Goal: Task Accomplishment & Management: Manage account settings

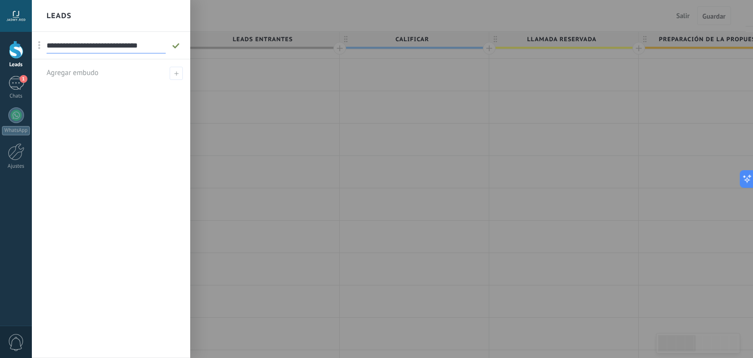
scroll to position [0, 2]
type input "**********"
click at [177, 45] on icon at bounding box center [176, 46] width 11 height 6
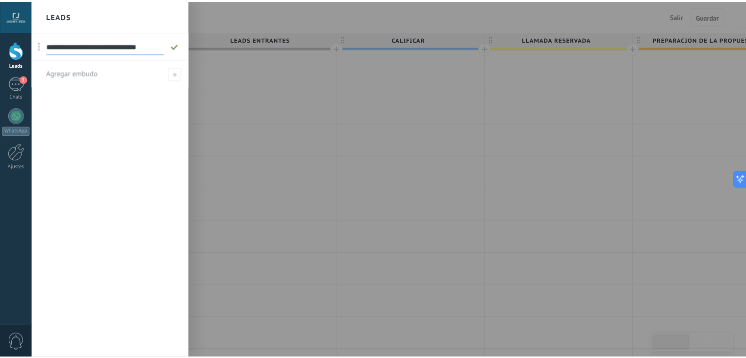
scroll to position [0, 0]
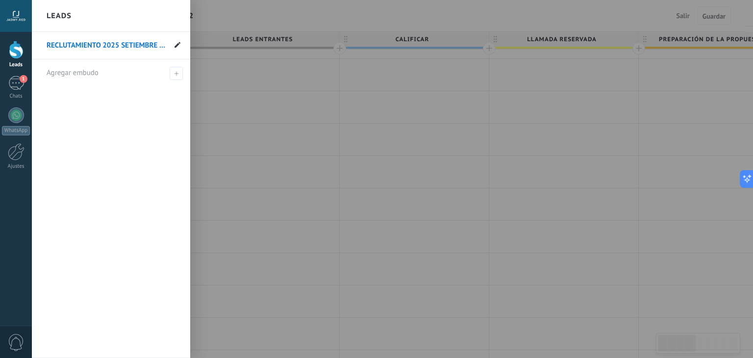
click at [177, 46] on use at bounding box center [178, 45] width 6 height 6
click at [122, 44] on input "**********" at bounding box center [106, 46] width 119 height 16
click at [104, 45] on input "**********" at bounding box center [106, 46] width 119 height 16
click at [80, 47] on input "**********" at bounding box center [106, 46] width 119 height 16
click at [63, 46] on input "**********" at bounding box center [106, 46] width 119 height 16
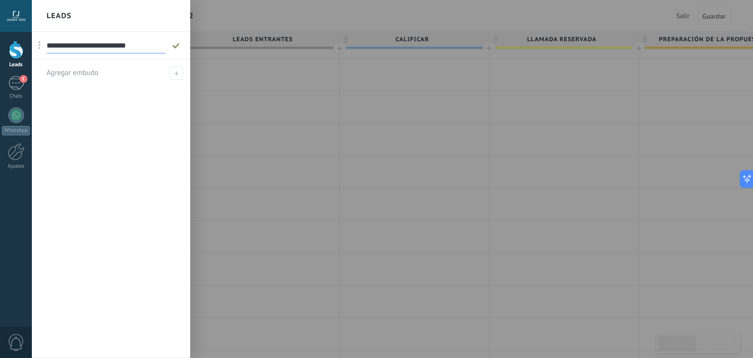
click at [130, 47] on input "**********" at bounding box center [106, 46] width 119 height 16
type input "**********"
click at [177, 46] on use at bounding box center [175, 45] width 7 height 5
click at [220, 16] on div at bounding box center [408, 179] width 753 height 358
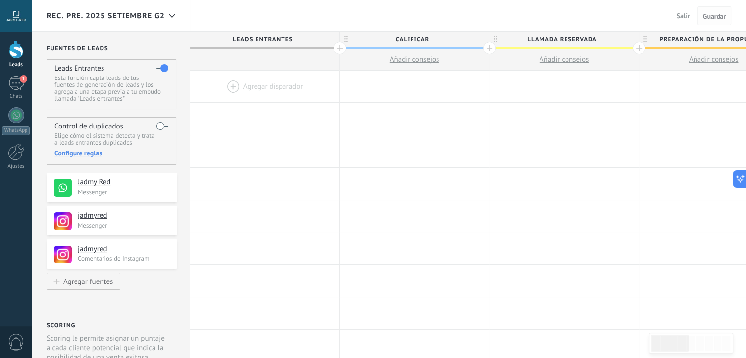
click at [707, 10] on button "Guardar" at bounding box center [715, 15] width 34 height 19
click at [709, 14] on span "Guardar" at bounding box center [714, 16] width 23 height 7
click at [682, 15] on span "Salir" at bounding box center [683, 15] width 13 height 9
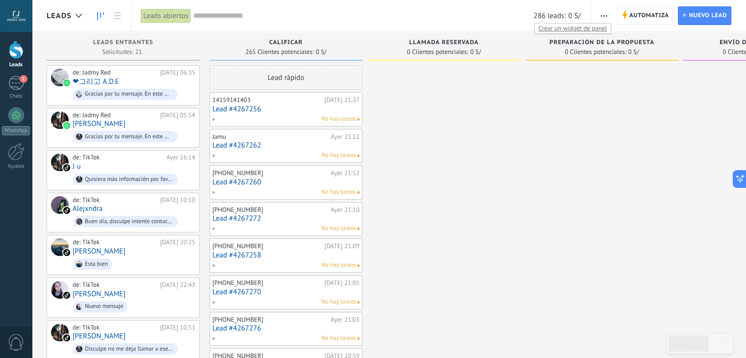
drag, startPoint x: 628, startPoint y: 2, endPoint x: 344, endPoint y: 79, distance: 293.8
click at [652, 19] on span "Automatiza" at bounding box center [649, 16] width 40 height 18
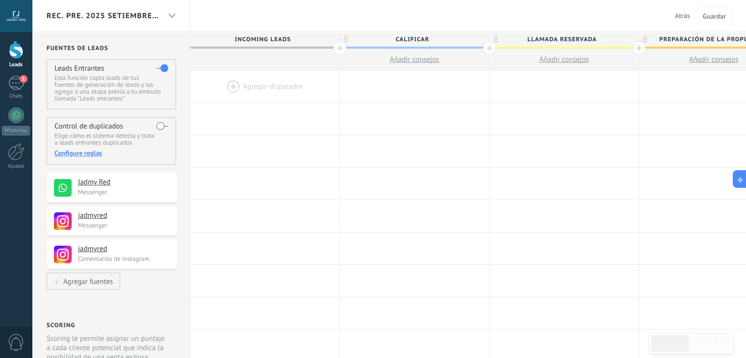
click at [169, 16] on icon at bounding box center [172, 16] width 6 height 4
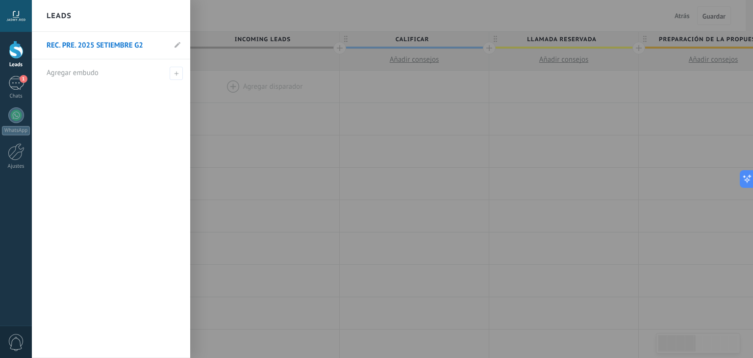
click at [150, 45] on link "REC. PRE. 2025 SETIEMBRE G2" at bounding box center [106, 45] width 119 height 27
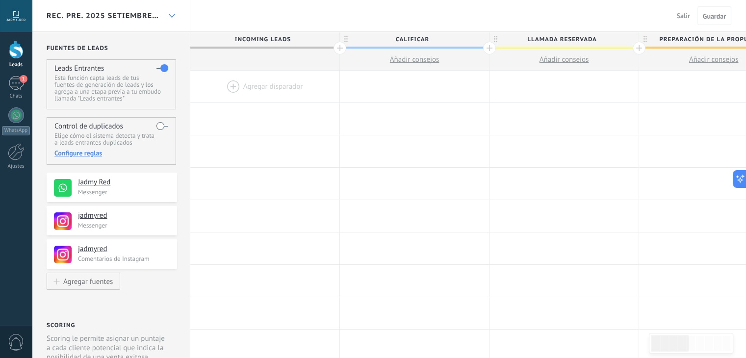
click at [170, 14] on icon at bounding box center [172, 16] width 6 height 4
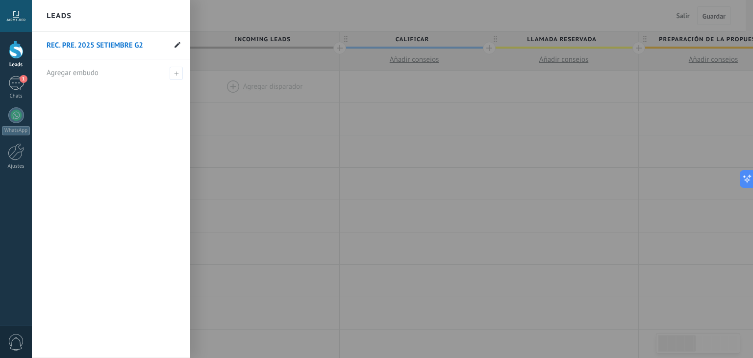
click at [177, 41] on span at bounding box center [178, 45] width 6 height 9
drag, startPoint x: 147, startPoint y: 48, endPoint x: 41, endPoint y: 40, distance: 106.2
click at [41, 40] on li "**********" at bounding box center [111, 45] width 158 height 27
click at [178, 48] on icon at bounding box center [176, 46] width 11 height 6
click at [284, 42] on div at bounding box center [408, 179] width 753 height 358
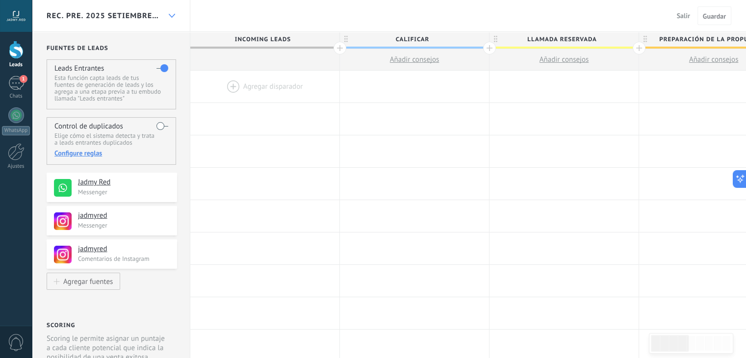
click at [171, 12] on div at bounding box center [171, 15] width 17 height 19
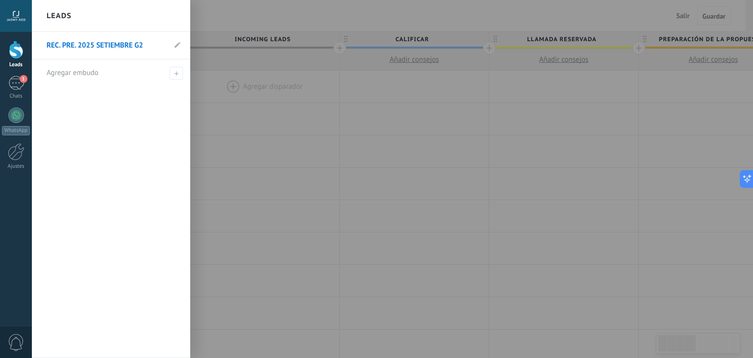
click at [173, 42] on li "REC. PRE. 2025 SETIEMBRE G2" at bounding box center [111, 45] width 158 height 27
click at [181, 46] on li "REC. PRE. 2025 SETIEMBRE G2" at bounding box center [111, 45] width 158 height 27
click at [179, 46] on icon at bounding box center [178, 45] width 6 height 6
drag, startPoint x: 155, startPoint y: 45, endPoint x: 35, endPoint y: 49, distance: 119.7
click at [35, 49] on li "**********" at bounding box center [111, 45] width 158 height 27
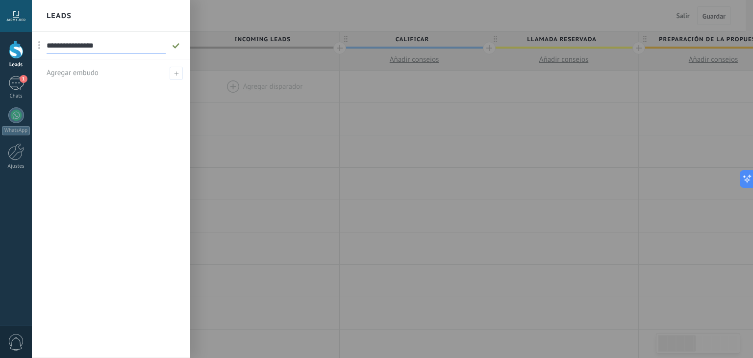
type input "**********"
click at [175, 44] on icon at bounding box center [176, 46] width 11 height 6
click at [459, 21] on div at bounding box center [408, 179] width 753 height 358
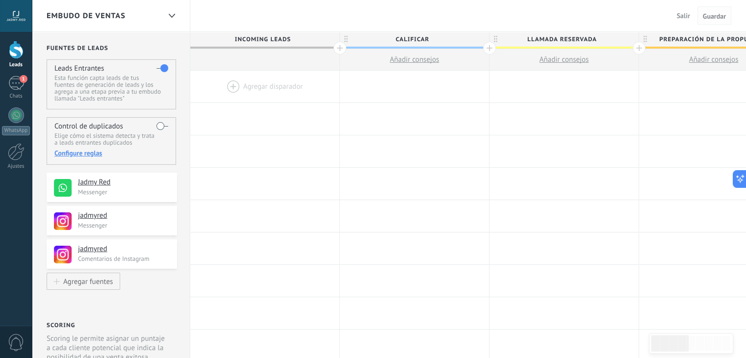
click at [707, 16] on span "Guardar" at bounding box center [714, 16] width 23 height 7
click at [679, 10] on button "Salir" at bounding box center [683, 15] width 21 height 15
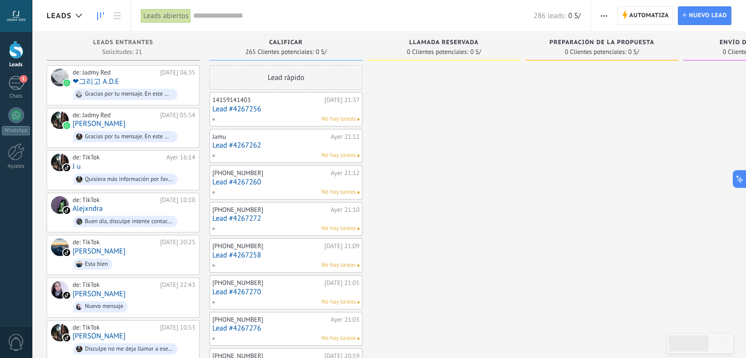
click at [69, 14] on span "Leads" at bounding box center [59, 15] width 25 height 9
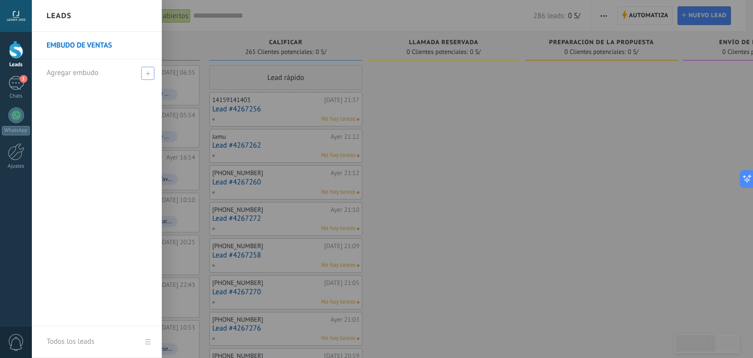
click at [67, 77] on span "Agregar embudo" at bounding box center [73, 72] width 52 height 9
click at [67, 77] on input "text" at bounding box center [93, 73] width 92 height 16
type input "**********"
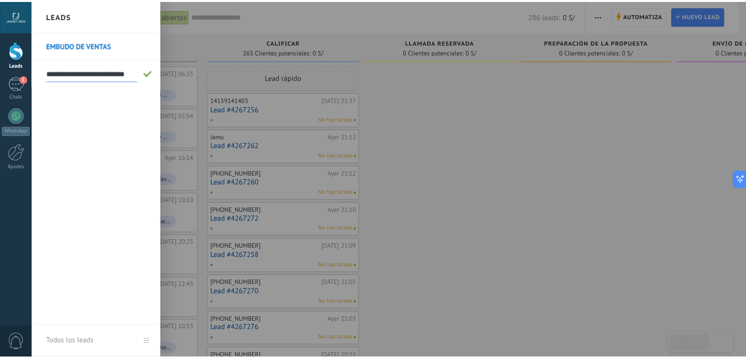
scroll to position [0, 0]
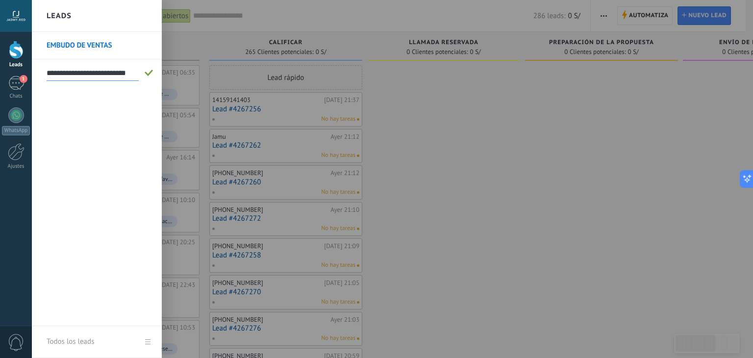
click at [148, 72] on span at bounding box center [149, 73] width 9 height 7
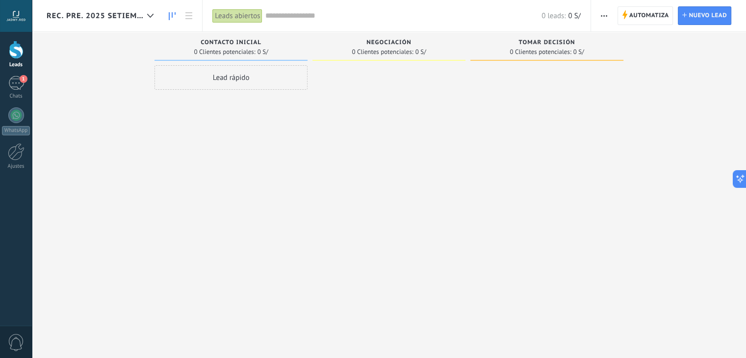
click at [123, 14] on span "REC. PRE. 2025 SETIEMBRE G2" at bounding box center [95, 15] width 97 height 9
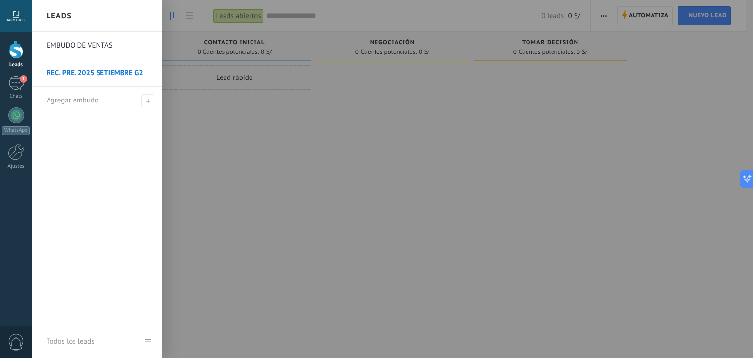
click at [126, 75] on link "REC. PRE. 2025 SETIEMBRE G2" at bounding box center [99, 72] width 105 height 27
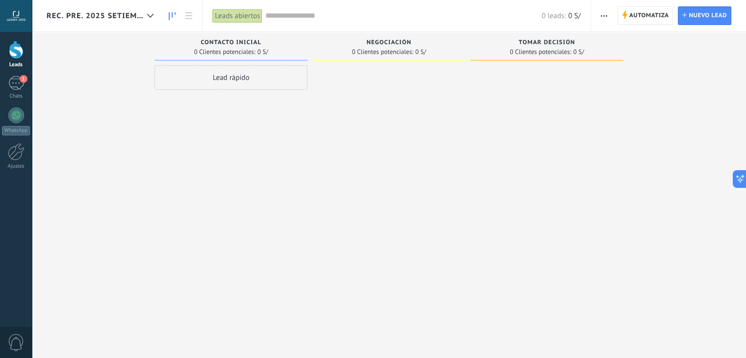
click at [141, 14] on span "REC. PRE. 2025 SETIEMBRE G2" at bounding box center [95, 15] width 97 height 9
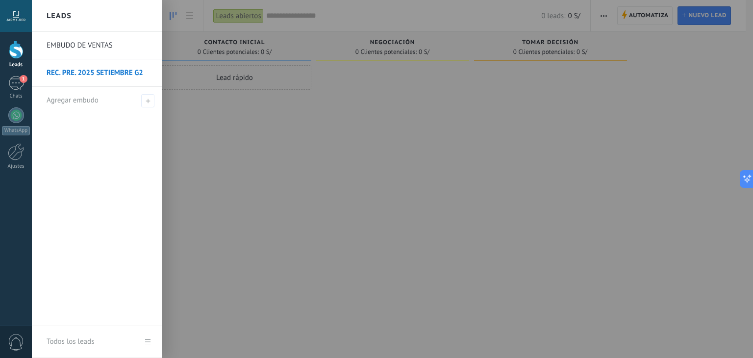
click at [614, 12] on div at bounding box center [408, 179] width 753 height 358
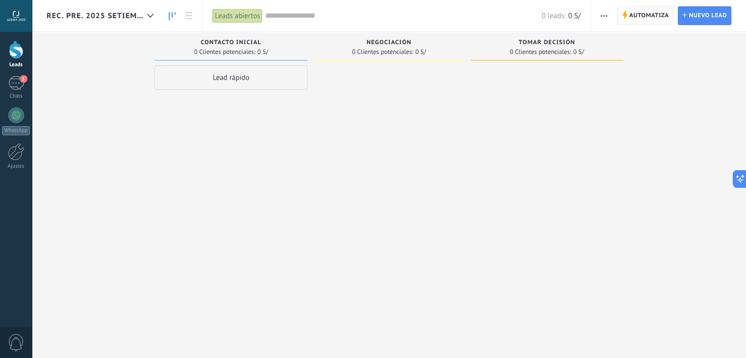
click at [628, 14] on span "Automatiza Automatiza" at bounding box center [646, 15] width 56 height 19
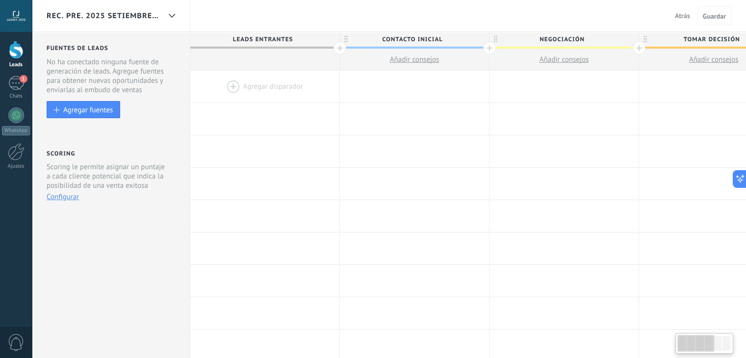
click at [144, 14] on span "REC. PRE. 2025 SETIEMBRE G2" at bounding box center [104, 15] width 114 height 9
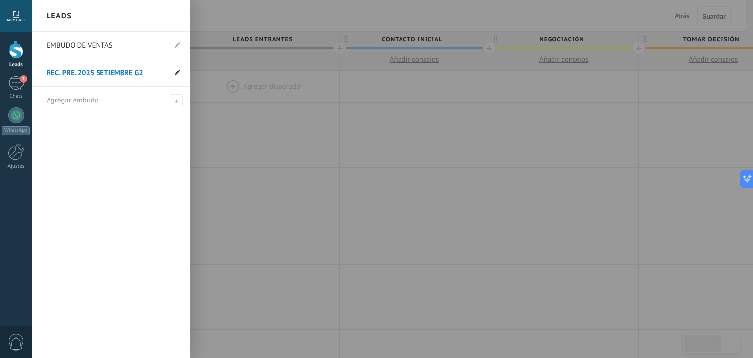
click at [176, 75] on use at bounding box center [178, 72] width 6 height 6
click at [129, 75] on input "**********" at bounding box center [96, 73] width 99 height 16
type input "**********"
click at [175, 72] on icon at bounding box center [177, 73] width 11 height 6
click at [220, 44] on div at bounding box center [408, 179] width 753 height 358
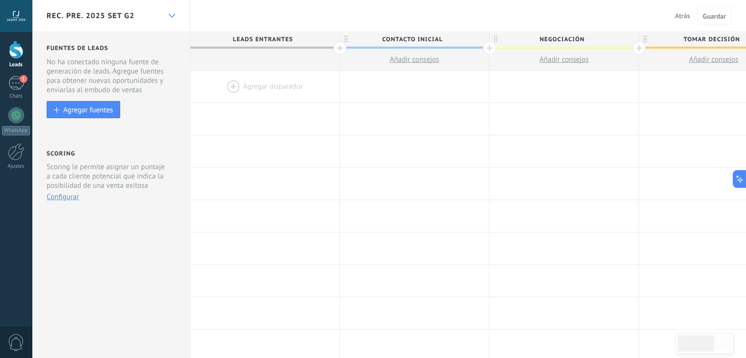
click at [173, 10] on div at bounding box center [171, 15] width 17 height 19
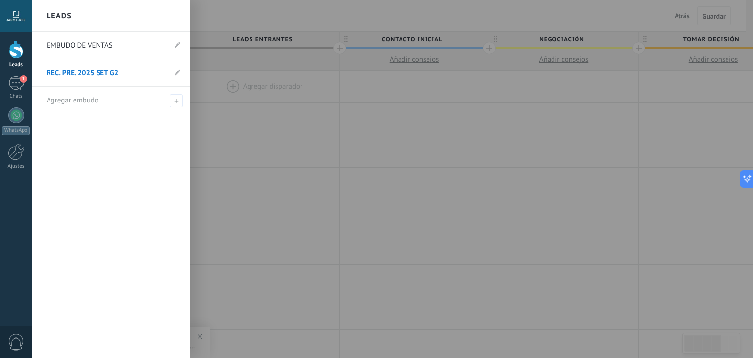
click at [261, 39] on div at bounding box center [408, 179] width 753 height 358
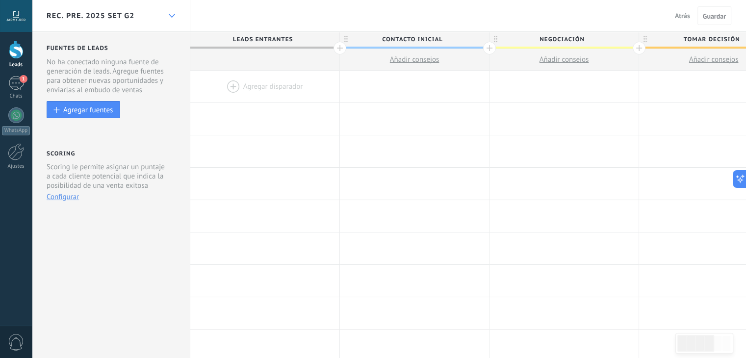
click at [172, 15] on icon at bounding box center [172, 16] width 6 height 4
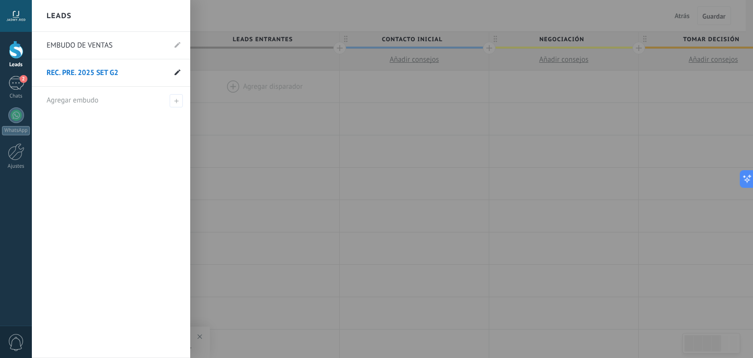
click at [178, 71] on use at bounding box center [178, 72] width 6 height 6
click at [165, 73] on use at bounding box center [166, 73] width 5 height 6
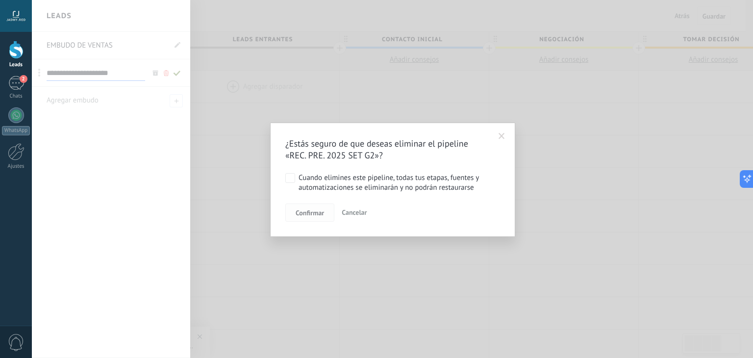
click at [308, 211] on span "Confirmar" at bounding box center [310, 212] width 28 height 7
click at [309, 216] on span "Confirmar" at bounding box center [310, 212] width 28 height 7
click at [312, 207] on button "Confirmar" at bounding box center [309, 213] width 49 height 19
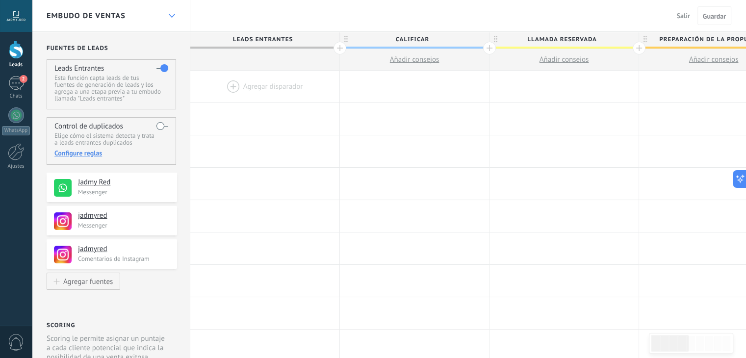
click at [175, 16] on div at bounding box center [171, 15] width 17 height 19
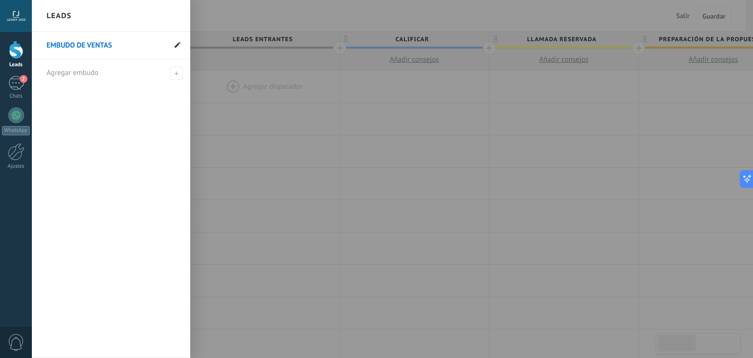
click at [175, 44] on icon at bounding box center [178, 45] width 6 height 6
drag, startPoint x: 142, startPoint y: 48, endPoint x: 20, endPoint y: 53, distance: 122.3
click at [20, 53] on div "© 2025 derechos reservados | Términos de uso Soporte técnico Jadmy Red ID de cu…" at bounding box center [16, 179] width 32 height 358
click at [175, 46] on icon at bounding box center [178, 45] width 6 height 6
drag, startPoint x: 131, startPoint y: 48, endPoint x: 46, endPoint y: 48, distance: 84.9
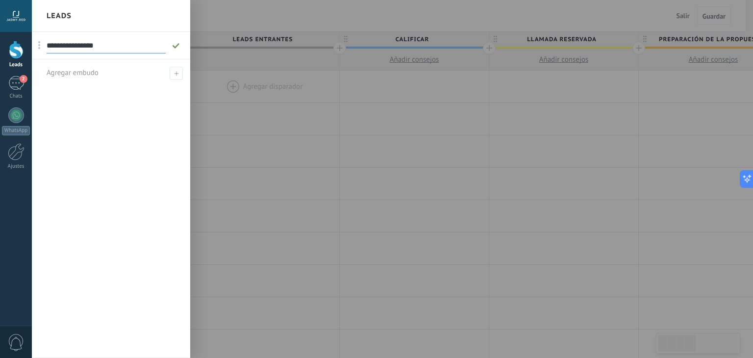
click at [47, 48] on input "**********" at bounding box center [106, 46] width 119 height 16
type input "**********"
click at [178, 48] on icon at bounding box center [176, 46] width 11 height 6
click at [277, 149] on div at bounding box center [408, 179] width 753 height 358
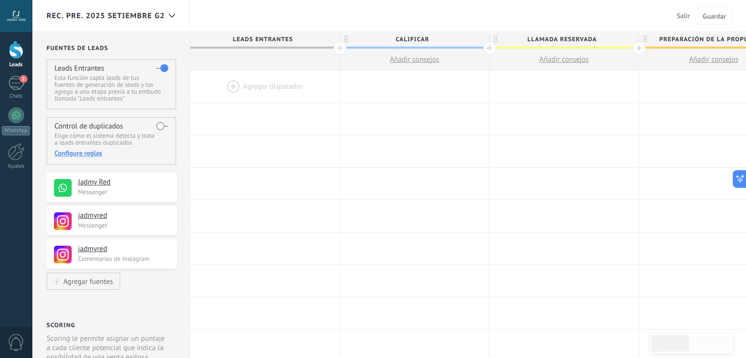
click at [689, 12] on span "Salir" at bounding box center [683, 15] width 13 height 9
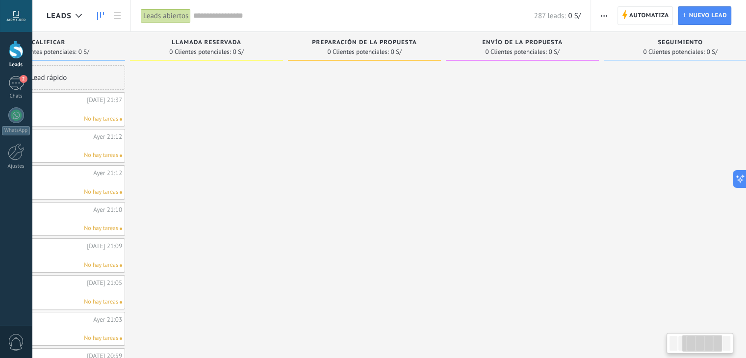
scroll to position [0, 245]
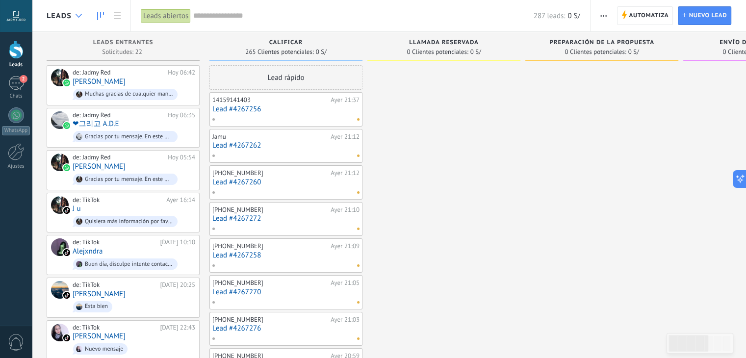
click at [75, 15] on div at bounding box center [79, 15] width 16 height 19
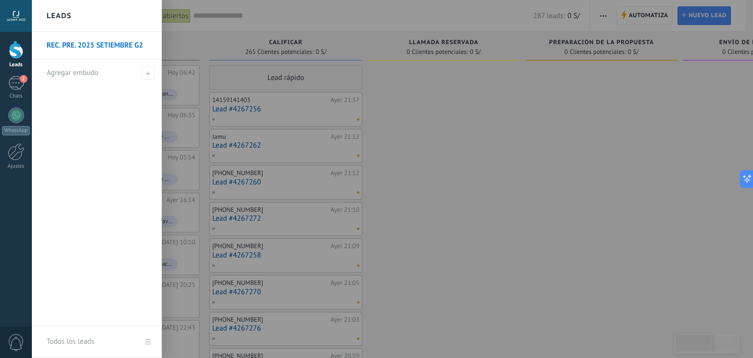
click at [84, 47] on link "REC. PRE. 2025 SETIEMBRE G2" at bounding box center [99, 45] width 105 height 27
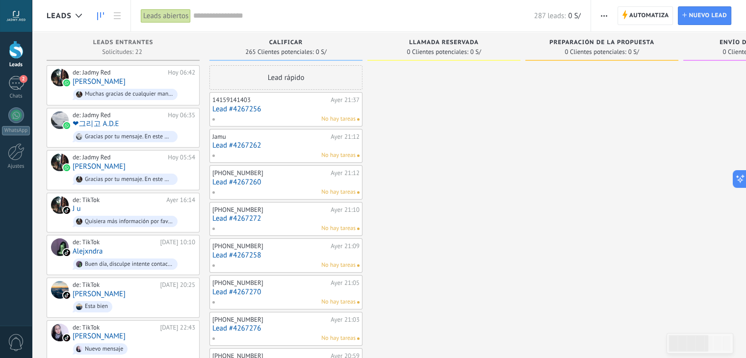
click at [603, 11] on span "button" at bounding box center [604, 15] width 6 height 19
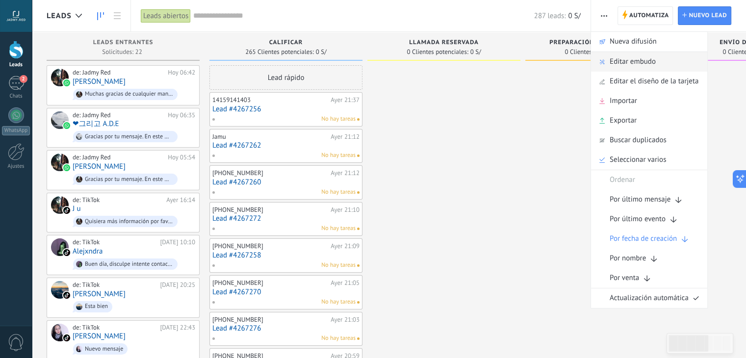
click at [623, 58] on span "Editar embudo" at bounding box center [633, 62] width 46 height 20
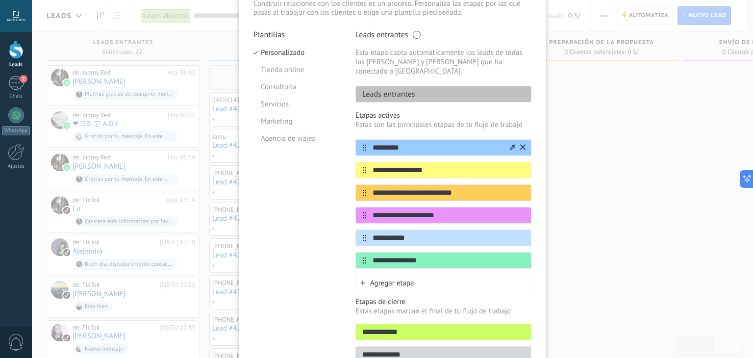
click at [512, 144] on icon at bounding box center [512, 147] width 5 height 6
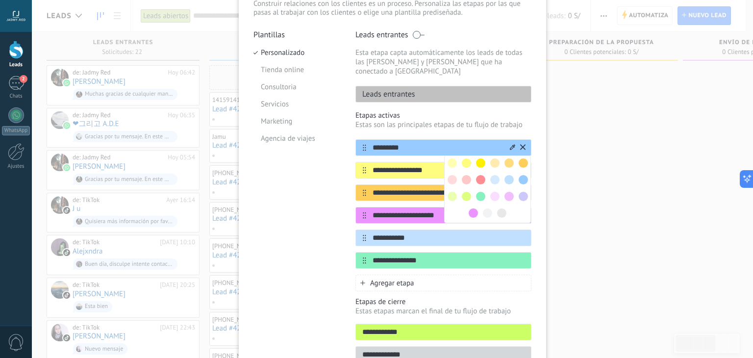
click at [461, 143] on input "*********" at bounding box center [437, 148] width 142 height 10
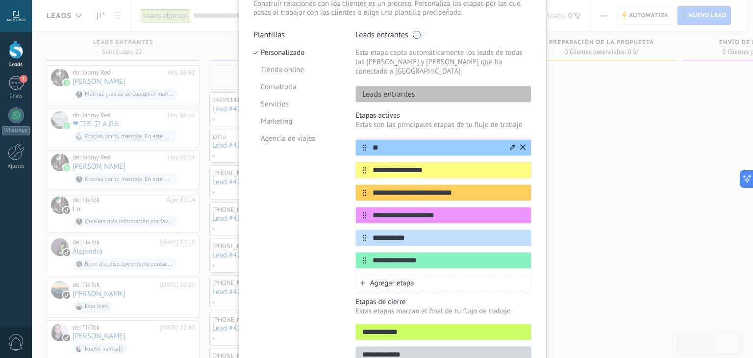
type input "*"
type input "**********"
click at [510, 167] on icon at bounding box center [512, 170] width 5 height 6
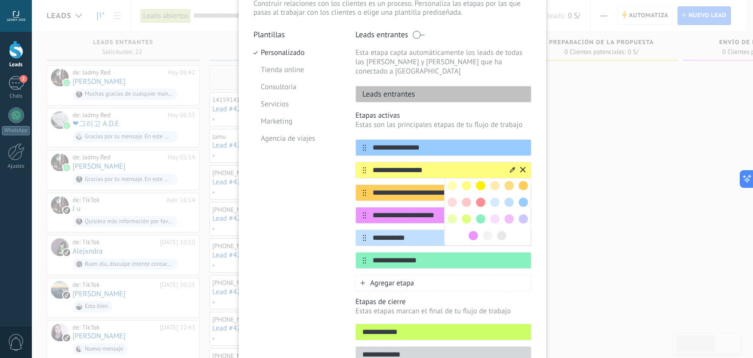
click at [459, 165] on input "**********" at bounding box center [437, 170] width 142 height 10
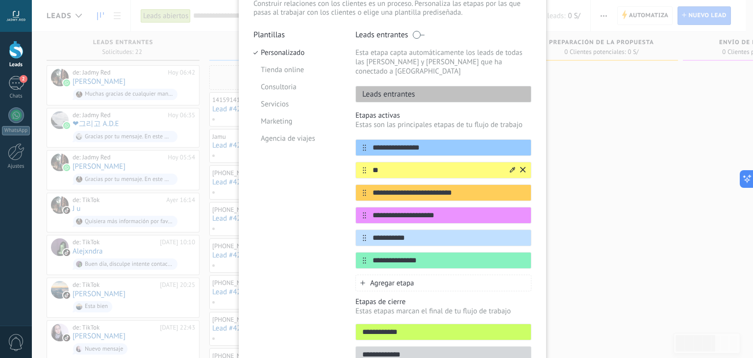
type input "*"
type input "**********"
click at [510, 189] on icon at bounding box center [512, 192] width 5 height 6
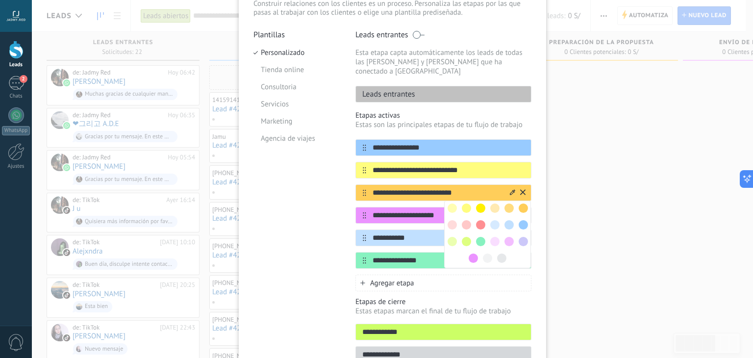
click at [479, 188] on input "**********" at bounding box center [437, 193] width 142 height 10
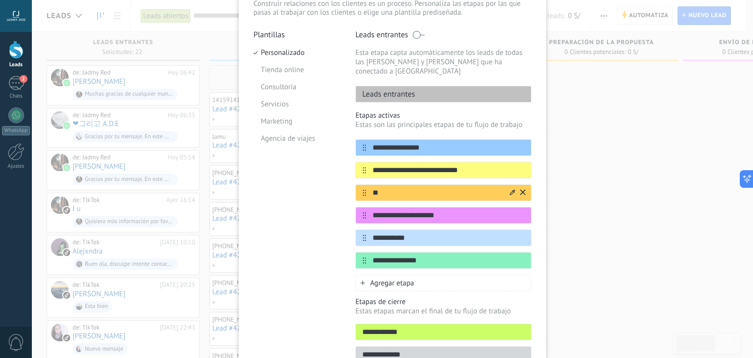
type input "*"
type input "**********"
click at [510, 212] on icon at bounding box center [512, 215] width 5 height 6
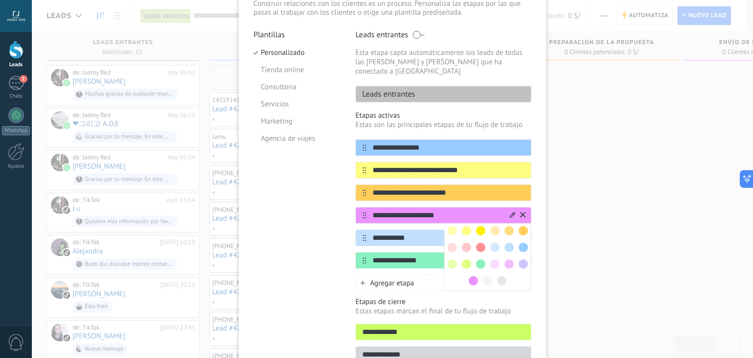
click at [464, 210] on input "**********" at bounding box center [437, 215] width 142 height 10
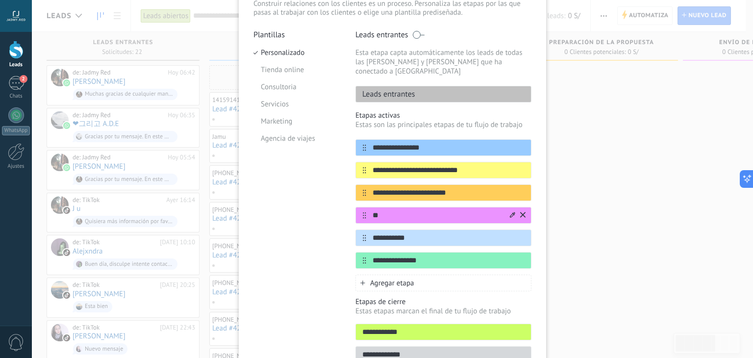
type input "*"
type input "**********"
click at [521, 234] on icon at bounding box center [522, 237] width 5 height 6
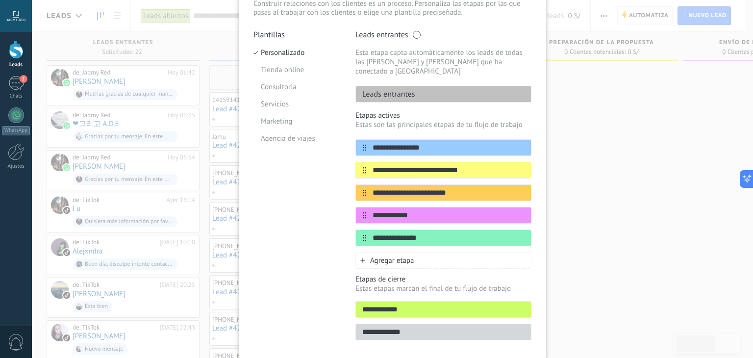
click at [0, 0] on icon at bounding box center [0, 0] width 0 height 0
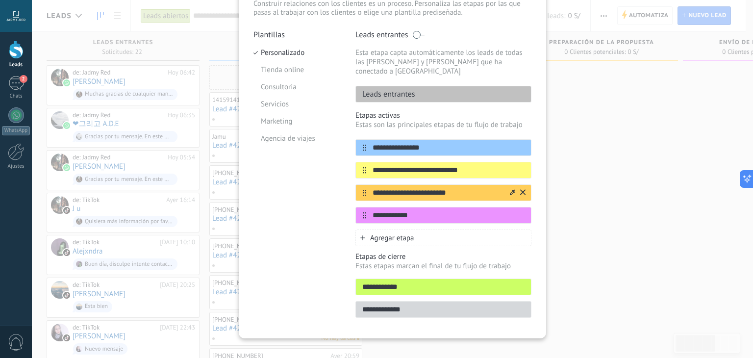
click at [511, 189] on icon at bounding box center [512, 192] width 5 height 6
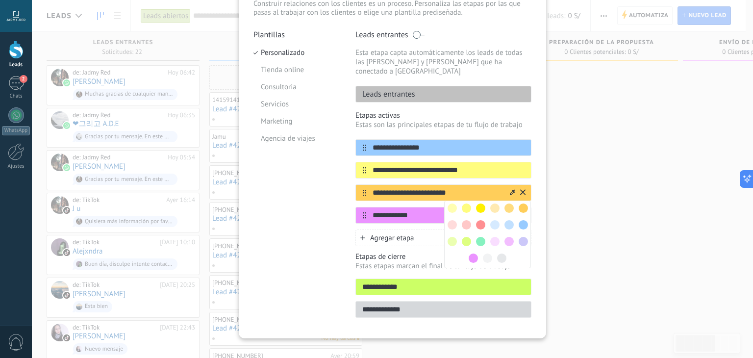
click at [435, 210] on input "**********" at bounding box center [437, 215] width 142 height 10
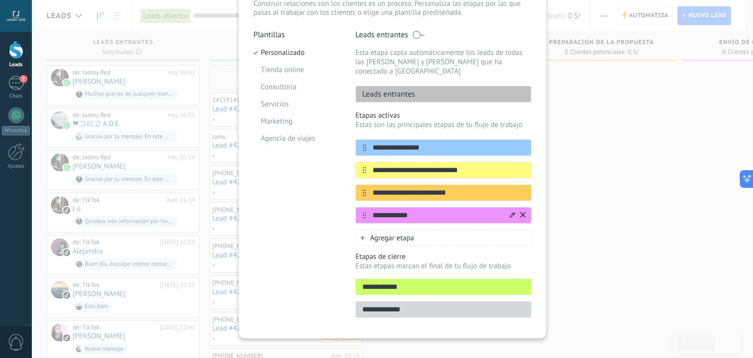
click at [510, 212] on icon at bounding box center [512, 214] width 5 height 5
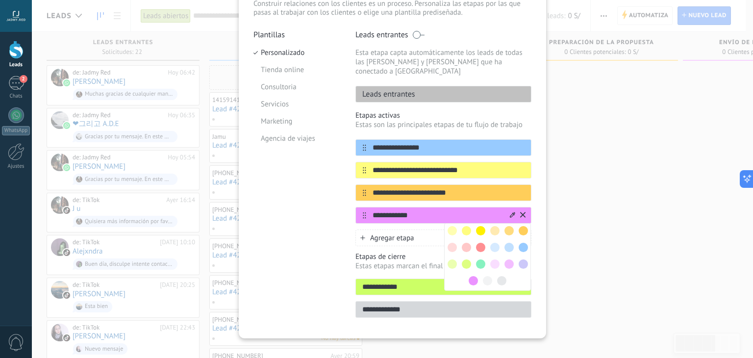
click at [478, 259] on span at bounding box center [480, 263] width 9 height 9
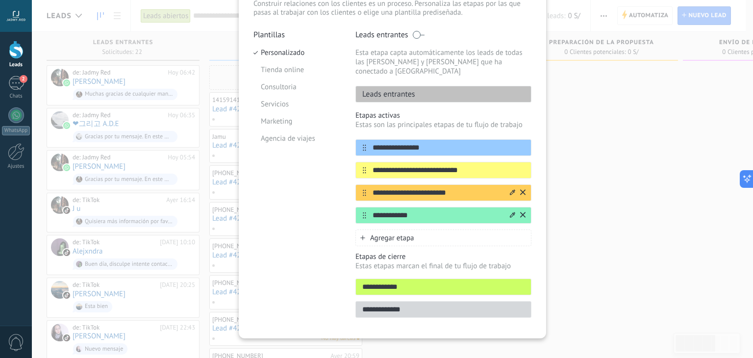
click at [514, 189] on icon at bounding box center [512, 192] width 5 height 6
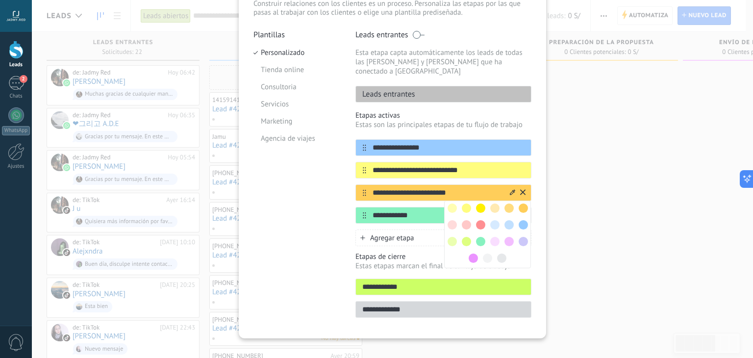
click at [473, 254] on span at bounding box center [473, 258] width 9 height 9
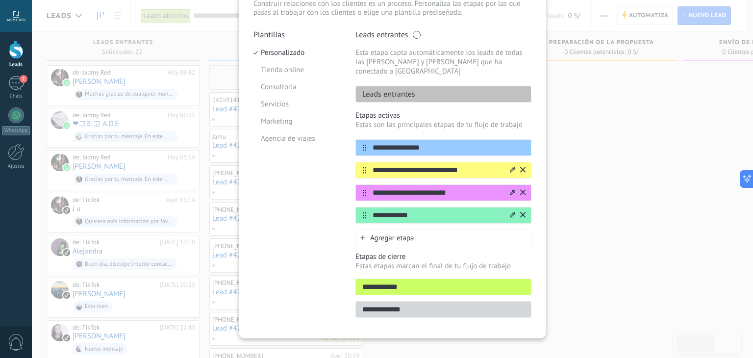
click at [511, 167] on icon at bounding box center [512, 169] width 5 height 5
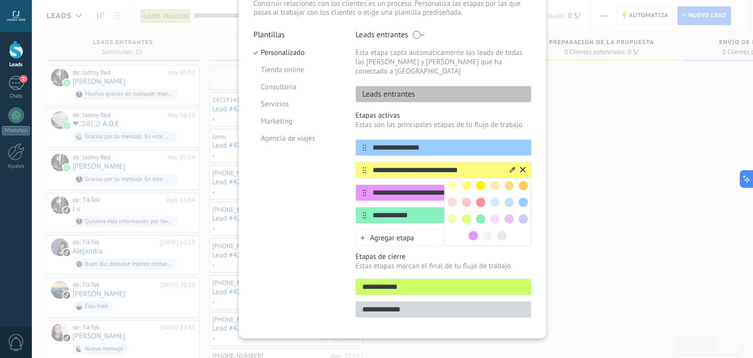
click at [478, 198] on span at bounding box center [480, 202] width 9 height 9
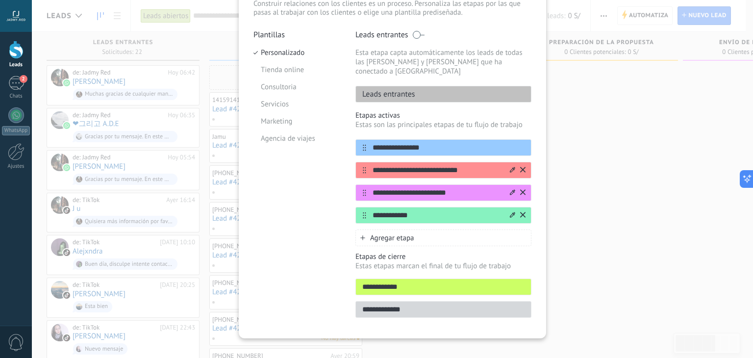
click at [512, 167] on icon at bounding box center [512, 169] width 5 height 5
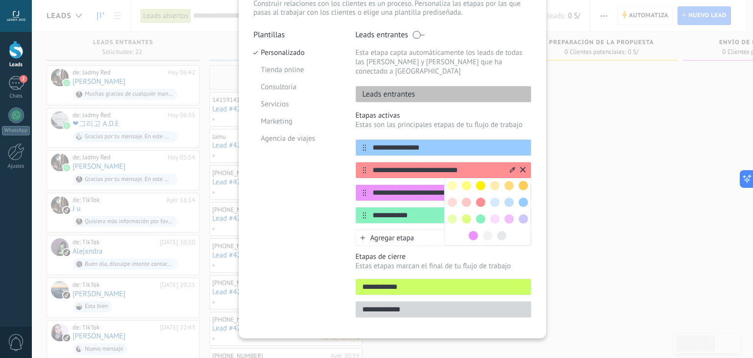
click at [520, 214] on span at bounding box center [523, 218] width 9 height 9
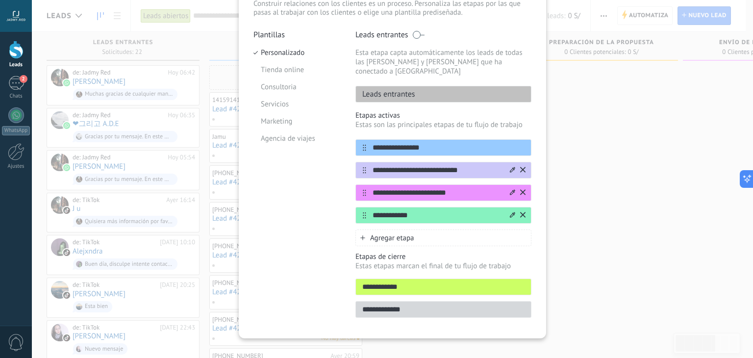
click at [513, 167] on icon at bounding box center [512, 170] width 5 height 6
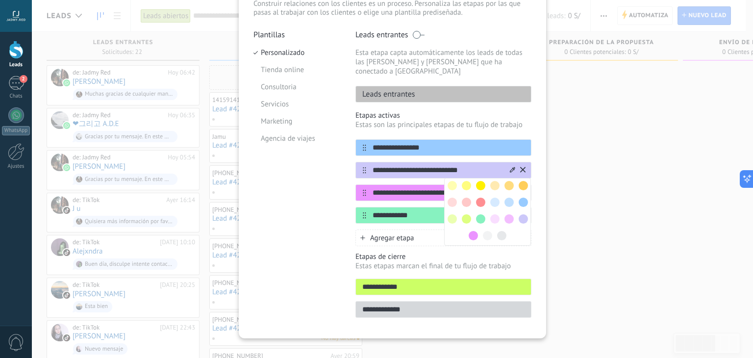
click at [333, 221] on div "Plantillas Personalizado Tienda online Consultoria Servicios Marketing Agencia …" at bounding box center [297, 177] width 87 height 294
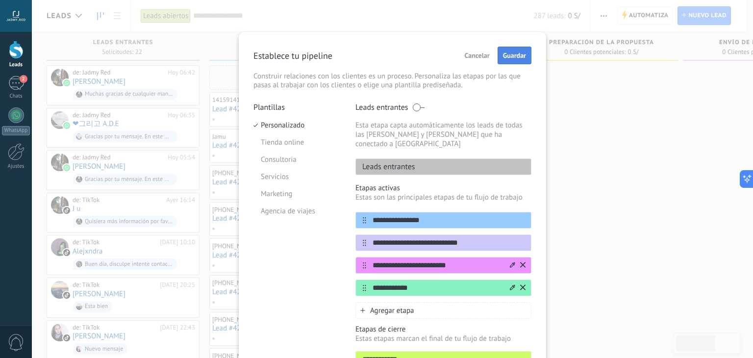
click at [517, 57] on span "Guardar" at bounding box center [514, 55] width 23 height 7
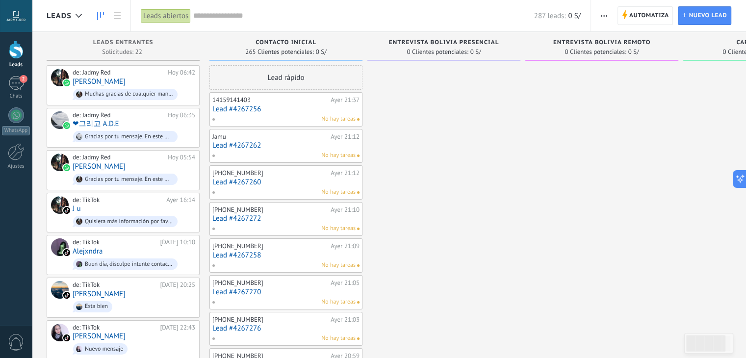
click at [604, 20] on span "button" at bounding box center [604, 15] width 6 height 19
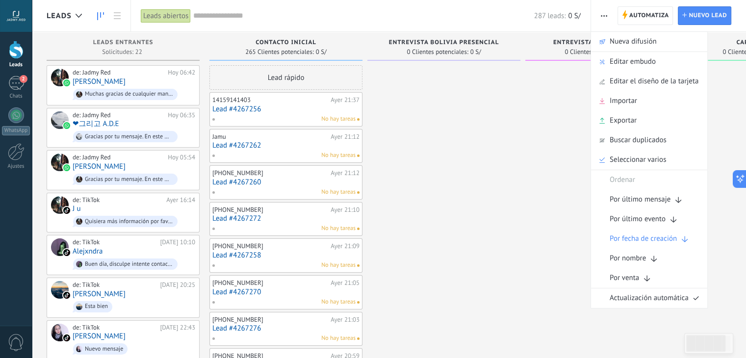
click at [439, 27] on div "287 leads: 0 S/" at bounding box center [387, 15] width 388 height 31
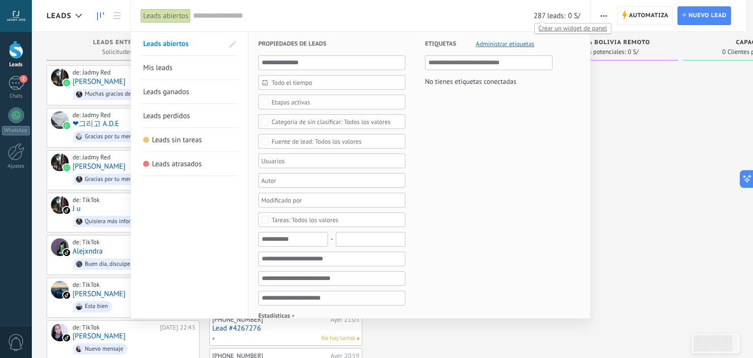
click at [569, 23] on span "Crear un widget de panel" at bounding box center [573, 28] width 77 height 10
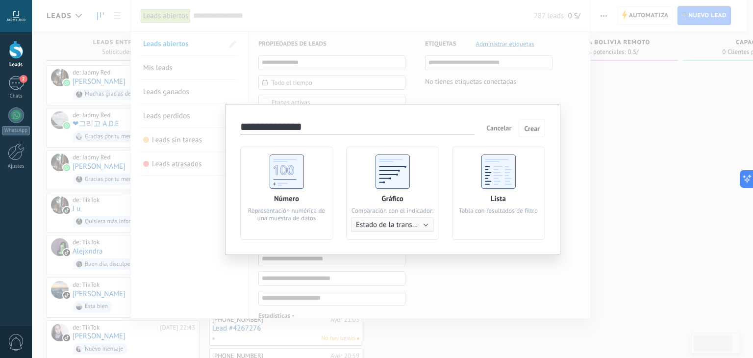
click at [508, 127] on span "Cancelar" at bounding box center [499, 128] width 25 height 9
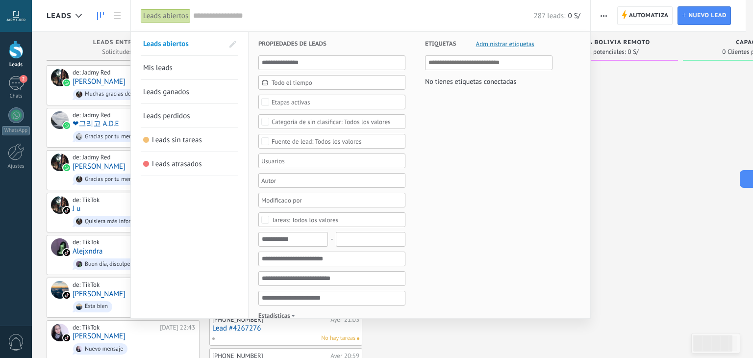
click at [620, 99] on div at bounding box center [376, 179] width 753 height 358
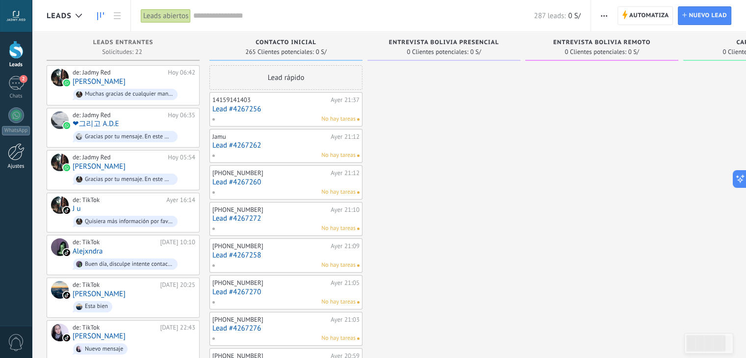
click at [14, 163] on div "Ajustes" at bounding box center [16, 166] width 28 height 6
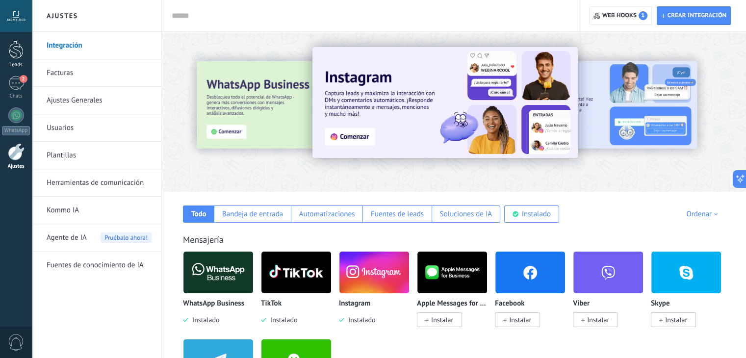
click at [18, 61] on link "Leads" at bounding box center [16, 54] width 32 height 27
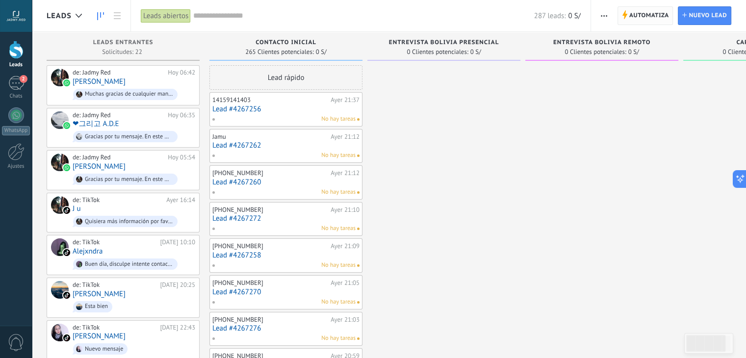
click at [642, 18] on span "Automatiza" at bounding box center [649, 16] width 40 height 18
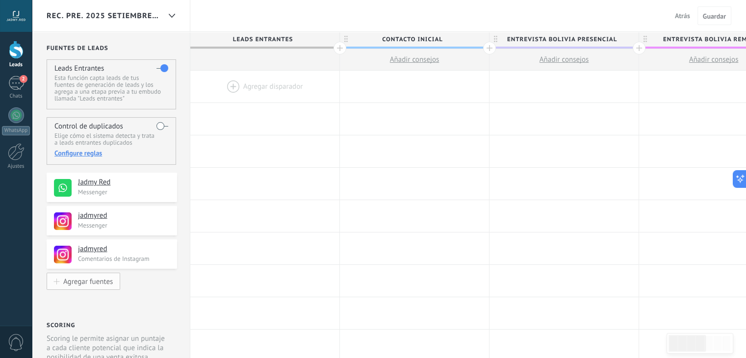
click at [92, 285] on div "Agregar fuentes" at bounding box center [88, 281] width 50 height 8
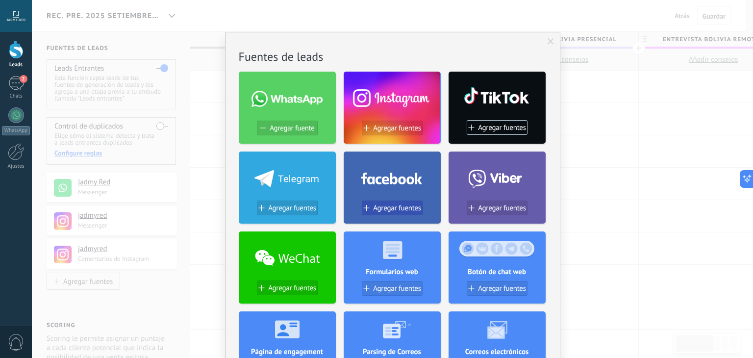
click at [392, 209] on span "Agregar fuentes" at bounding box center [397, 208] width 48 height 8
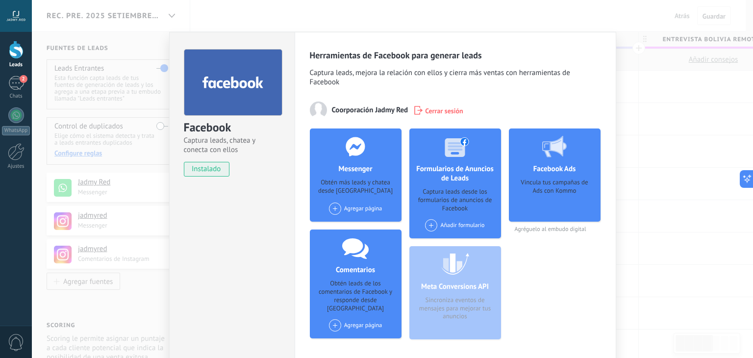
click at [639, 105] on div "Facebook Captura leads, chatea y conecta con ellos instalado Desinstalar Herram…" at bounding box center [393, 179] width 722 height 358
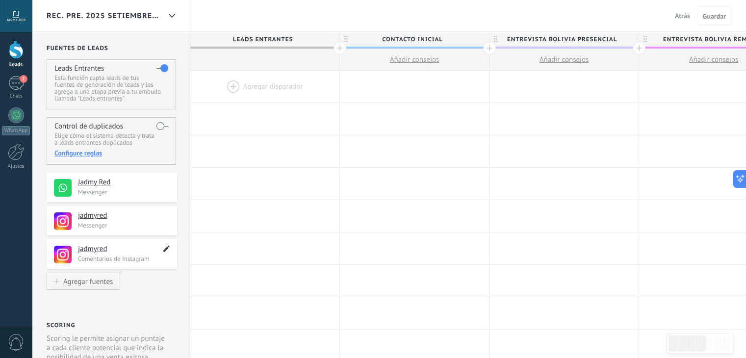
click at [165, 251] on use at bounding box center [166, 249] width 6 height 6
click at [165, 248] on icon at bounding box center [165, 248] width 9 height 10
click at [19, 88] on div "2" at bounding box center [16, 83] width 16 height 14
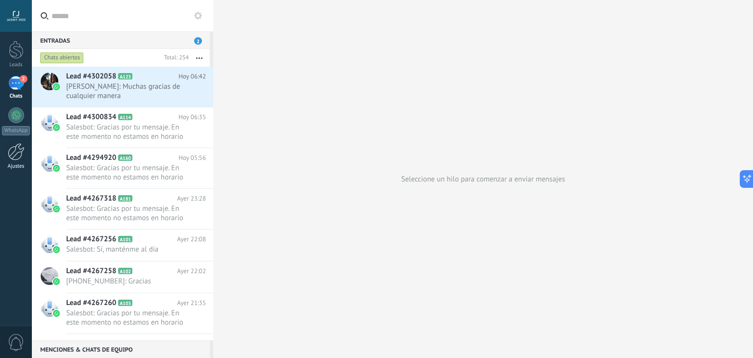
click at [13, 155] on div at bounding box center [16, 151] width 17 height 17
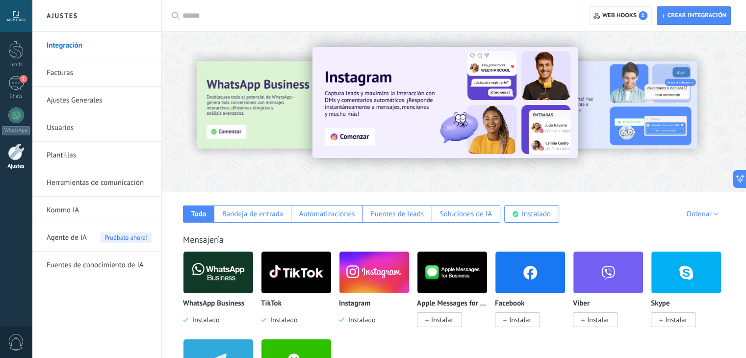
click at [95, 184] on link "Herramientas de comunicación" at bounding box center [99, 182] width 105 height 27
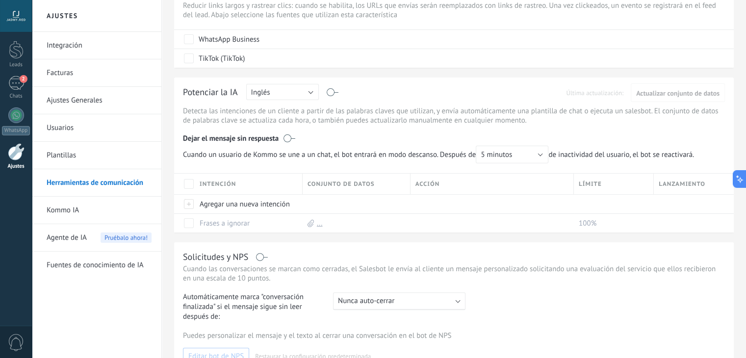
scroll to position [213, 0]
click at [283, 184] on div "Intención" at bounding box center [248, 185] width 107 height 21
click at [325, 142] on div "Dejar el mensaje sin respuesta" at bounding box center [454, 137] width 542 height 19
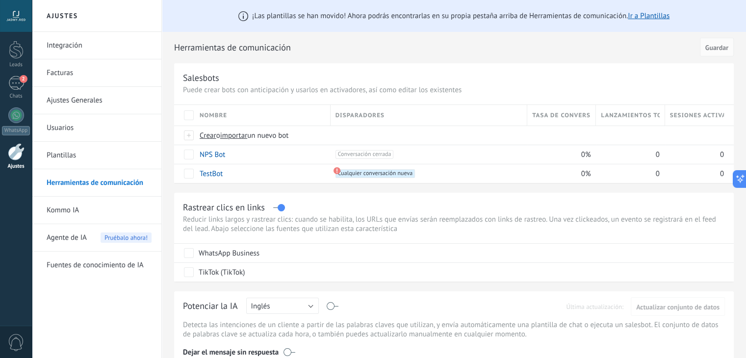
scroll to position [0, 0]
click at [77, 152] on link "Plantillas" at bounding box center [99, 155] width 105 height 27
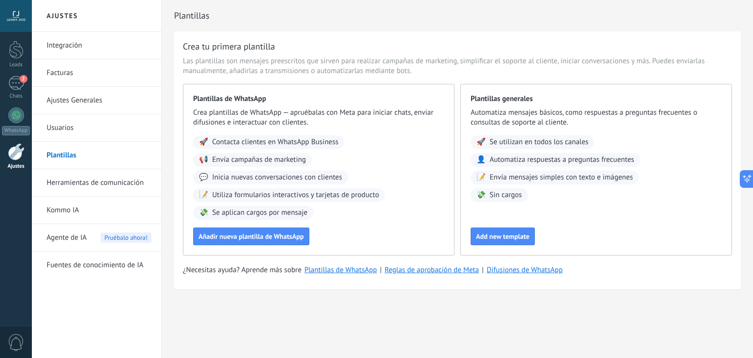
click at [77, 152] on link "Plantillas" at bounding box center [99, 155] width 105 height 27
click at [72, 232] on span "Agente de IA" at bounding box center [67, 237] width 40 height 27
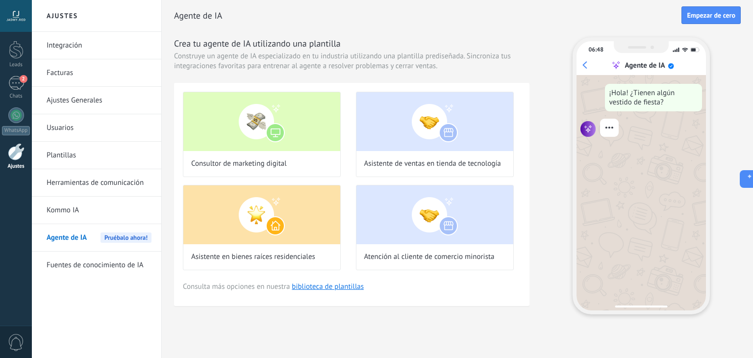
click at [65, 131] on link "Usuarios" at bounding box center [99, 127] width 105 height 27
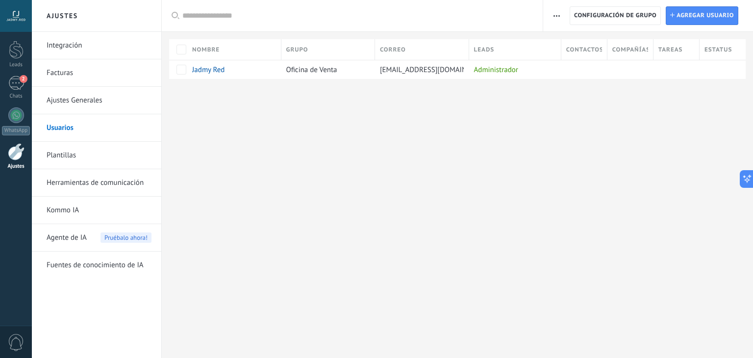
click at [77, 95] on link "Ajustes Generales" at bounding box center [99, 100] width 105 height 27
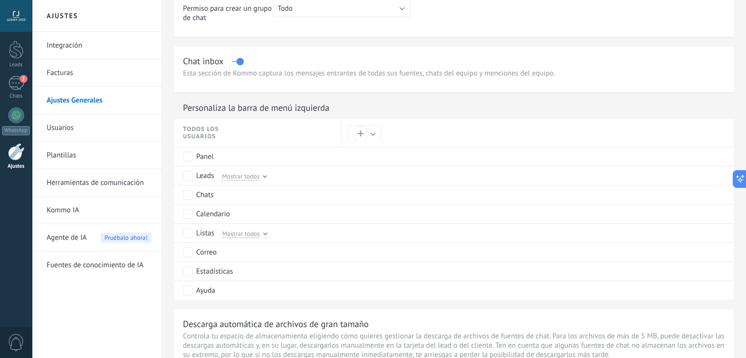
scroll to position [397, 0]
click at [373, 134] on button "+" at bounding box center [364, 132] width 33 height 17
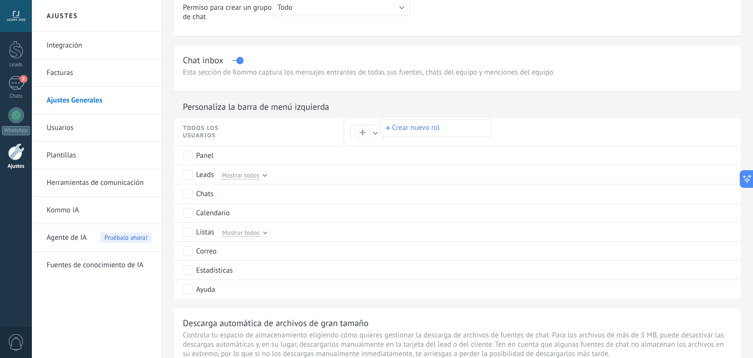
click at [373, 134] on div at bounding box center [376, 179] width 753 height 358
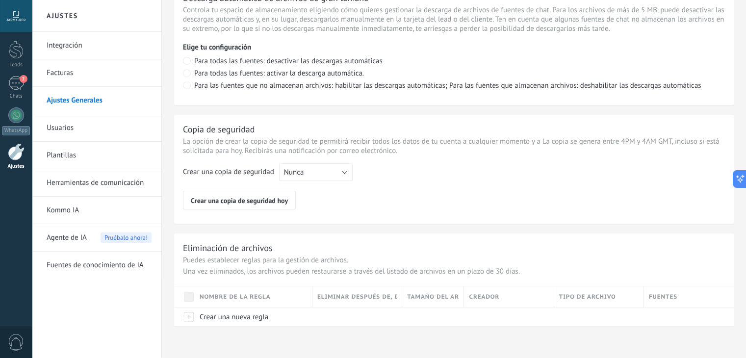
scroll to position [724, 0]
click at [88, 79] on link "Facturas" at bounding box center [99, 72] width 105 height 27
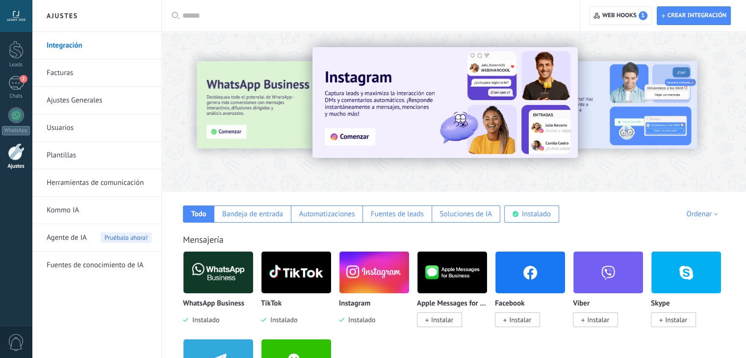
scroll to position [49, 0]
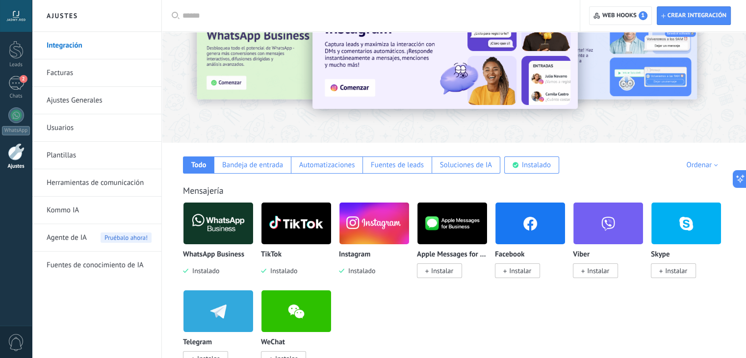
click at [245, 231] on img at bounding box center [218, 224] width 70 height 48
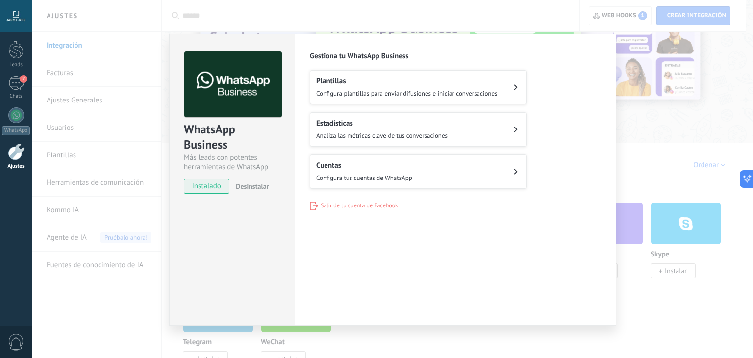
click at [630, 107] on div "WhatsApp Business Más leads con potentes herramientas de WhatsApp instalado Des…" at bounding box center [393, 179] width 722 height 358
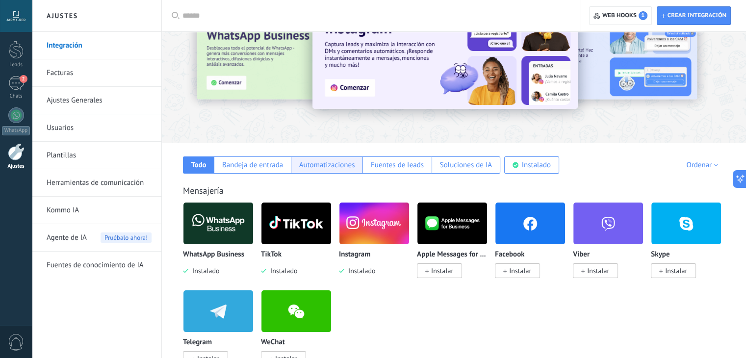
click at [319, 167] on div "Automatizaciones" at bounding box center [327, 164] width 56 height 9
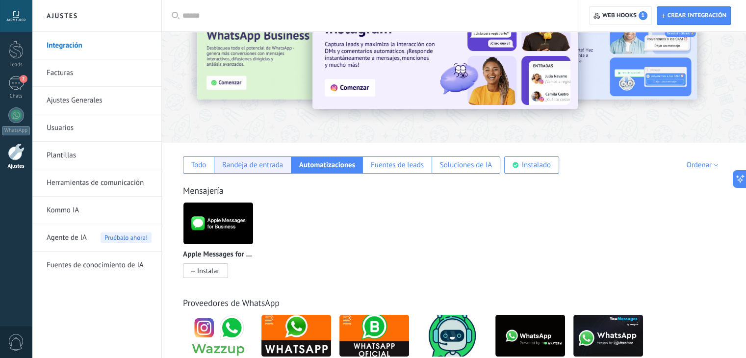
click at [272, 166] on div "Bandeja de entrada" at bounding box center [252, 164] width 61 height 9
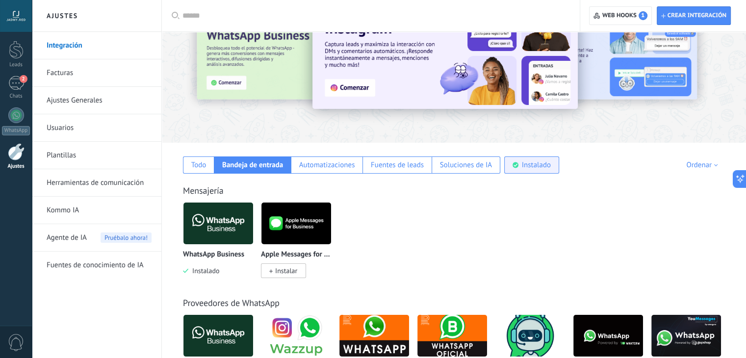
click at [530, 163] on div "Instalado" at bounding box center [536, 164] width 29 height 9
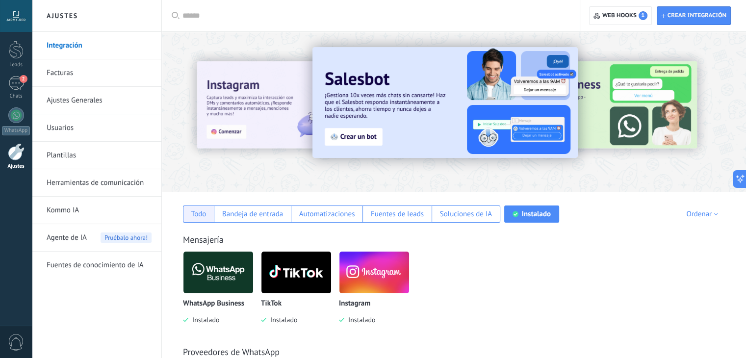
click at [204, 211] on div "Todo" at bounding box center [198, 213] width 15 height 9
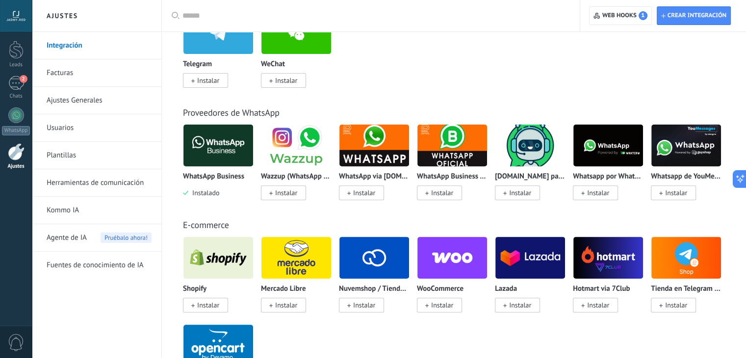
scroll to position [72, 0]
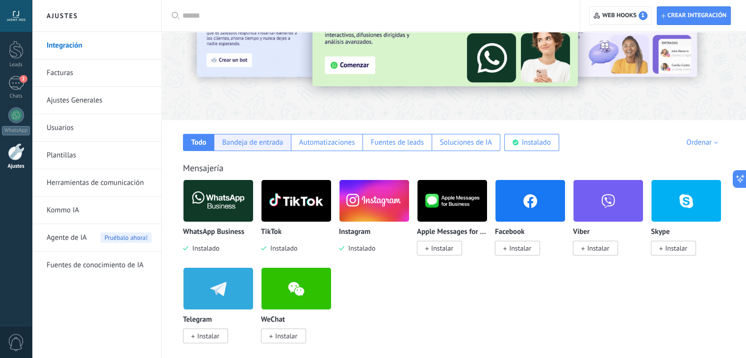
click at [266, 138] on div "Bandeja de entrada" at bounding box center [252, 142] width 61 height 9
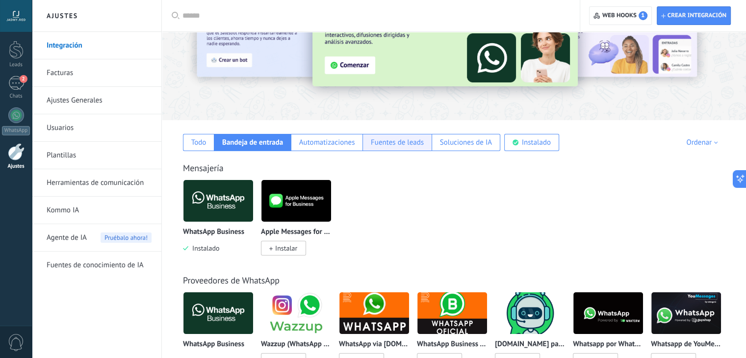
click at [383, 138] on div "Fuentes de leads" at bounding box center [397, 142] width 53 height 9
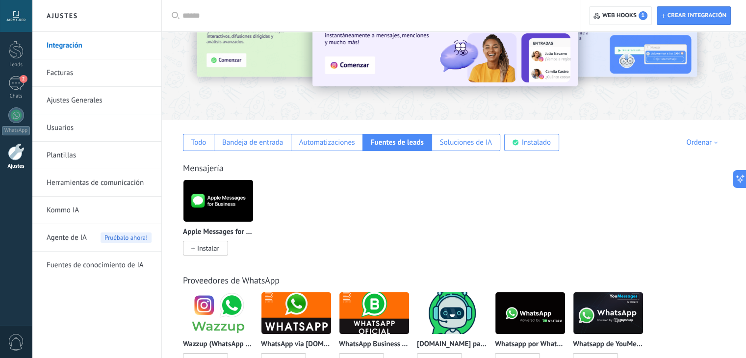
click at [237, 195] on img at bounding box center [218, 201] width 70 height 48
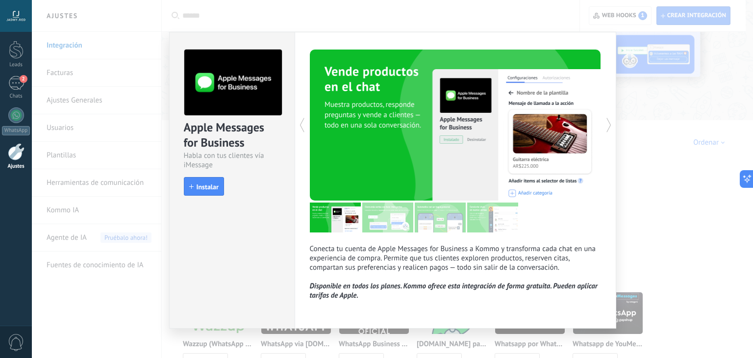
click at [122, 81] on div "Apple Messages for Business Habla con tus clientes vía iMessage install Instala…" at bounding box center [393, 179] width 722 height 358
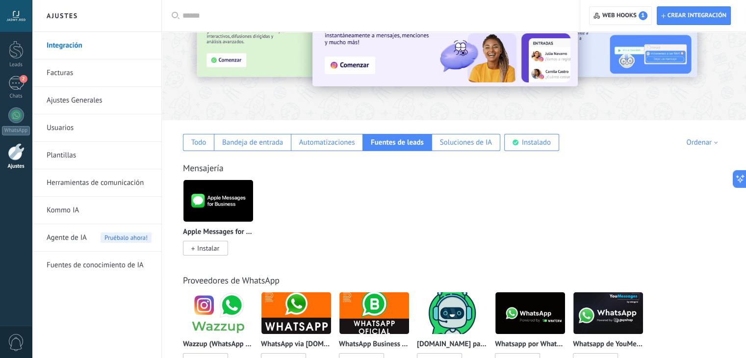
scroll to position [0, 0]
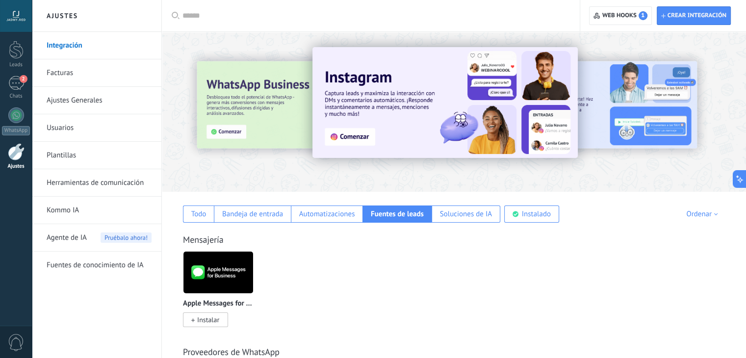
click at [72, 67] on link "Facturas" at bounding box center [99, 72] width 105 height 27
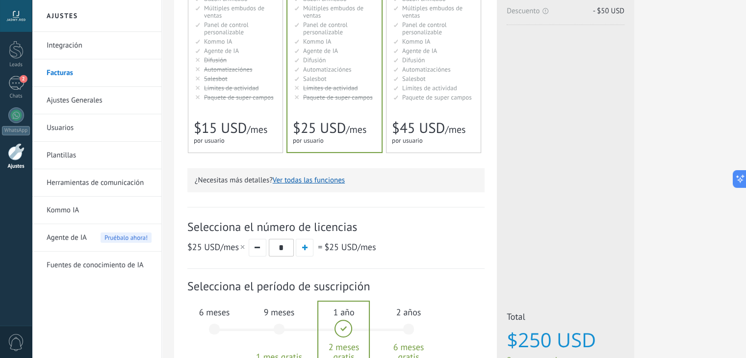
click at [9, 341] on span "0" at bounding box center [16, 342] width 17 height 17
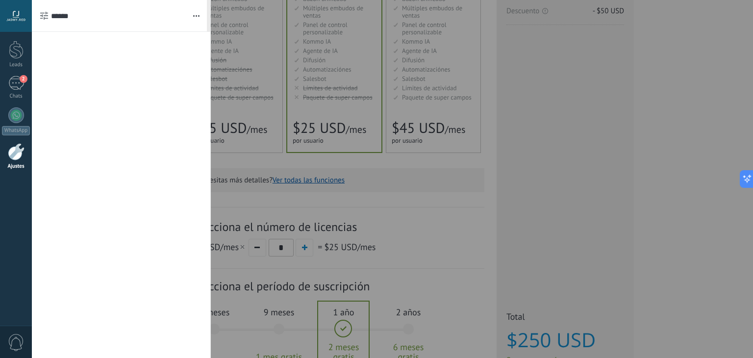
click at [9, 341] on span "0" at bounding box center [16, 342] width 17 height 17
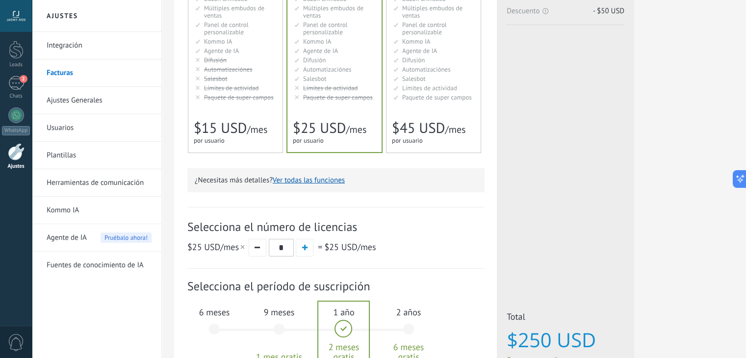
scroll to position [271, 0]
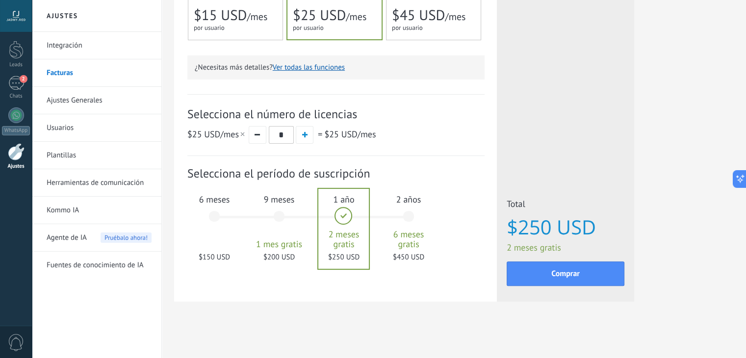
click at [217, 219] on div "6 meses $150 USD" at bounding box center [214, 220] width 53 height 69
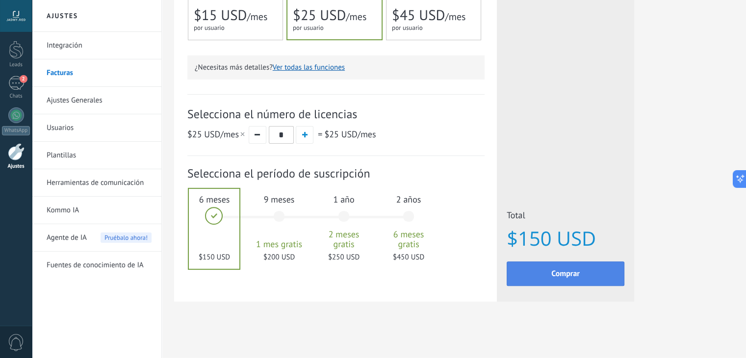
click at [548, 272] on button "Comprar" at bounding box center [566, 273] width 118 height 25
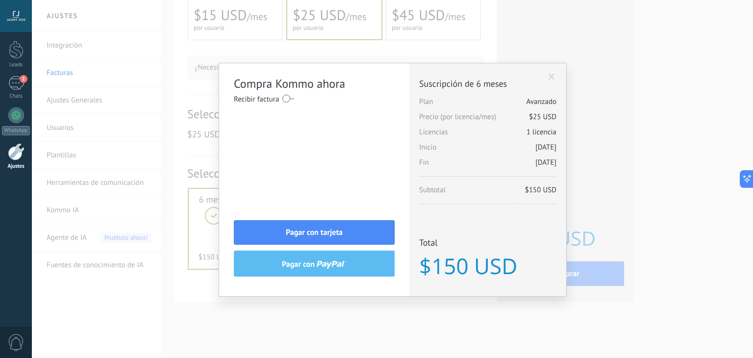
click at [289, 99] on label at bounding box center [289, 99] width 12 height 16
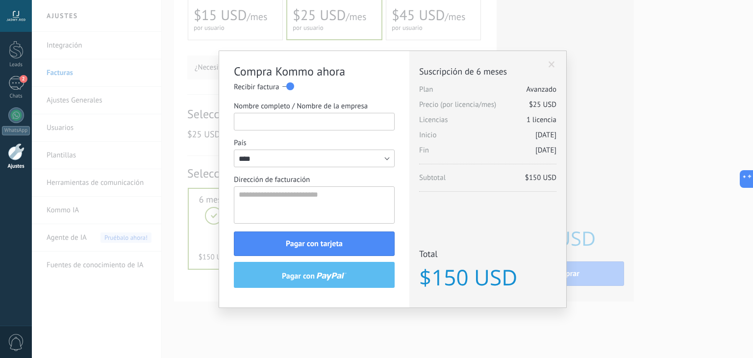
click at [288, 124] on input "Nombre completo / Nombre de la empresa" at bounding box center [314, 122] width 161 height 18
type input "*"
type input "**********"
click at [275, 196] on textarea "Dirección de facturación" at bounding box center [314, 204] width 161 height 37
click at [290, 164] on input "****" at bounding box center [314, 159] width 161 height 18
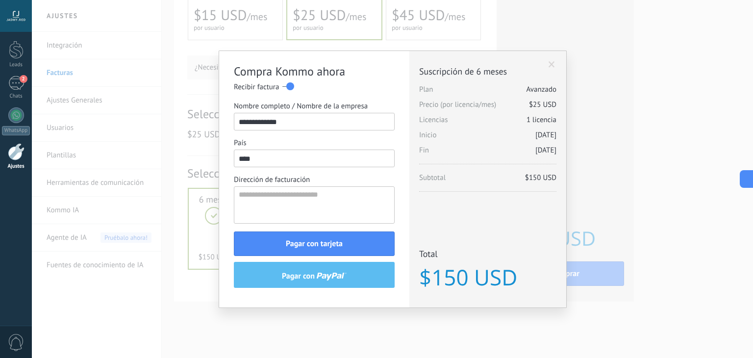
scroll to position [2376, 0]
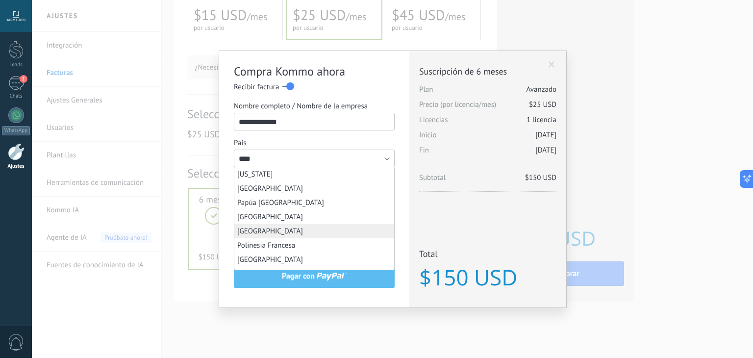
click at [356, 144] on label "País" at bounding box center [314, 142] width 161 height 9
click at [356, 150] on input "****" at bounding box center [314, 159] width 161 height 18
click at [401, 107] on div "**********" at bounding box center [314, 179] width 190 height 257
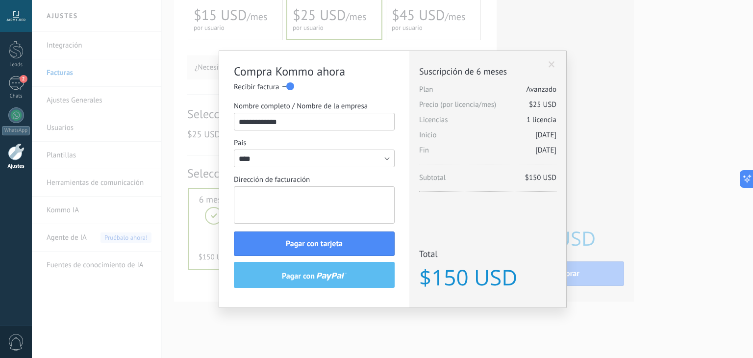
click at [299, 199] on textarea "Dirección de facturación" at bounding box center [314, 204] width 161 height 37
click at [286, 202] on textarea "Dirección de facturación" at bounding box center [314, 204] width 161 height 37
paste textarea "**********"
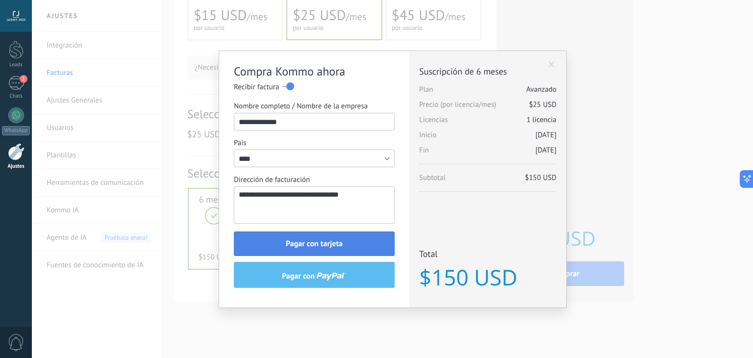
type textarea "**********"
click at [314, 244] on span "Pagar con tarjeta" at bounding box center [314, 243] width 57 height 7
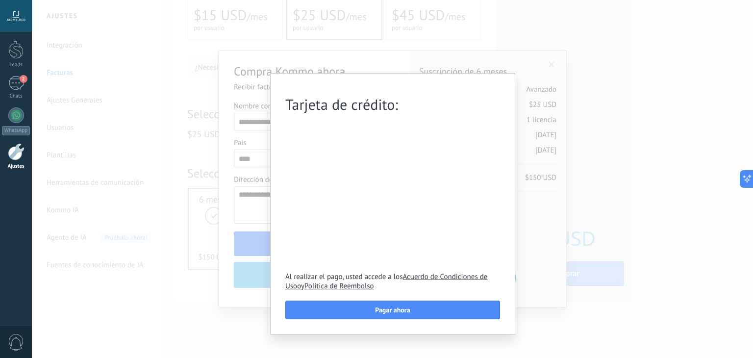
click at [593, 145] on div "Tarjeta de crédito: Al realizar el pago, usted accede a los Acuerdo de Condicio…" at bounding box center [393, 179] width 722 height 358
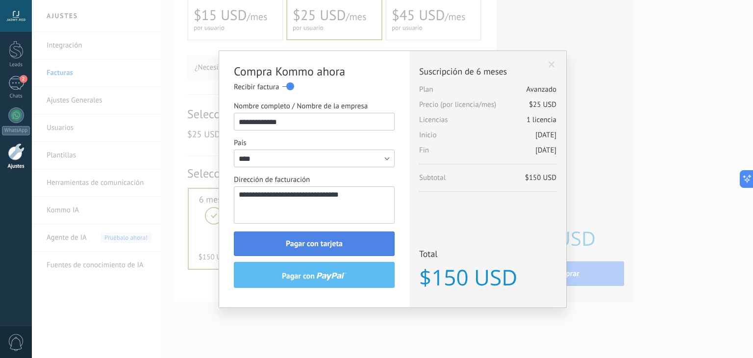
click at [311, 246] on span "Pagar con tarjeta" at bounding box center [314, 243] width 57 height 7
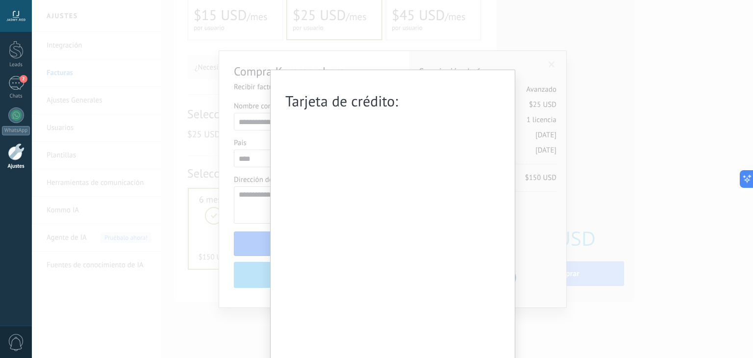
scroll to position [103, 0]
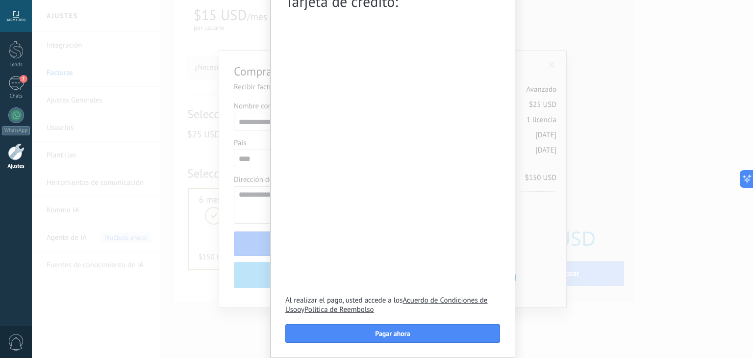
click at [249, 222] on div "Tarjeta de crédito: Al realizar el pago, usted accede a los Acuerdo de Condicio…" at bounding box center [393, 179] width 722 height 358
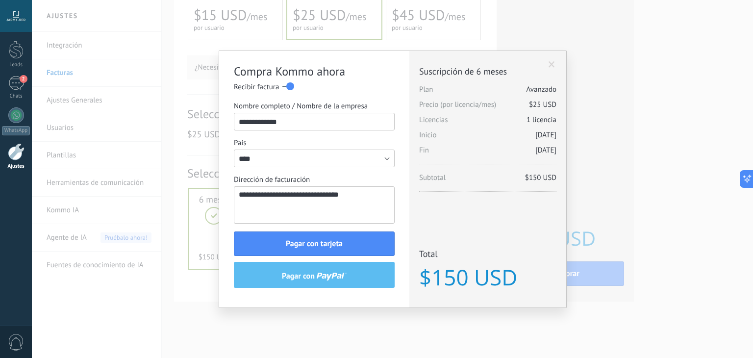
drag, startPoint x: 365, startPoint y: 195, endPoint x: 220, endPoint y: 209, distance: 145.9
click at [220, 209] on div "**********" at bounding box center [314, 179] width 190 height 257
click at [434, 212] on div "Licencias adicionales Plan Avanzado Precio (por licencia/mes) $25 USD Nuevas li…" at bounding box center [488, 179] width 157 height 257
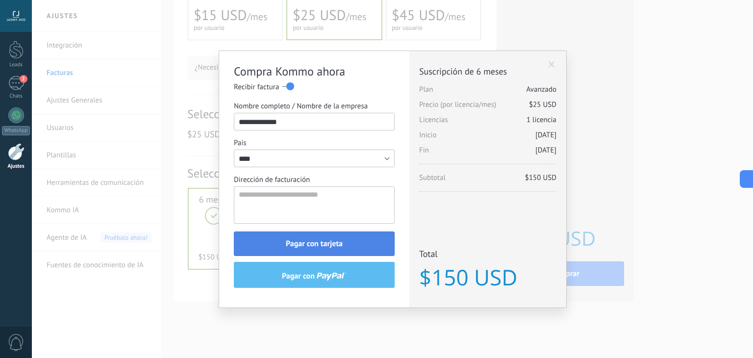
click at [321, 243] on span "Pagar con tarjeta" at bounding box center [314, 243] width 57 height 7
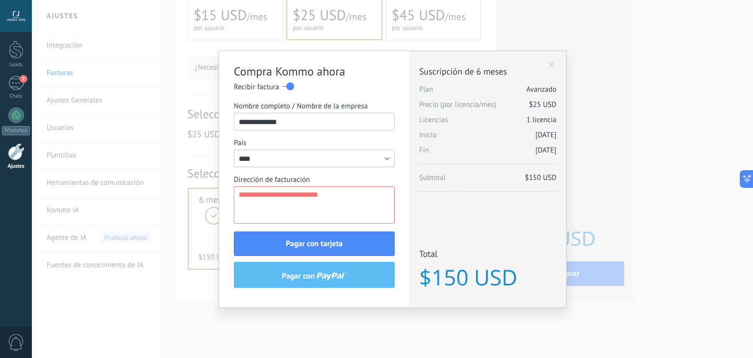
click at [297, 197] on textarea "Dirección de facturación" at bounding box center [314, 204] width 161 height 37
paste textarea "**********"
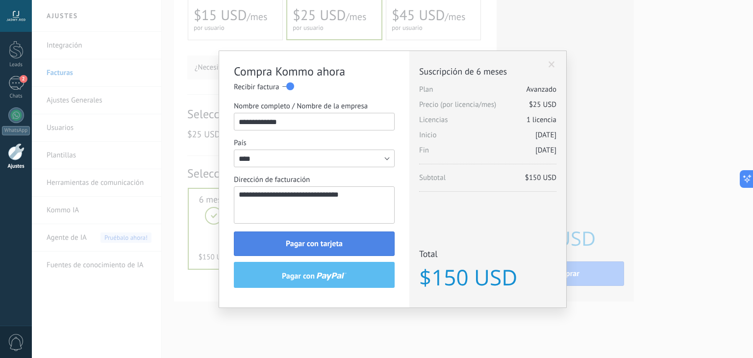
type textarea "**********"
click at [306, 238] on button "Pagar con tarjeta" at bounding box center [314, 244] width 161 height 25
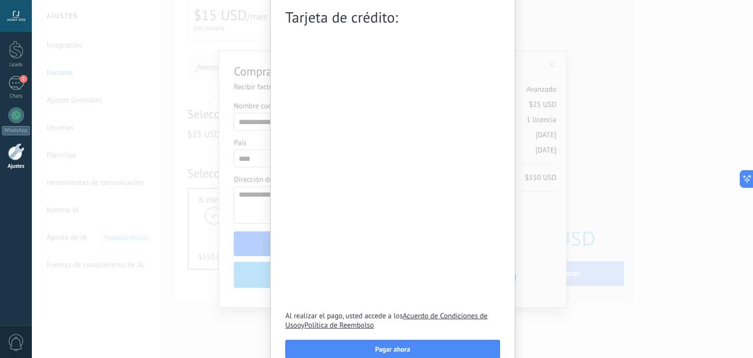
scroll to position [103, 0]
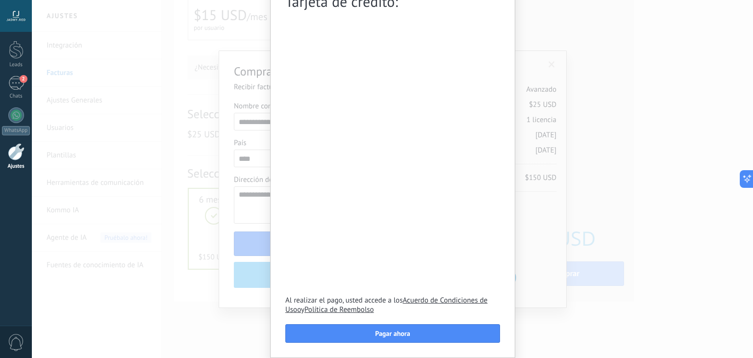
click at [535, 128] on div "Tarjeta de crédito: Al realizar el pago, usted accede a los Acuerdo de Condicio…" at bounding box center [393, 179] width 722 height 358
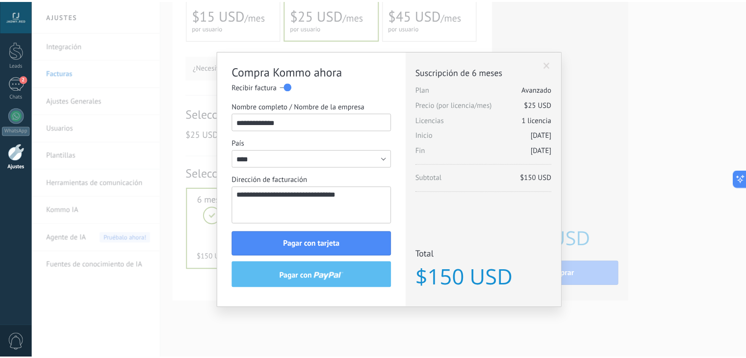
scroll to position [0, 0]
click at [549, 64] on span at bounding box center [552, 64] width 6 height 7
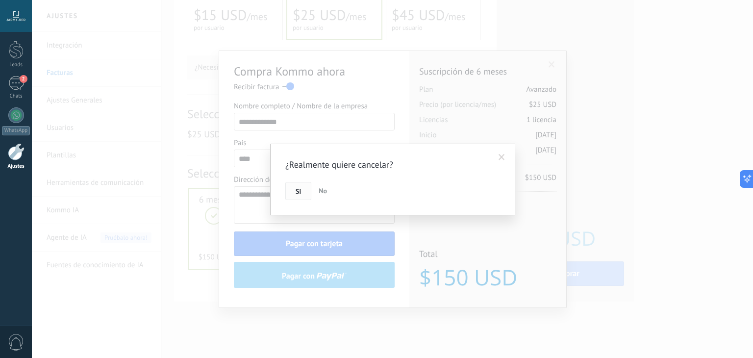
click at [303, 191] on button "Si" at bounding box center [298, 191] width 26 height 19
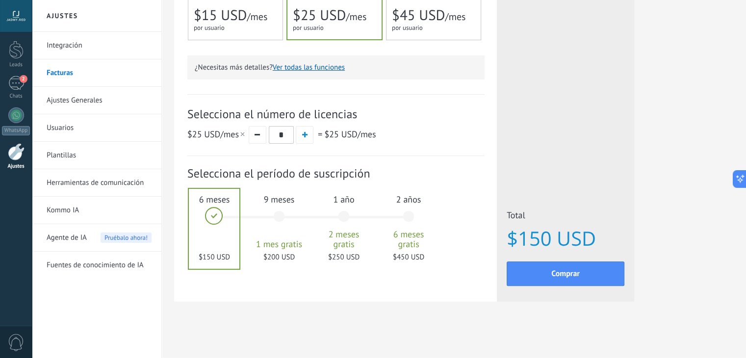
click at [67, 97] on link "Ajustes Generales" at bounding box center [99, 100] width 105 height 27
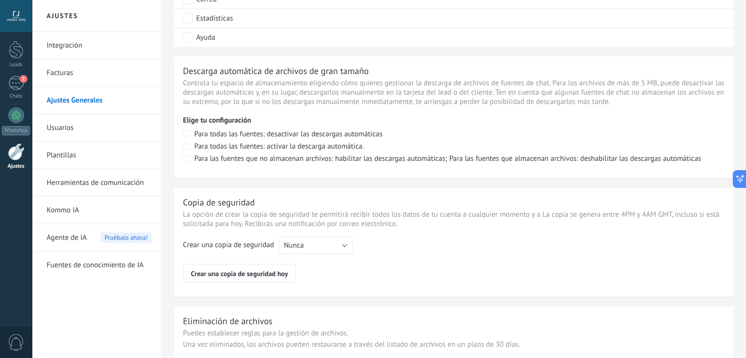
scroll to position [724, 0]
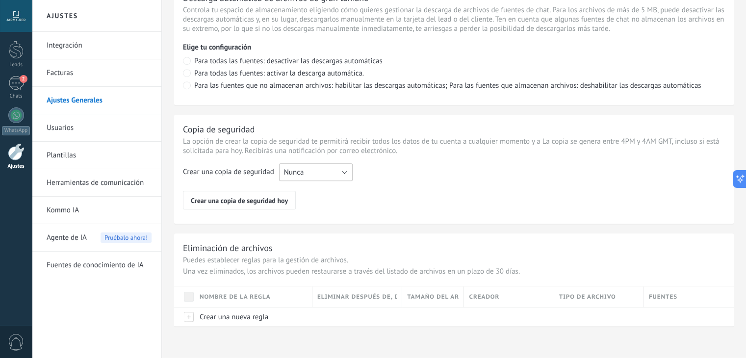
click at [345, 171] on button "Nunca" at bounding box center [316, 172] width 74 height 18
click at [345, 171] on span "Nunca" at bounding box center [311, 172] width 76 height 9
click at [89, 48] on link "Integración" at bounding box center [99, 45] width 105 height 27
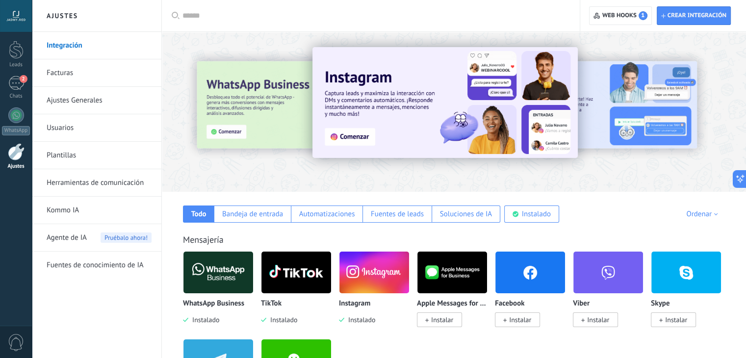
click at [67, 178] on link "Herramientas de comunicación" at bounding box center [99, 182] width 105 height 27
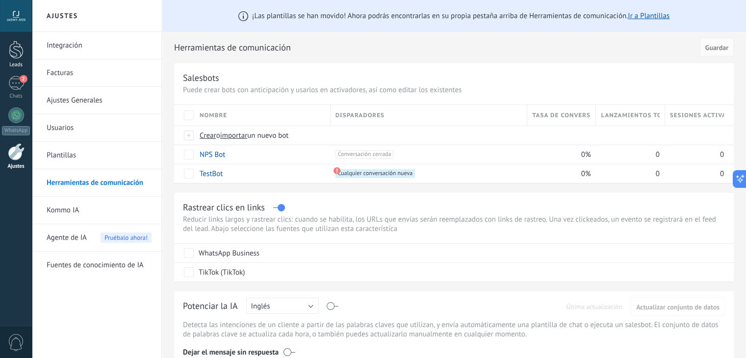
click at [6, 52] on link "Leads" at bounding box center [16, 54] width 32 height 27
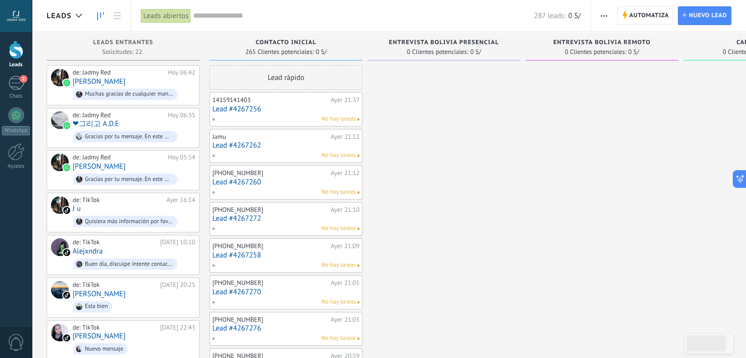
click at [18, 18] on div at bounding box center [16, 16] width 32 height 32
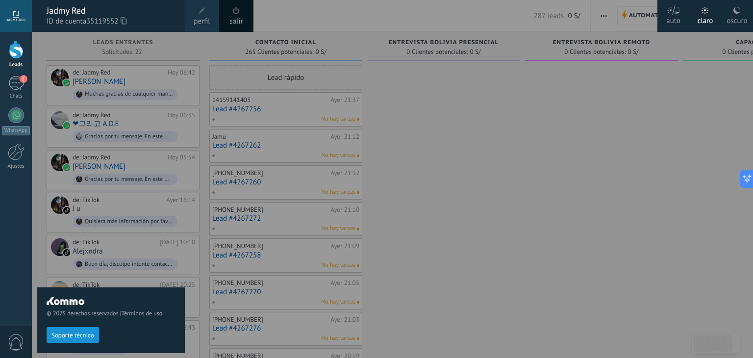
click at [459, 248] on div at bounding box center [408, 179] width 753 height 358
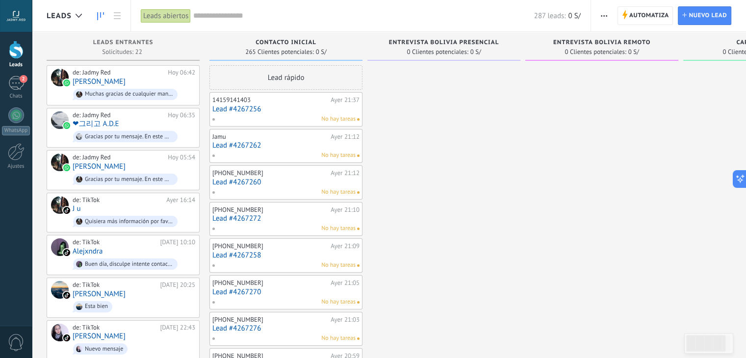
click at [601, 18] on span "button" at bounding box center [604, 15] width 6 height 19
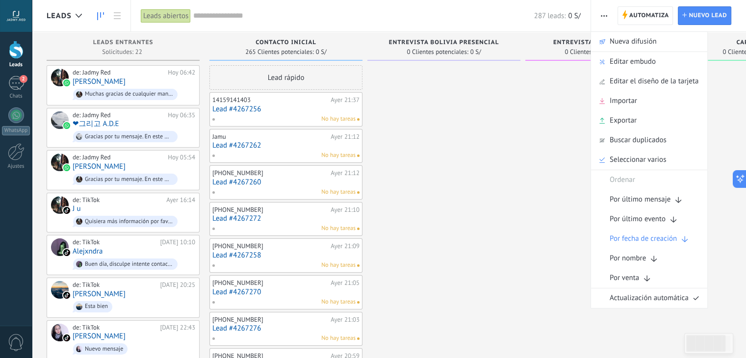
click at [430, 6] on div "287 leads: 0 S/" at bounding box center [387, 15] width 388 height 31
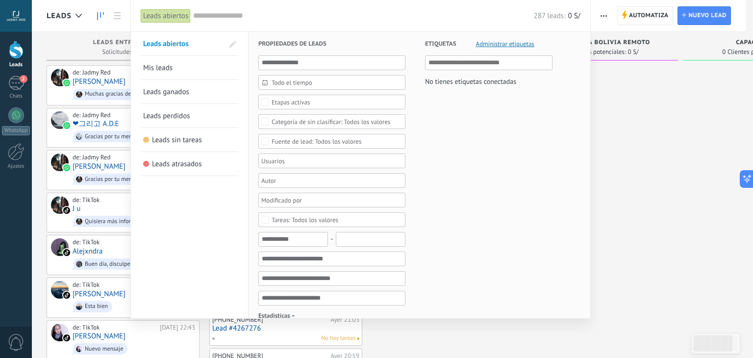
click at [608, 148] on div at bounding box center [376, 179] width 753 height 358
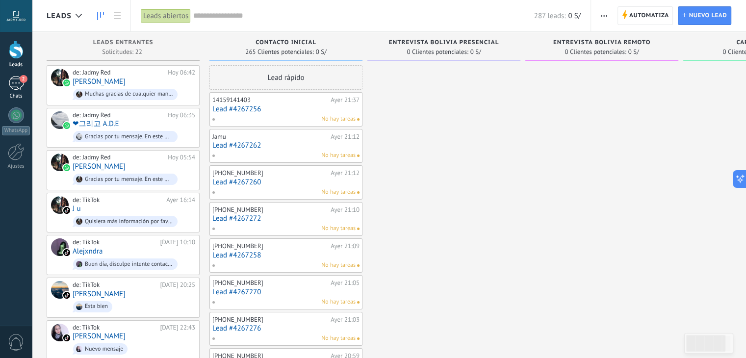
click at [16, 86] on div "2" at bounding box center [16, 83] width 16 height 14
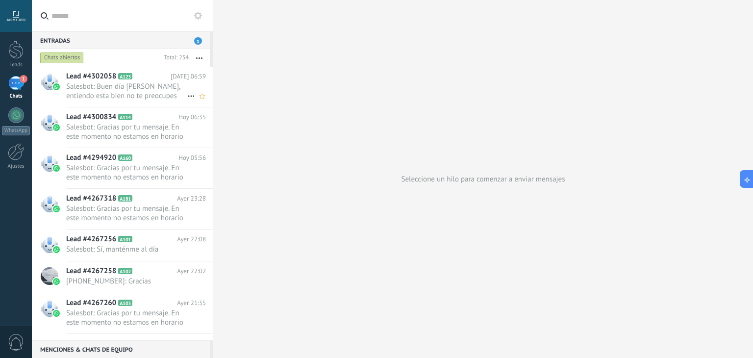
click at [155, 77] on h2 "Lead #4302058 A123" at bounding box center [118, 77] width 104 height 10
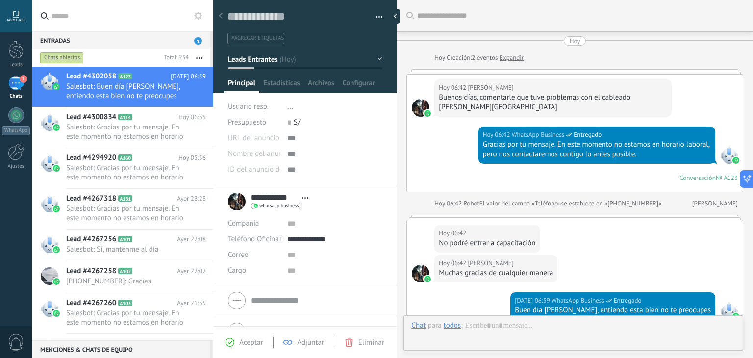
scroll to position [151, 0]
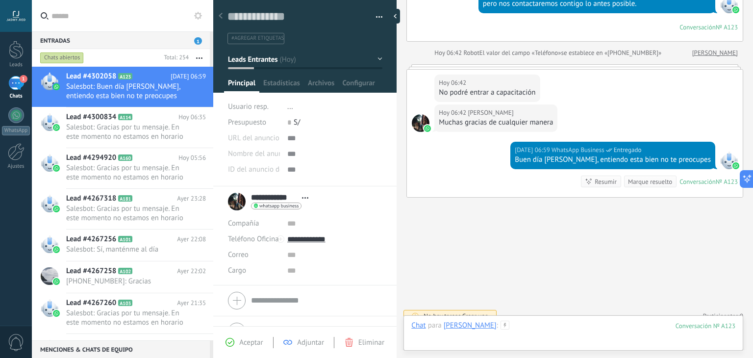
click at [529, 326] on div at bounding box center [574, 335] width 324 height 29
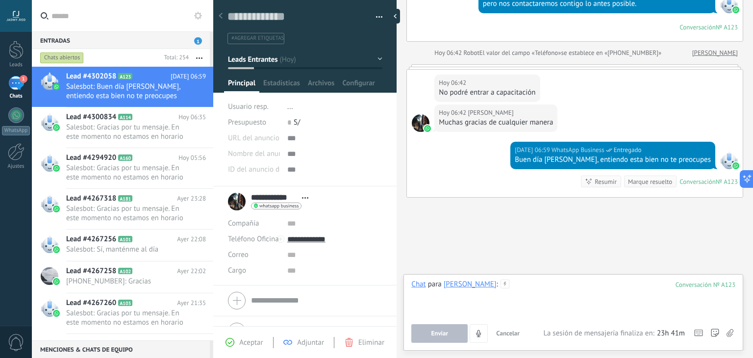
paste div
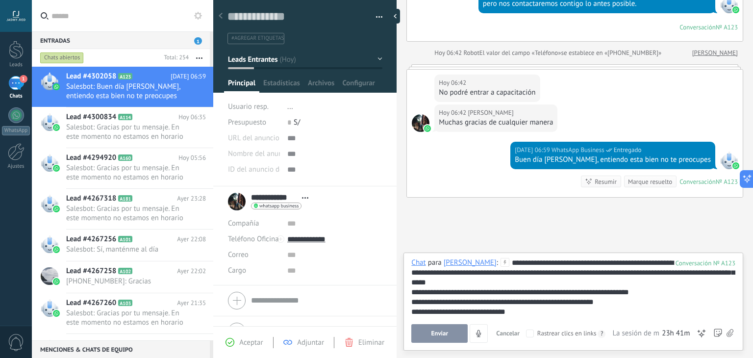
click at [506, 264] on div "**********" at bounding box center [574, 287] width 324 height 59
click at [509, 285] on div "**********" at bounding box center [574, 287] width 324 height 59
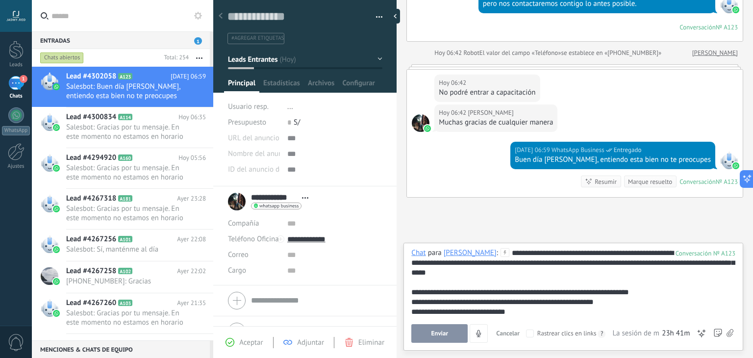
click at [432, 334] on span "Enviar" at bounding box center [440, 333] width 17 height 7
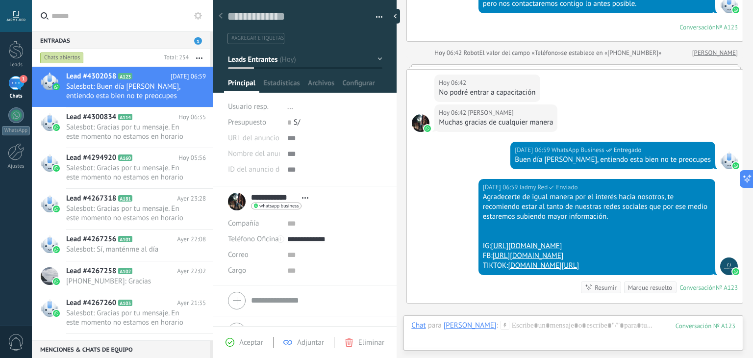
scroll to position [267, 0]
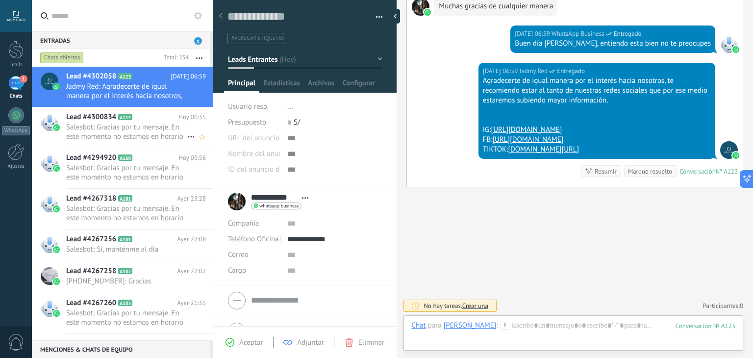
click at [151, 134] on span "Salesbot: Gracias por tu mensaje. En este momento no estamos en horario laboral…" at bounding box center [126, 132] width 121 height 19
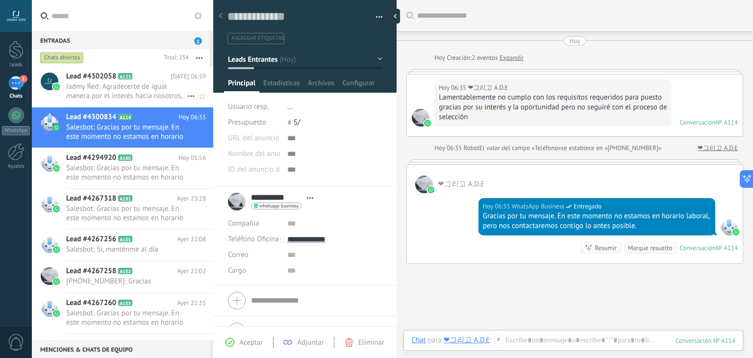
click at [150, 86] on span "Jadmy Red: Agradecerte de igual manera por el interés hacia nosotros, te recomi…" at bounding box center [126, 91] width 121 height 19
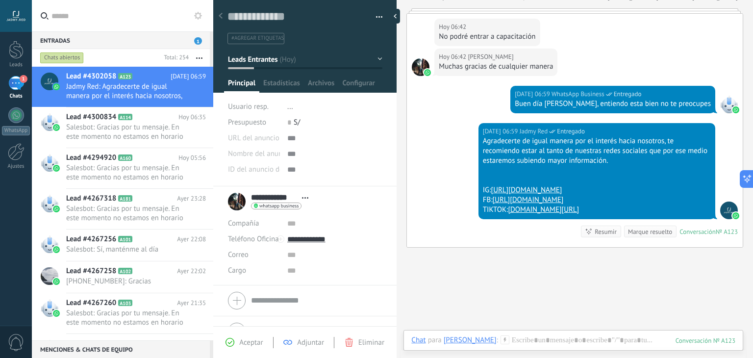
scroll to position [14, 0]
drag, startPoint x: 483, startPoint y: 130, endPoint x: 603, endPoint y: 212, distance: 145.4
click at [603, 212] on div "Agradecerte de igual manera por el interés hacia nosotros, te recomiendo estar …" at bounding box center [597, 175] width 228 height 78
copy div "Agradecerte de igual manera por el interés hacia nosotros, te recomiendo estar …"
click at [112, 124] on span "Salesbot: Gracias por tu mensaje. En este momento no estamos en horario laboral…" at bounding box center [126, 132] width 121 height 19
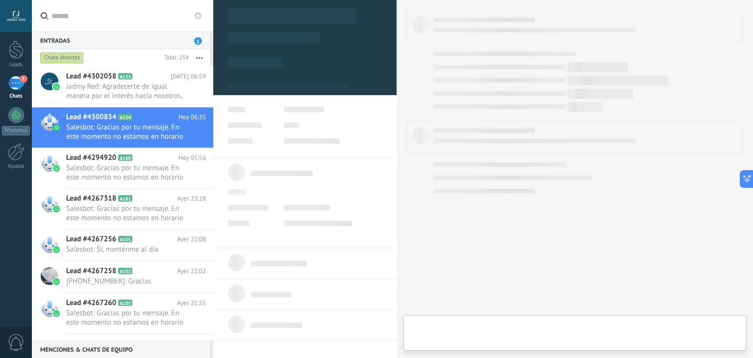
type textarea "**********"
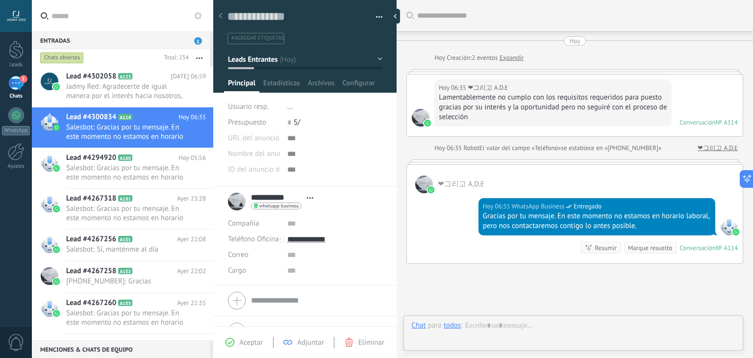
scroll to position [76, 0]
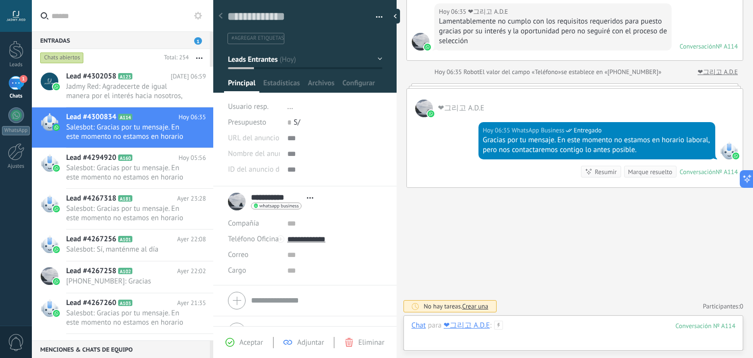
click at [533, 328] on div at bounding box center [574, 335] width 324 height 29
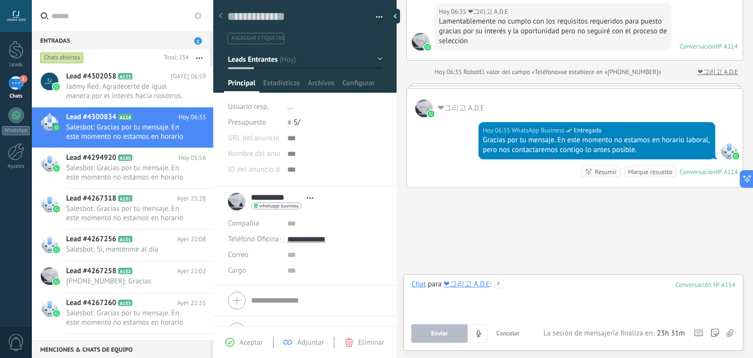
paste div
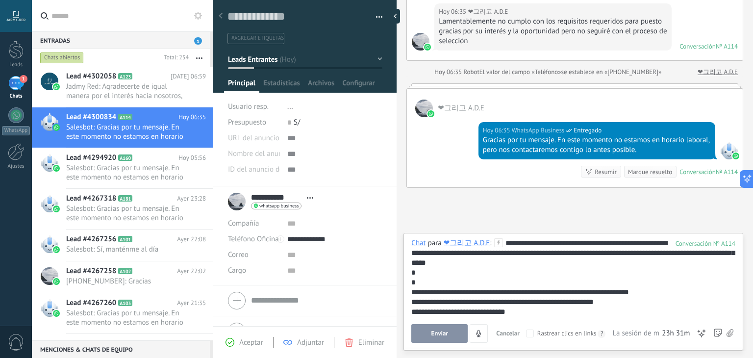
click at [511, 246] on div "**********" at bounding box center [574, 277] width 324 height 78
click at [441, 333] on span "Enviar" at bounding box center [440, 333] width 17 height 7
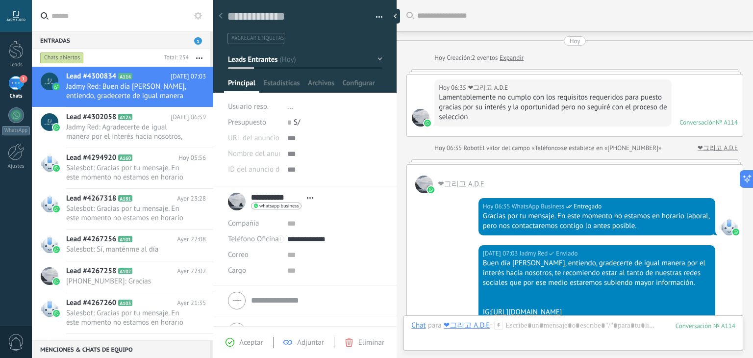
scroll to position [192, 0]
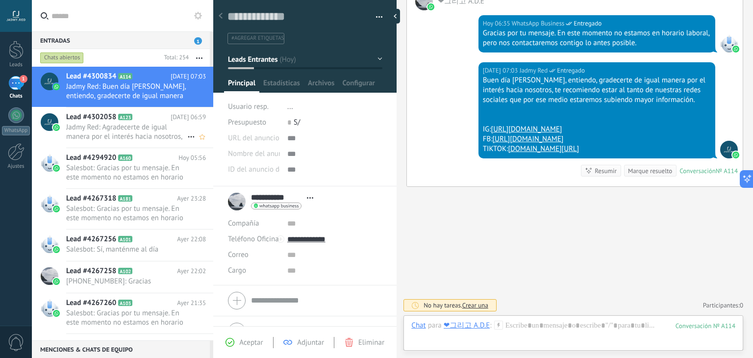
click at [149, 142] on div "Lead #4302058 A123 Hoy 06:59 Jadmy Red: Agradecerte de igual manera por el inte…" at bounding box center [139, 127] width 147 height 40
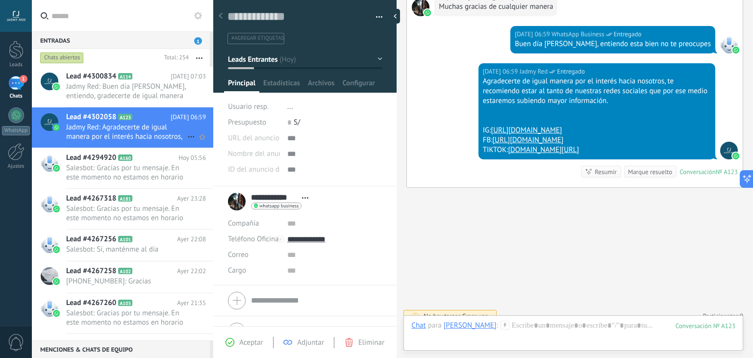
scroll to position [277, 0]
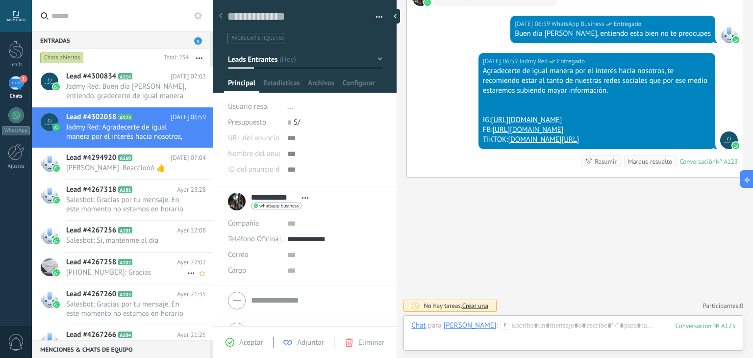
click at [89, 282] on div "Lead #4267258 A102 Ayer 22:02 +59172097386: Gracias" at bounding box center [139, 268] width 147 height 31
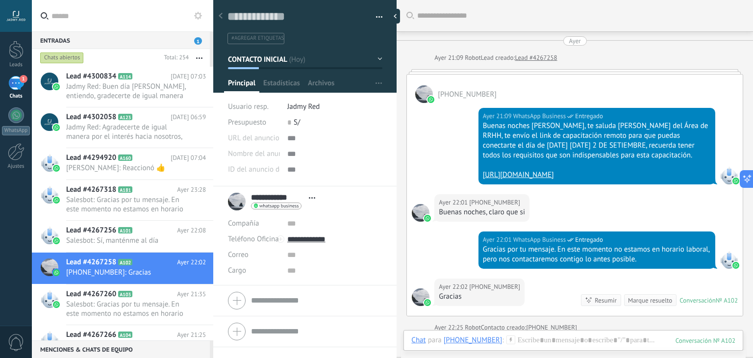
scroll to position [128, 0]
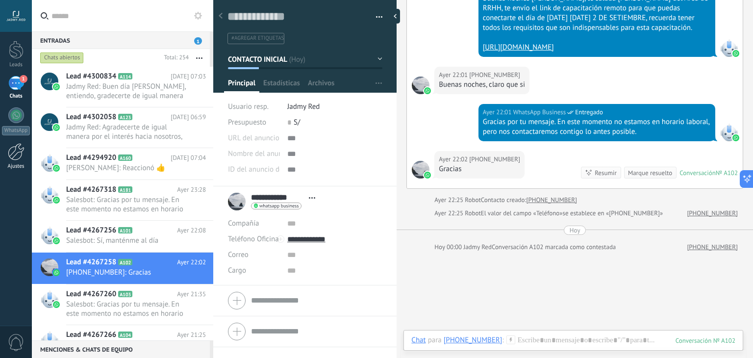
click at [21, 150] on div at bounding box center [16, 151] width 17 height 17
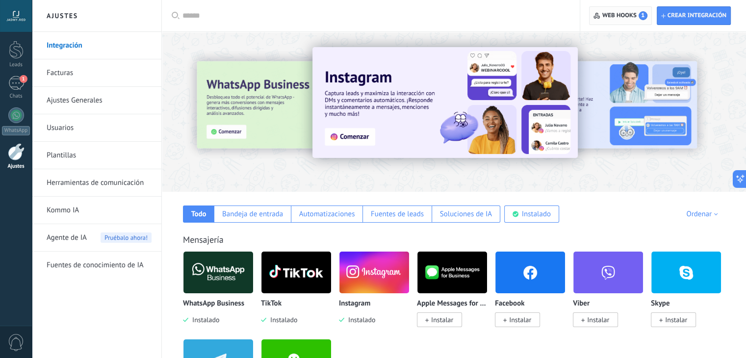
click at [621, 14] on span "Web hooks 1" at bounding box center [624, 15] width 45 height 9
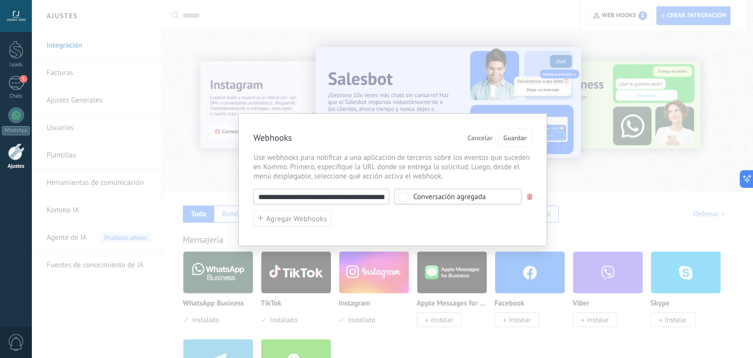
click at [473, 137] on span "Cancelar" at bounding box center [480, 137] width 25 height 7
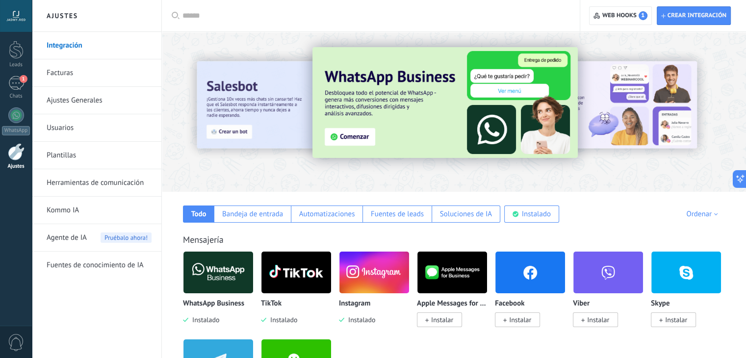
click at [220, 275] on img at bounding box center [218, 273] width 70 height 48
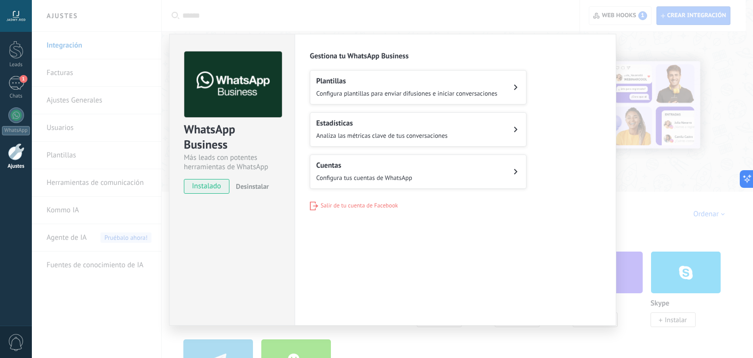
click at [399, 177] on span "Configura tus cuentas de WhatsApp" at bounding box center [364, 178] width 96 height 8
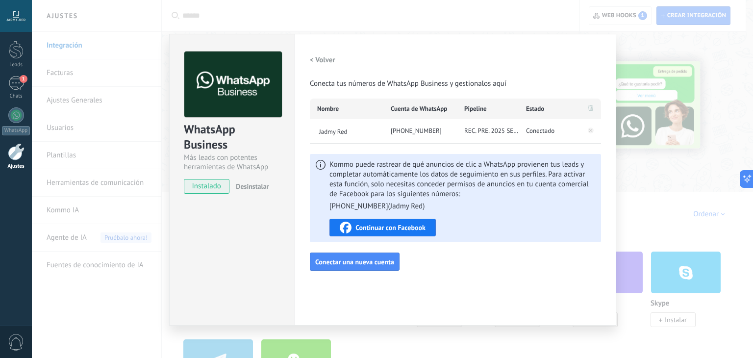
click at [402, 228] on span "Continuar con Facebook" at bounding box center [391, 227] width 70 height 7
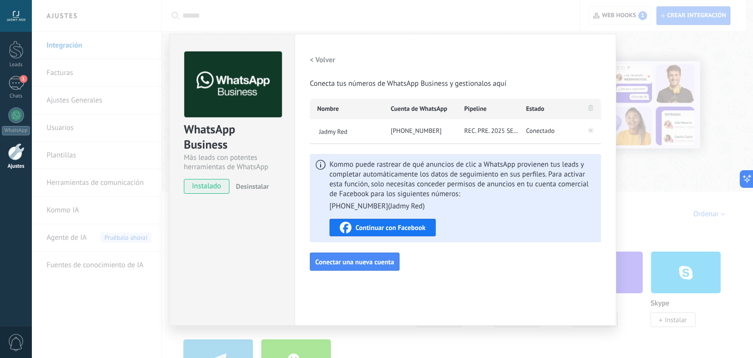
click at [430, 50] on div "Configuraciones Autorizaciones Esta pestaña registra a los usuarios que han con…" at bounding box center [456, 180] width 322 height 292
click at [322, 262] on span "Conectar una nueva cuenta" at bounding box center [354, 261] width 79 height 7
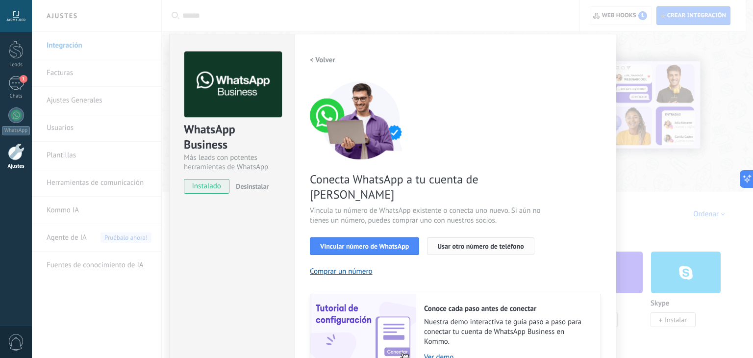
scroll to position [42, 0]
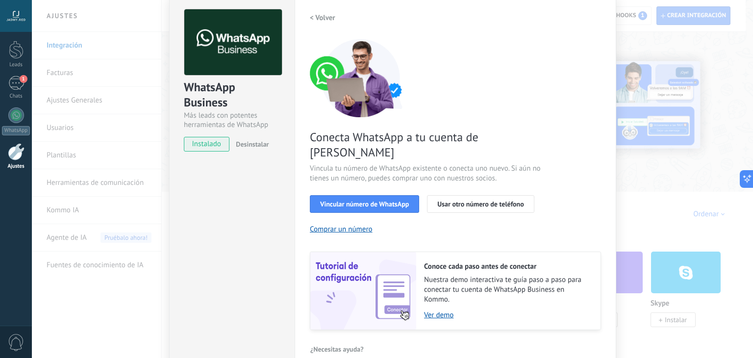
click at [310, 21] on h2 "< Volver" at bounding box center [323, 17] width 26 height 9
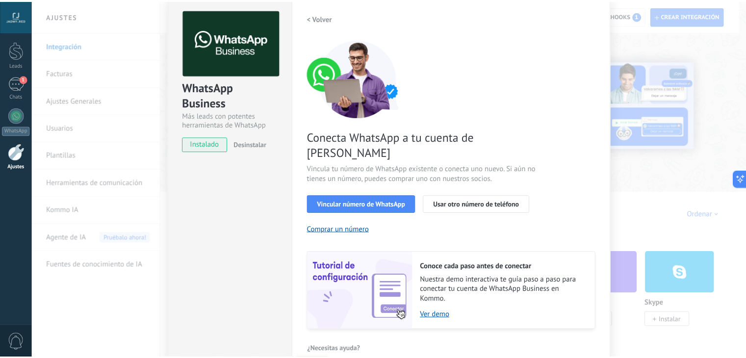
scroll to position [0, 0]
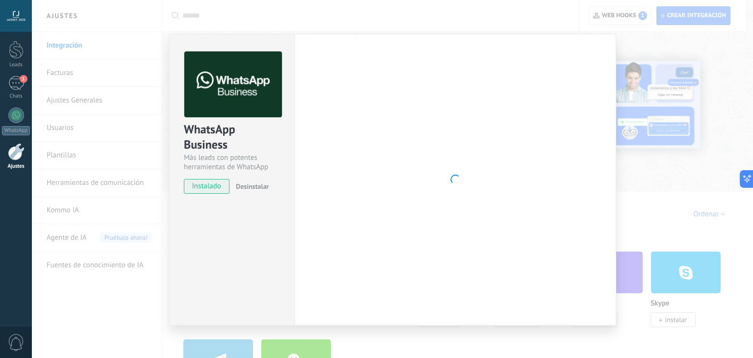
click at [647, 148] on div "WhatsApp Business Más leads con potentes herramientas de WhatsApp instalado Des…" at bounding box center [393, 179] width 722 height 358
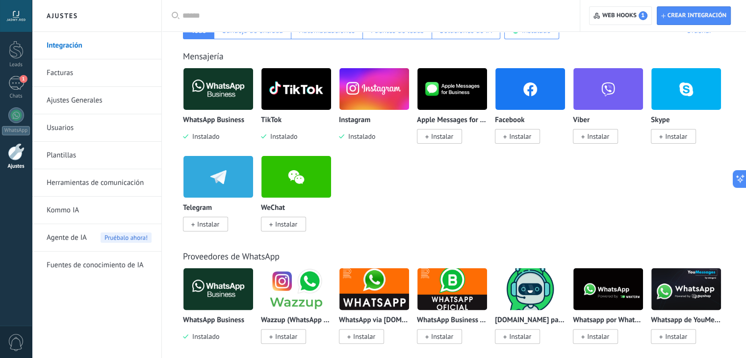
scroll to position [113, 0]
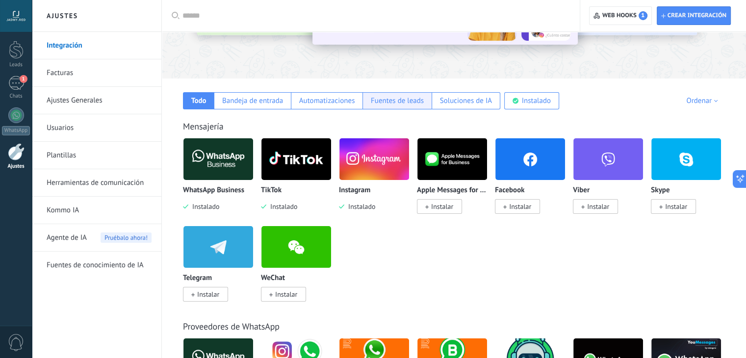
click at [411, 103] on div "Fuentes de leads" at bounding box center [397, 100] width 53 height 9
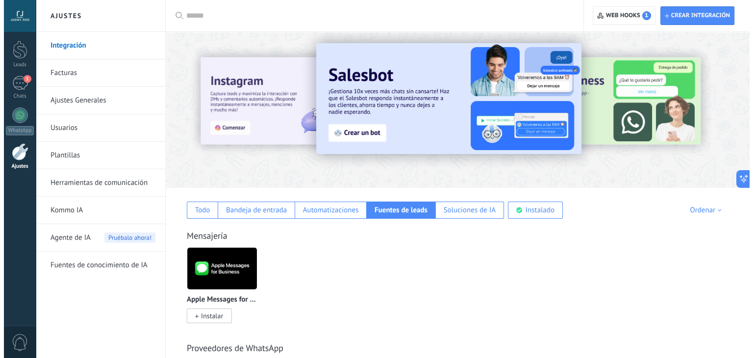
scroll to position [0, 0]
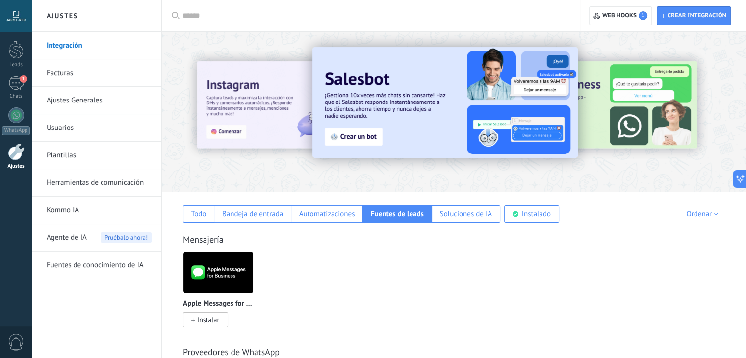
click at [85, 268] on link "Fuentes de conocimiento de IA" at bounding box center [99, 265] width 105 height 27
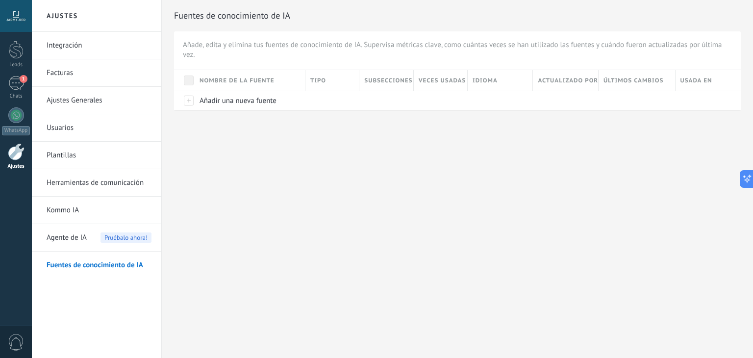
click at [59, 211] on link "Kommo IA" at bounding box center [99, 210] width 105 height 27
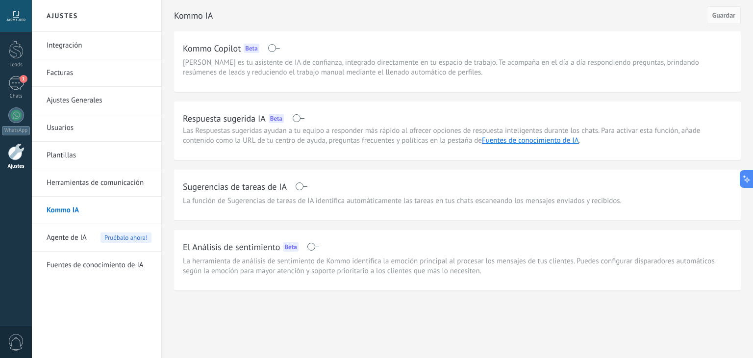
click at [63, 149] on link "Plantillas" at bounding box center [99, 155] width 105 height 27
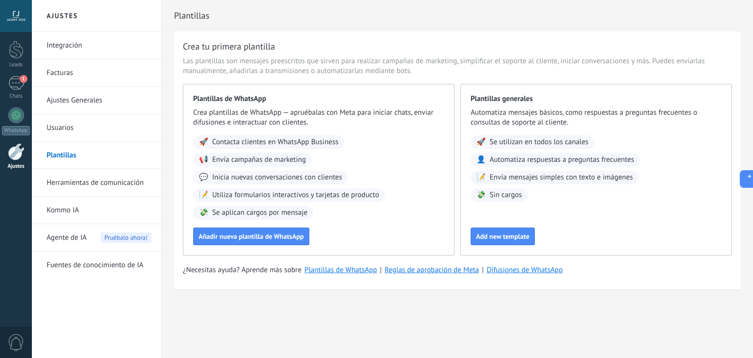
click at [72, 130] on link "Usuarios" at bounding box center [99, 127] width 105 height 27
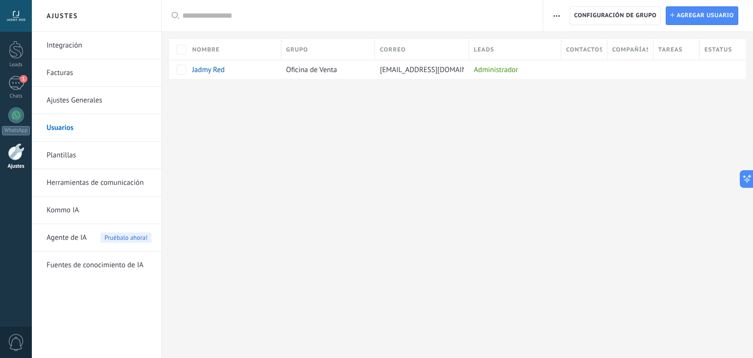
click at [72, 130] on link "Usuarios" at bounding box center [99, 127] width 105 height 27
click at [17, 55] on div at bounding box center [16, 50] width 15 height 18
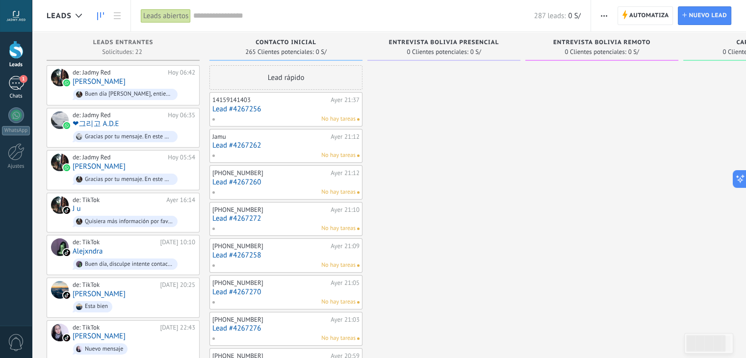
click at [10, 93] on link "1 Chats" at bounding box center [16, 88] width 32 height 24
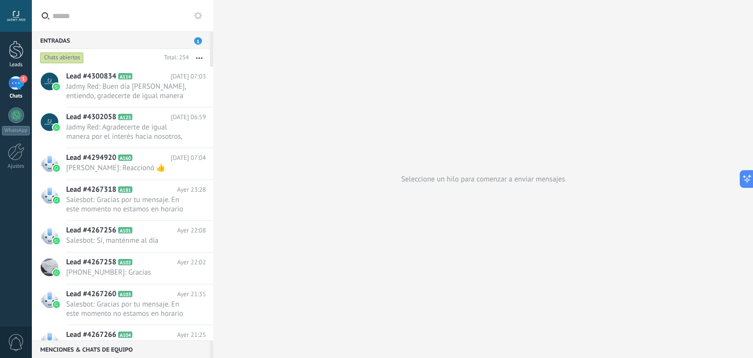
click at [12, 57] on div at bounding box center [16, 50] width 15 height 18
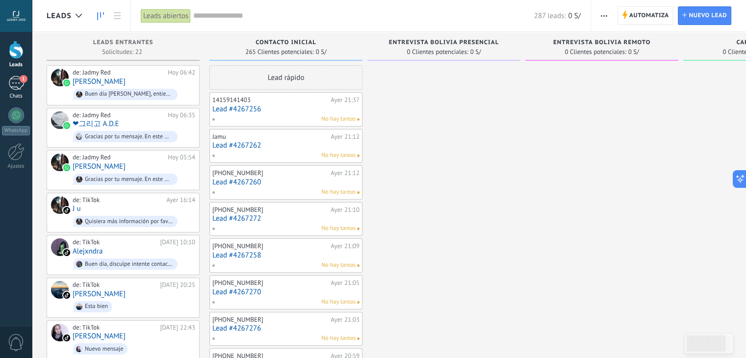
click at [6, 83] on link "1 Chats" at bounding box center [16, 88] width 32 height 24
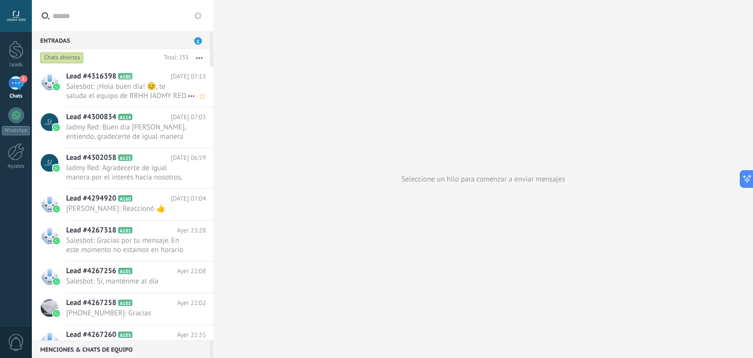
click at [151, 81] on h2 "Lead #4316398 A580" at bounding box center [118, 77] width 104 height 10
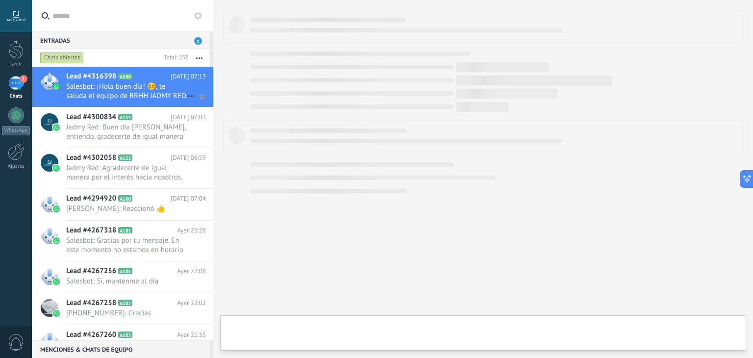
type textarea "**********"
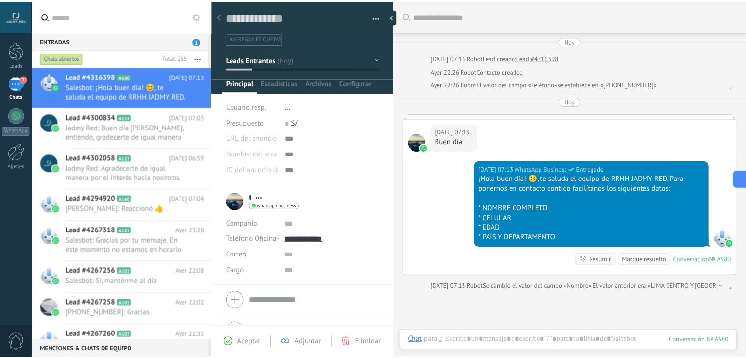
scroll to position [98, 0]
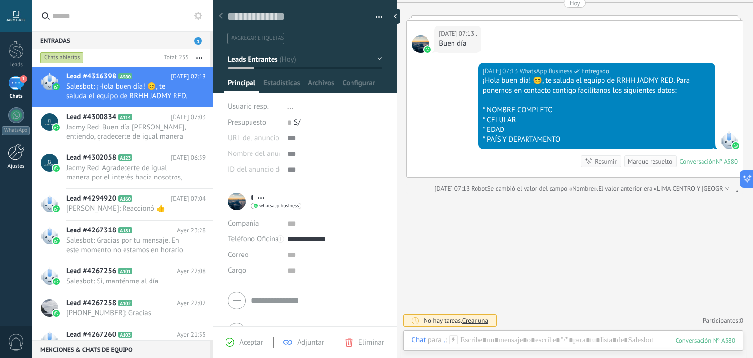
click at [17, 149] on div at bounding box center [16, 151] width 17 height 17
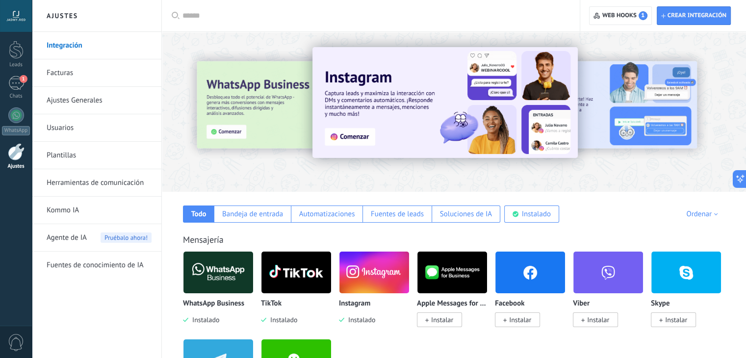
click at [65, 79] on link "Facturas" at bounding box center [99, 72] width 105 height 27
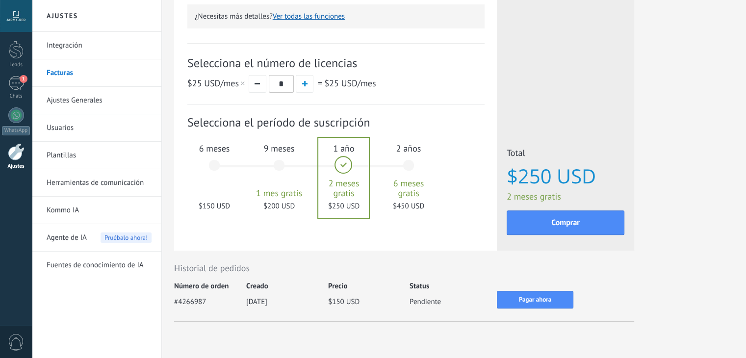
click at [216, 166] on div "6 meses $150 USD" at bounding box center [214, 169] width 53 height 69
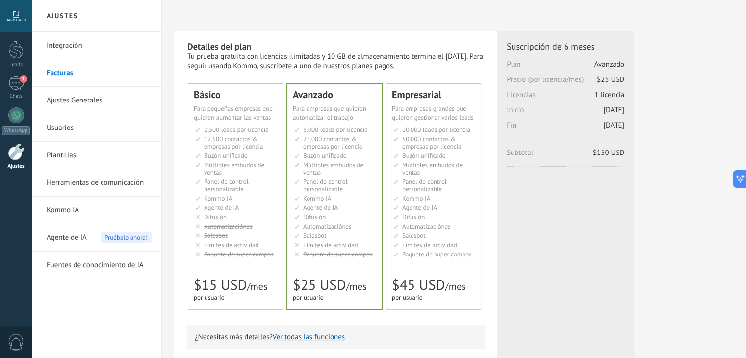
click at [256, 178] on ul "2.500 сделок на место 2.500 leads per seat 2.500 leads por licencia 添加线索和联系人 2.…" at bounding box center [236, 192] width 82 height 132
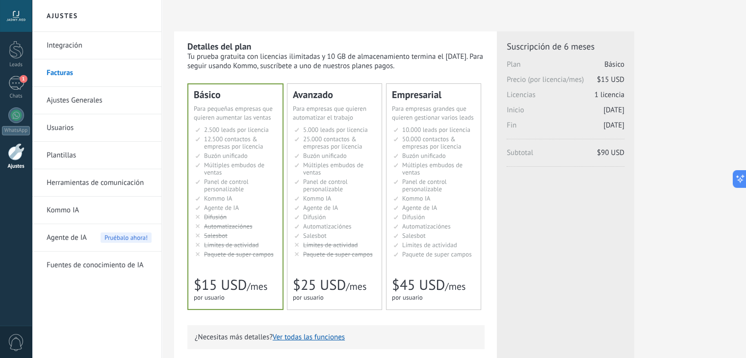
click at [314, 191] on span "Panel de control personalizable" at bounding box center [325, 186] width 45 height 16
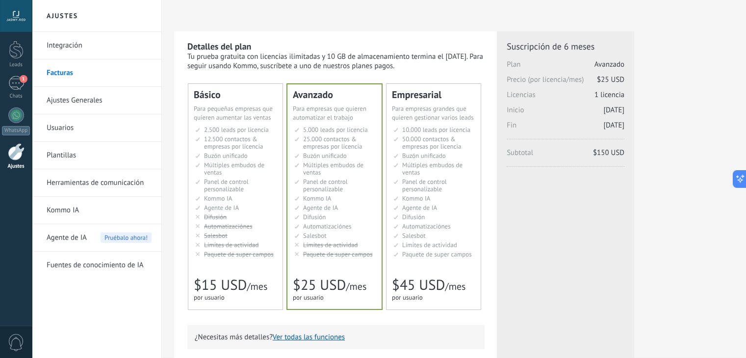
click at [219, 182] on span "Panel de control personalizable" at bounding box center [226, 186] width 45 height 16
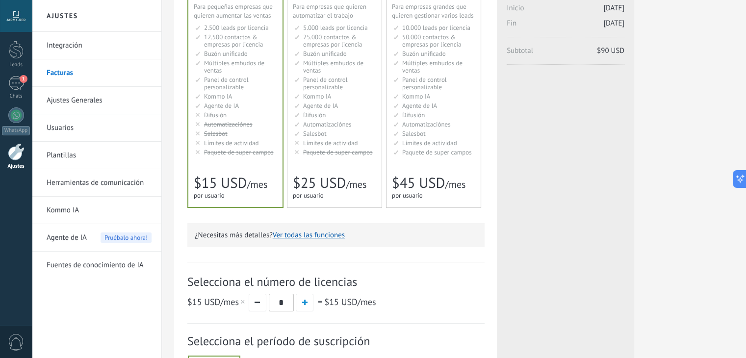
scroll to position [102, 0]
click at [361, 157] on div "5.000 сделок на место 5.000 leads per seat 5.000 leads por licencia 添加线索和联系人 5.…" at bounding box center [334, 91] width 83 height 134
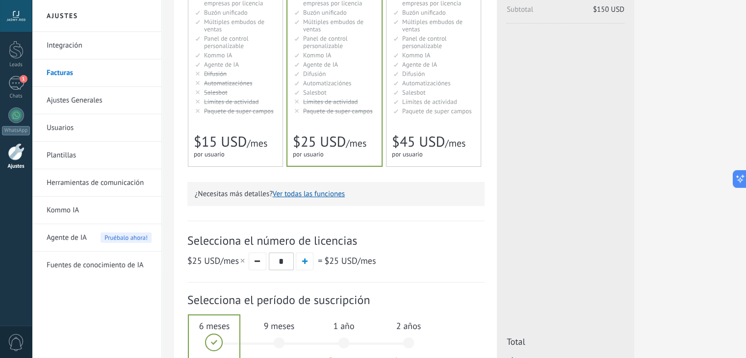
scroll to position [0, 0]
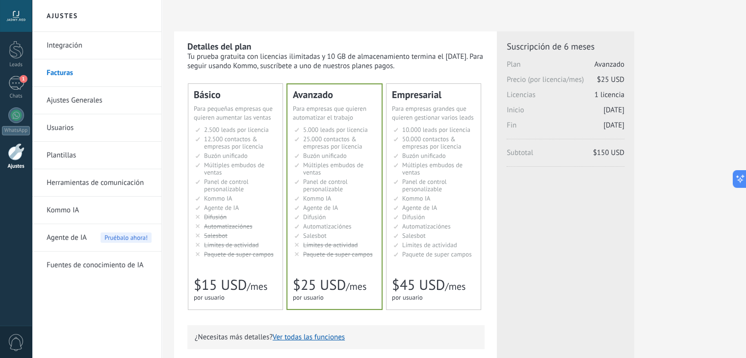
click at [251, 171] on li "Множество воронок Multiple sales pipelines Múltiples embudos de ventas Vários f…" at bounding box center [236, 168] width 82 height 15
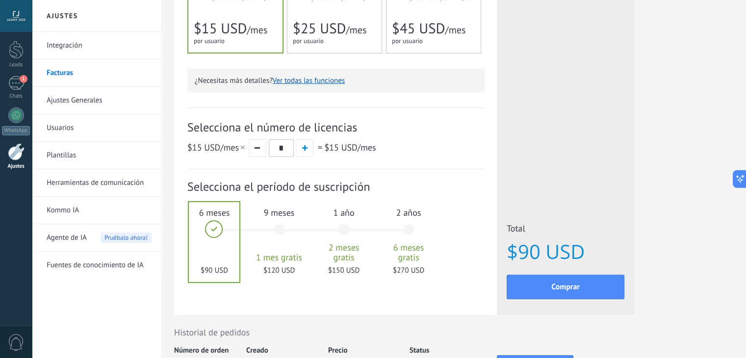
scroll to position [343, 0]
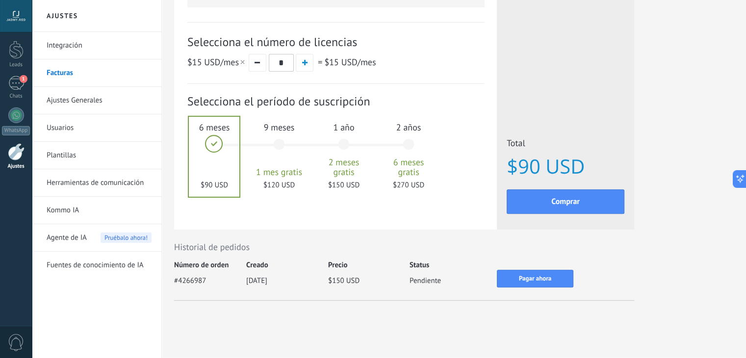
click at [266, 200] on div "Suscripción: Selecciona el período de suscripción 1 mes" at bounding box center [335, 149] width 297 height 131
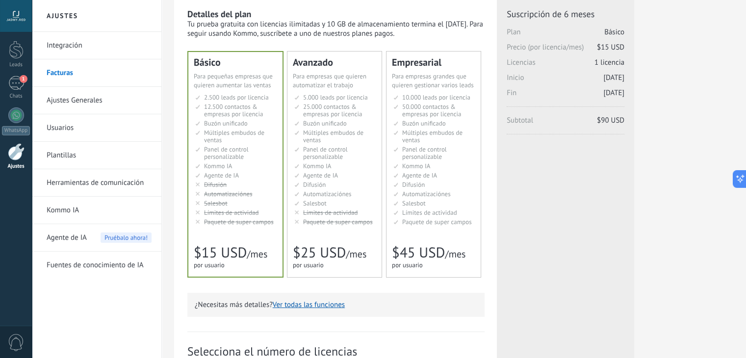
scroll to position [31, 0]
click at [292, 14] on div "Detalles del plan Tu prueba gratuita con licencias ilimitadas y 10 GB de almace…" at bounding box center [335, 24] width 297 height 30
click at [545, 227] on div "Licencias adicionales Plan Básico Precio (por licencia/mes) $15 USD Nuevas lice…" at bounding box center [566, 122] width 118 height 226
click at [484, 214] on div "Básico Для увеличения продаж в малом бизнесе For small businesses that want to …" at bounding box center [336, 165] width 296 height 226
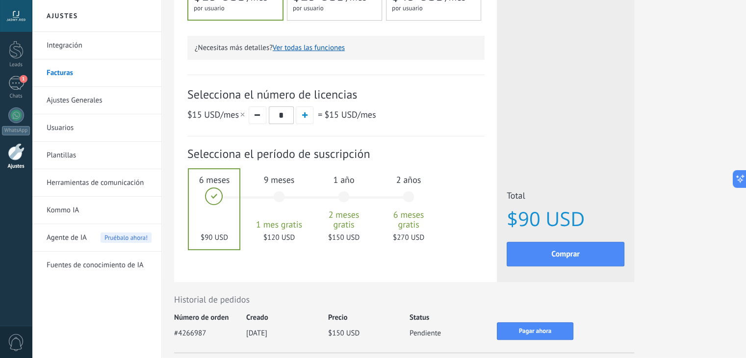
scroll to position [288, 0]
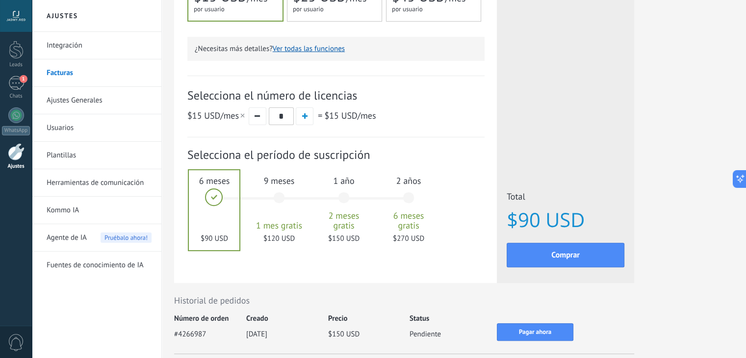
click at [333, 6] on div "for 1 user for 1 user por usuario 为1个用户 para 1 usuário untuk 1 pengguna 1 kulla…" at bounding box center [330, 9] width 74 height 10
click at [252, 7] on div "for 1 user for 1 user por usuario 为1个用户 para 1 usuário untuk 1 pengguna 1 kulla…" at bounding box center [231, 9] width 74 height 10
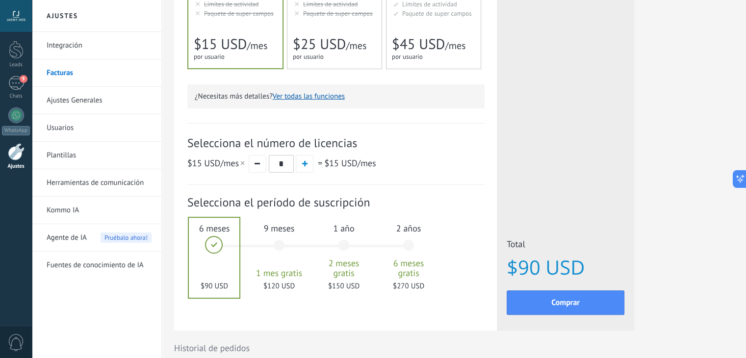
scroll to position [343, 0]
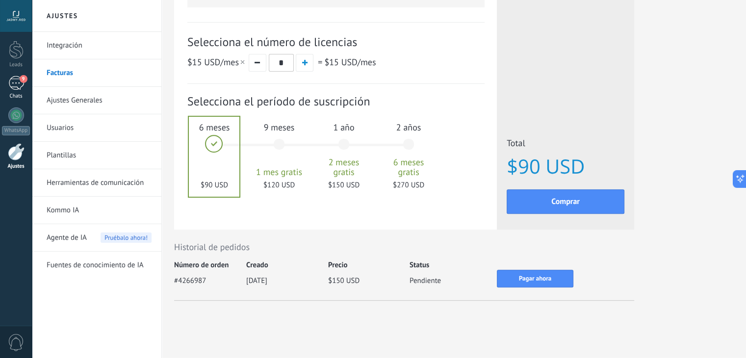
click at [14, 88] on div "9" at bounding box center [16, 83] width 16 height 14
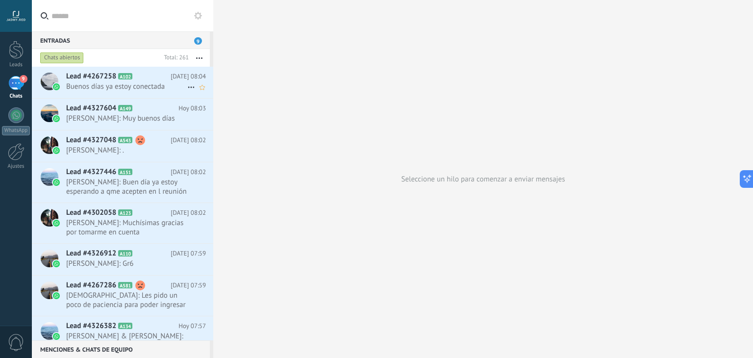
click at [154, 92] on div "Lead #4267258 A102 [DATE] 08:04 Buenos días ya estoy conectada" at bounding box center [139, 82] width 147 height 31
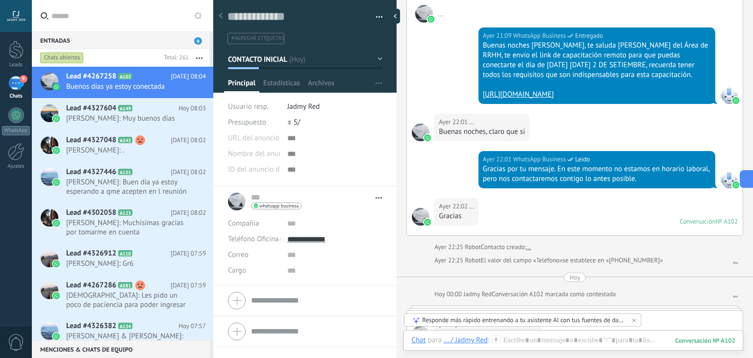
scroll to position [294, 0]
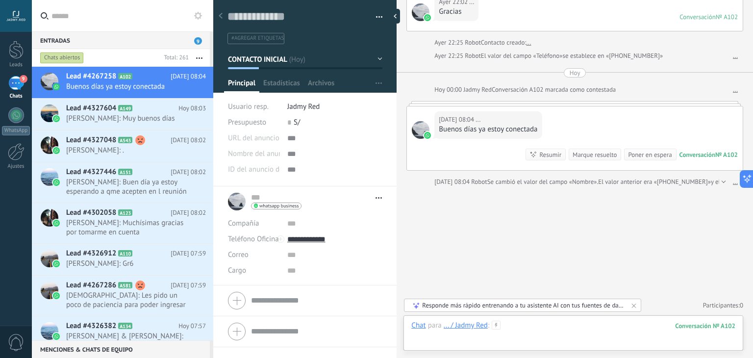
click at [525, 330] on div at bounding box center [574, 335] width 324 height 29
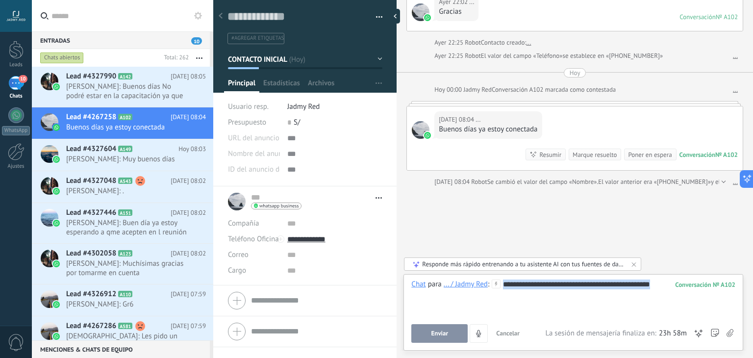
drag, startPoint x: 504, startPoint y: 284, endPoint x: 667, endPoint y: 287, distance: 162.9
click at [667, 287] on div "**********" at bounding box center [574, 298] width 324 height 37
copy div "**********"
click at [451, 337] on button "Enviar" at bounding box center [440, 333] width 56 height 19
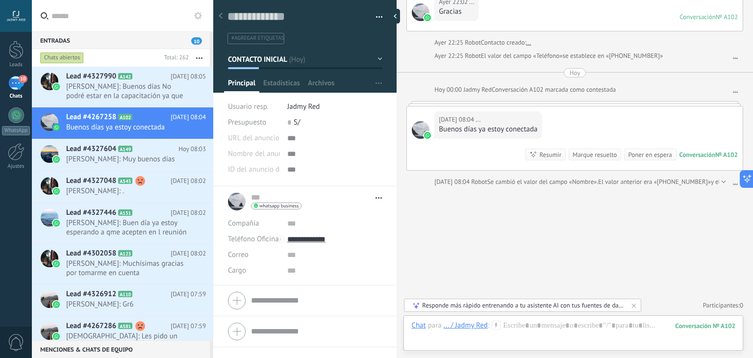
scroll to position [266, 0]
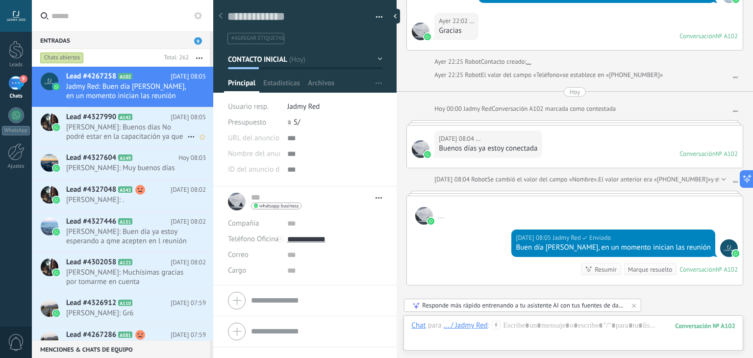
click at [118, 131] on span "[PERSON_NAME]: Buenos días No podré estar en la capacitación ya que no tengo la…" at bounding box center [126, 132] width 121 height 19
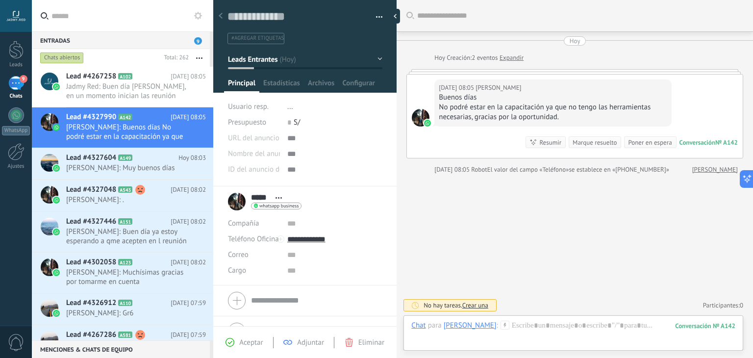
scroll to position [14, 0]
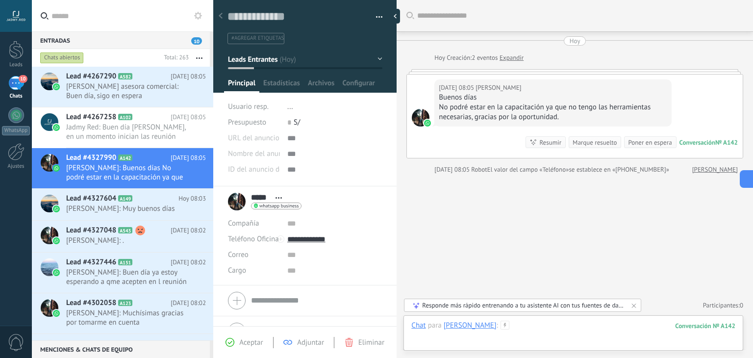
click at [531, 330] on div at bounding box center [574, 335] width 324 height 29
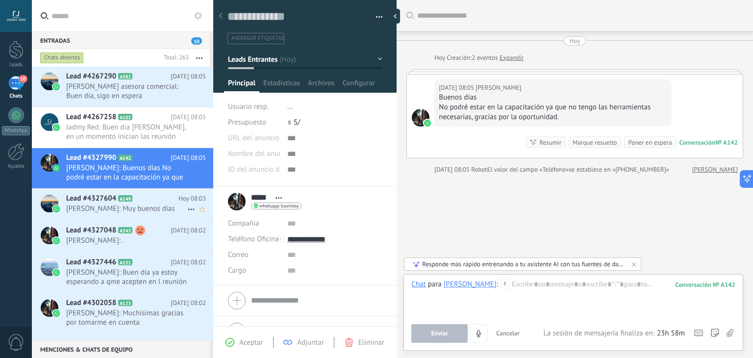
click at [155, 214] on div "Lead #4327604 A149 [DATE] 08:03 [PERSON_NAME]: Muy buenos días" at bounding box center [139, 204] width 147 height 31
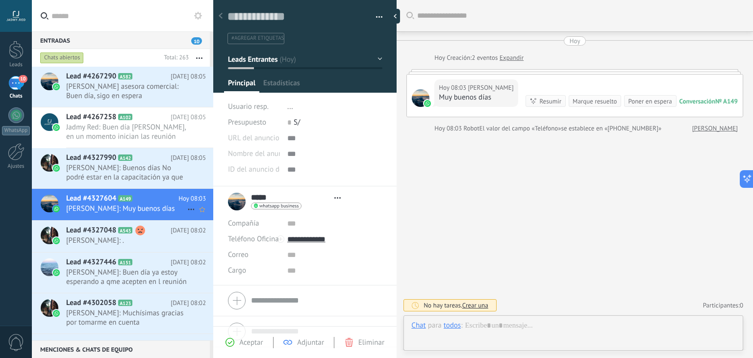
type textarea "**********"
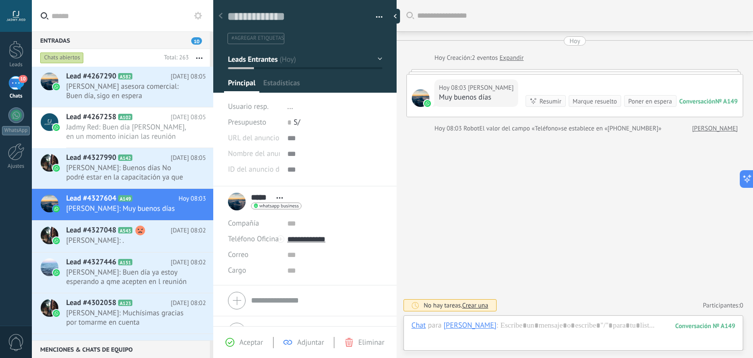
scroll to position [14, 0]
click at [521, 325] on div at bounding box center [574, 335] width 324 height 29
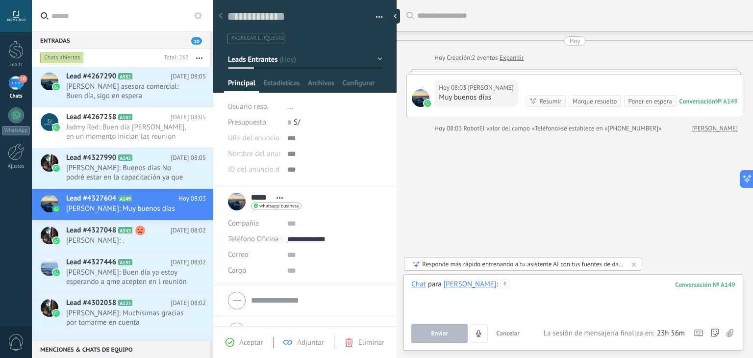
paste div
click at [521, 284] on div "**********" at bounding box center [574, 298] width 324 height 37
click at [506, 334] on span "Cancelar" at bounding box center [508, 333] width 24 height 8
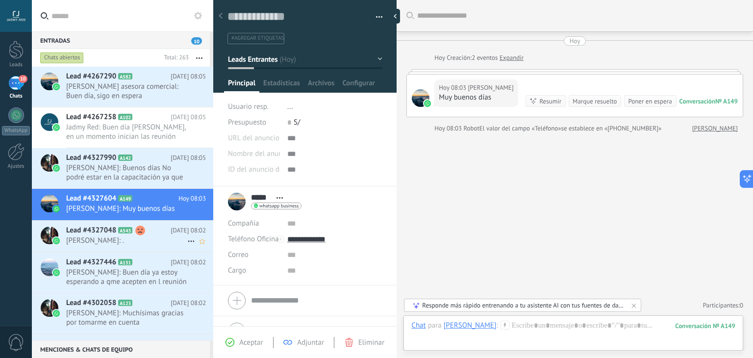
click at [124, 243] on span "[PERSON_NAME]: ." at bounding box center [126, 240] width 121 height 9
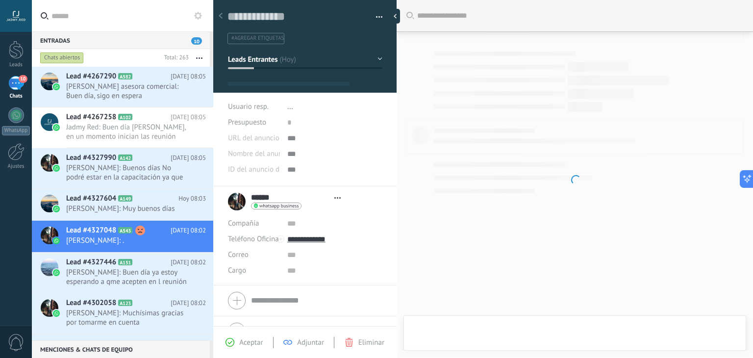
scroll to position [70, 0]
type textarea "**********"
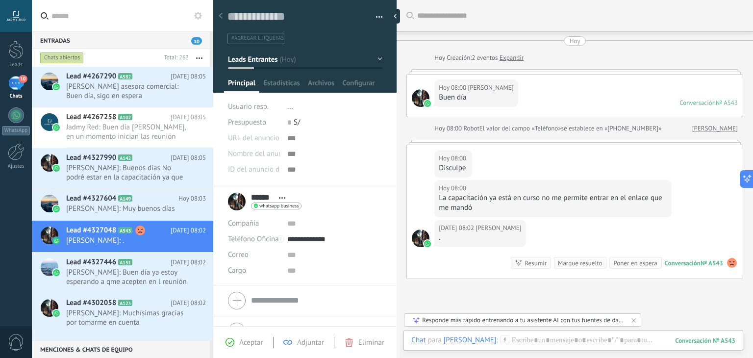
scroll to position [0, 0]
click at [532, 339] on div at bounding box center [574, 350] width 324 height 29
paste div
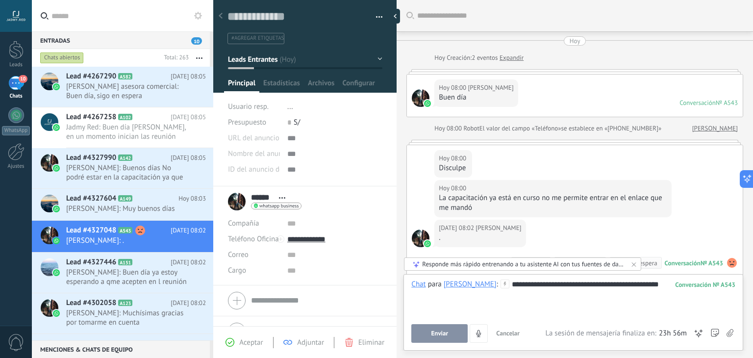
click at [517, 287] on div "**********" at bounding box center [574, 298] width 324 height 37
click at [619, 287] on div "**********" at bounding box center [574, 298] width 324 height 37
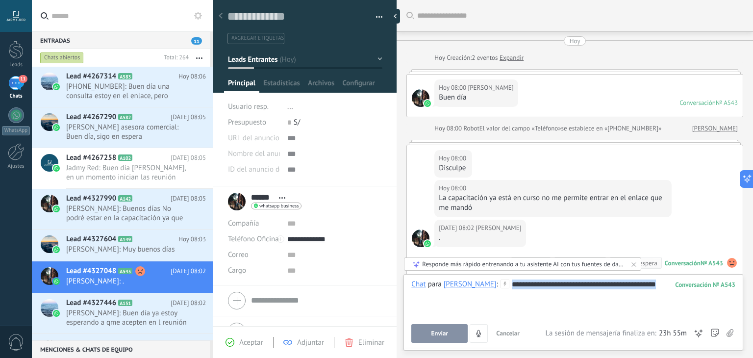
drag, startPoint x: 642, startPoint y: 286, endPoint x: 482, endPoint y: 283, distance: 159.9
click at [482, 283] on div "**********" at bounding box center [574, 298] width 324 height 37
copy div "**********"
click at [421, 334] on button "Enviar" at bounding box center [440, 333] width 56 height 19
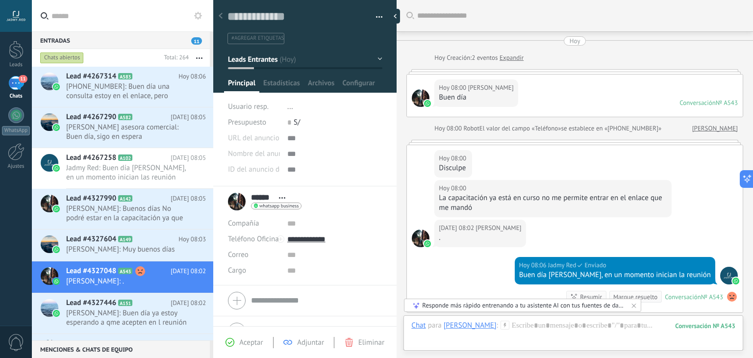
scroll to position [126, 0]
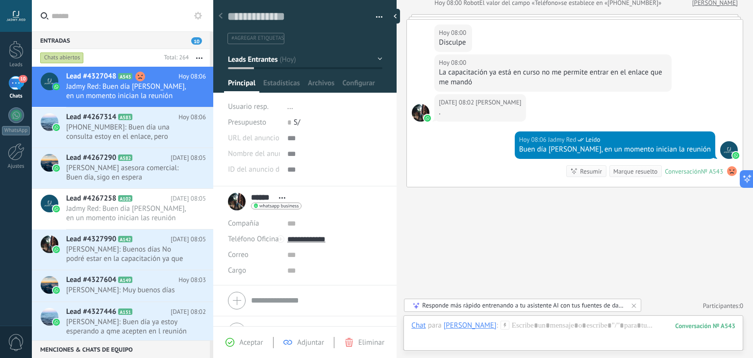
click at [517, 246] on div "Buscar Carga más [DATE] [DATE] Creación: 2 eventos Expandir [DATE] 08:00 [PERSO…" at bounding box center [575, 116] width 357 height 484
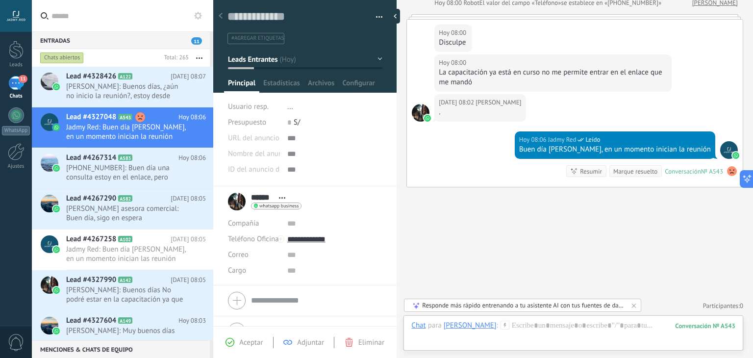
click at [517, 246] on div "Buscar Carga más [DATE] [DATE] Creación: 2 eventos Expandir [DATE] 08:00 [PERSO…" at bounding box center [575, 116] width 357 height 484
click at [529, 234] on div "Buscar Carga más [DATE] [DATE] Creación: 2 eventos Expandir [DATE] 08:00 [PERSO…" at bounding box center [575, 116] width 357 height 484
click at [498, 212] on div "Buscar Carga más [DATE] [DATE] Creación: 2 eventos Expandir [DATE] 08:00 [PERSO…" at bounding box center [575, 116] width 357 height 484
click at [115, 94] on span "[PERSON_NAME]: Buenos días, ¿aún no inicio la reunión?, estoy desde antes de la…" at bounding box center [126, 91] width 121 height 19
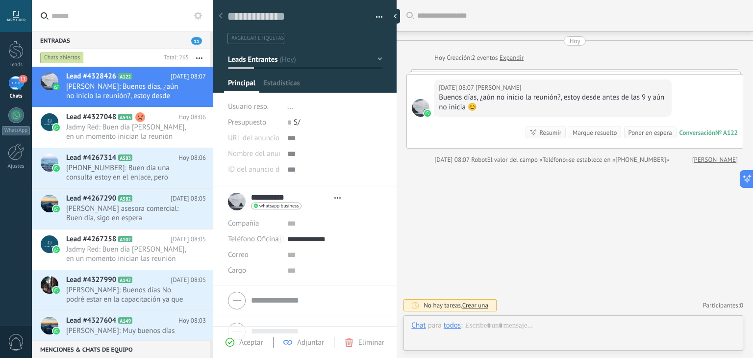
type textarea "**********"
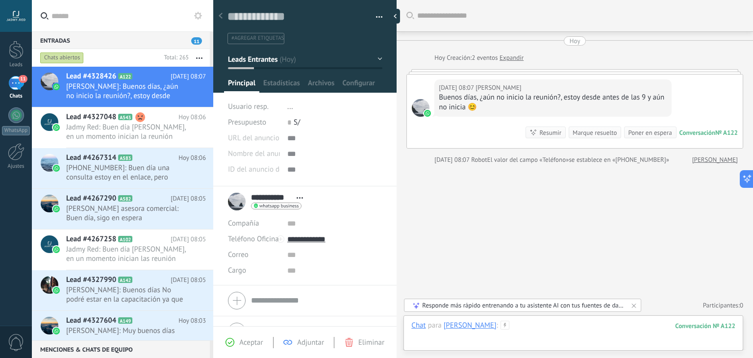
click at [538, 321] on div at bounding box center [574, 335] width 324 height 29
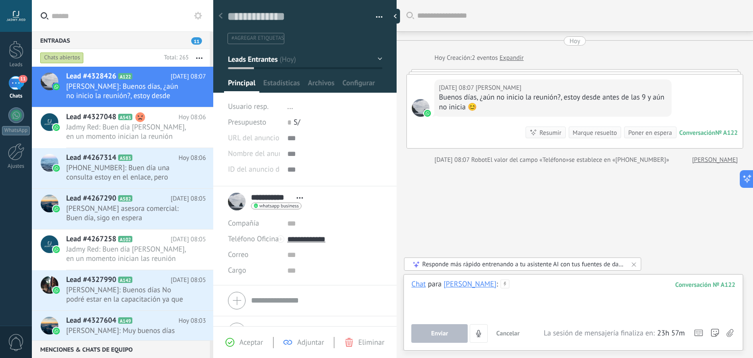
paste div
click at [538, 289] on div "**********" at bounding box center [574, 298] width 324 height 37
click at [647, 284] on div "**********" at bounding box center [574, 298] width 324 height 37
click at [451, 336] on button "Enviar" at bounding box center [440, 333] width 56 height 19
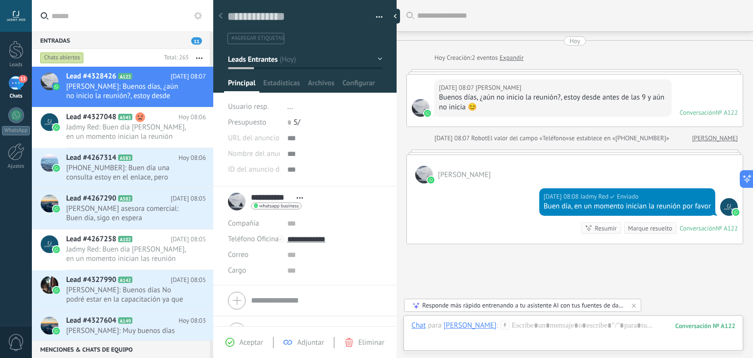
scroll to position [56, 0]
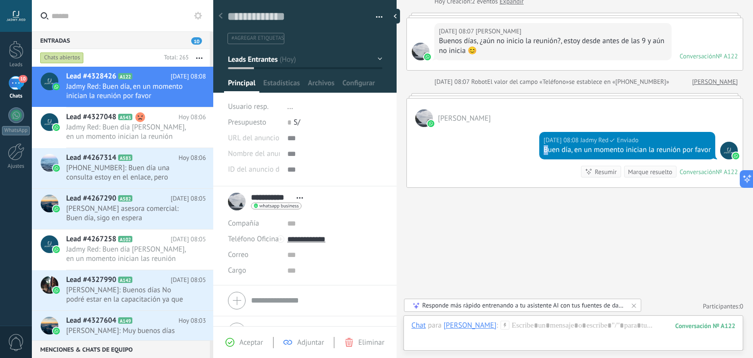
drag, startPoint x: 540, startPoint y: 147, endPoint x: 544, endPoint y: 147, distance: 4.9
click at [544, 147] on div "[DATE] 08:08 Jadmy Red Enviado Buen día, en un momento inician la reunión por f…" at bounding box center [628, 145] width 176 height 27
click at [544, 148] on div "Buen día, en un momento inician la reunión por favor" at bounding box center [627, 150] width 167 height 10
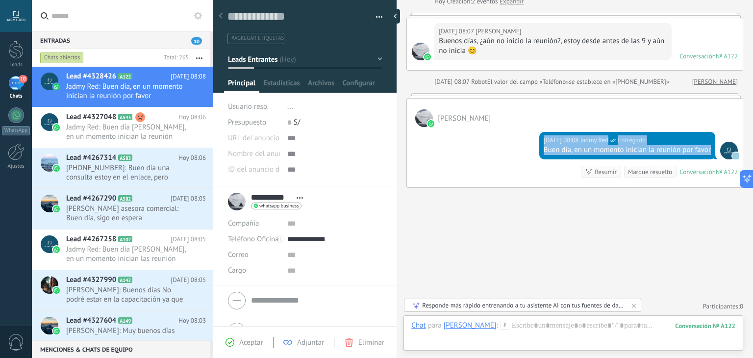
drag, startPoint x: 542, startPoint y: 150, endPoint x: 709, endPoint y: 153, distance: 167.3
click at [139, 157] on icon at bounding box center [140, 158] width 10 height 10
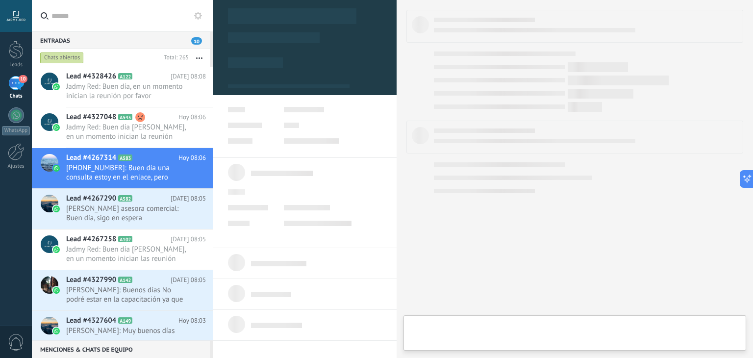
type textarea "**********"
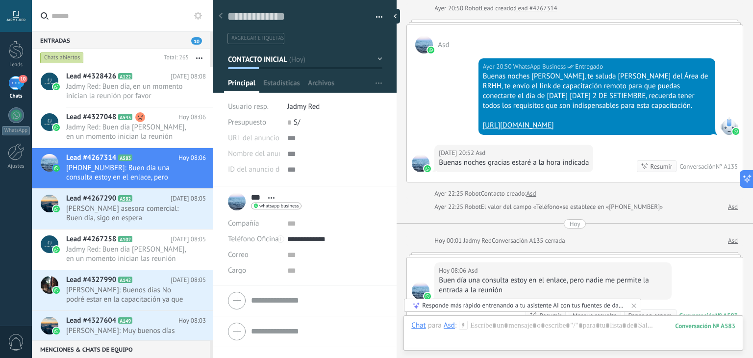
scroll to position [219, 0]
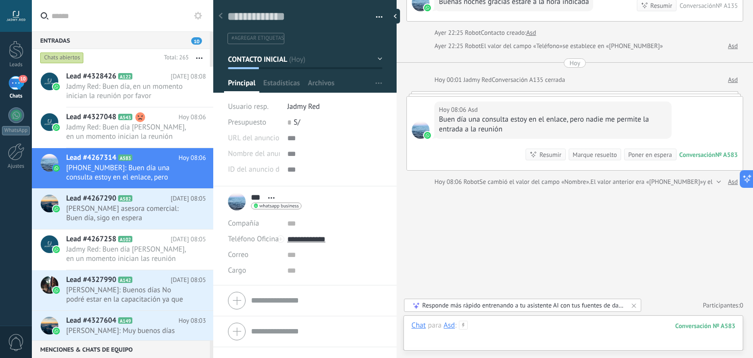
click at [508, 328] on div at bounding box center [574, 335] width 324 height 29
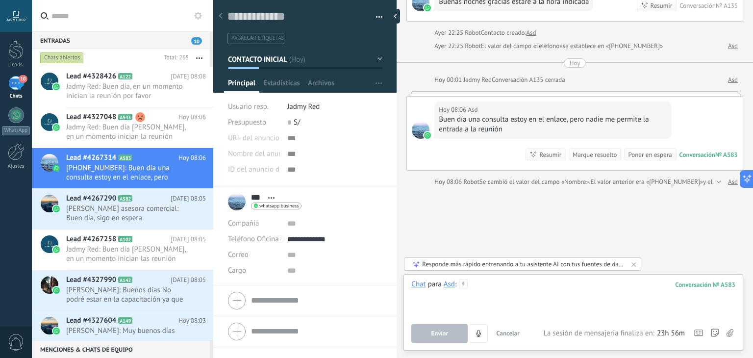
paste div
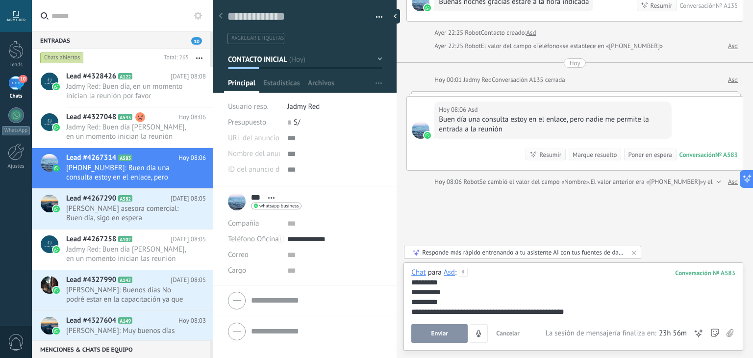
click at [447, 296] on div "*********" at bounding box center [574, 292] width 324 height 10
click at [447, 297] on div "*********" at bounding box center [574, 302] width 324 height 10
drag, startPoint x: 448, startPoint y: 299, endPoint x: 406, endPoint y: 281, distance: 45.7
click at [406, 281] on div "**********" at bounding box center [574, 306] width 340 height 88
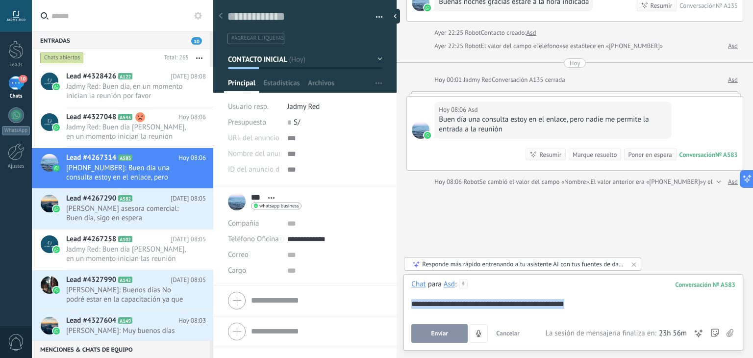
drag, startPoint x: 413, startPoint y: 307, endPoint x: 581, endPoint y: 307, distance: 168.7
click at [581, 307] on div "**********" at bounding box center [574, 304] width 324 height 10
copy div "**********"
click at [455, 332] on button "Enviar" at bounding box center [440, 333] width 56 height 19
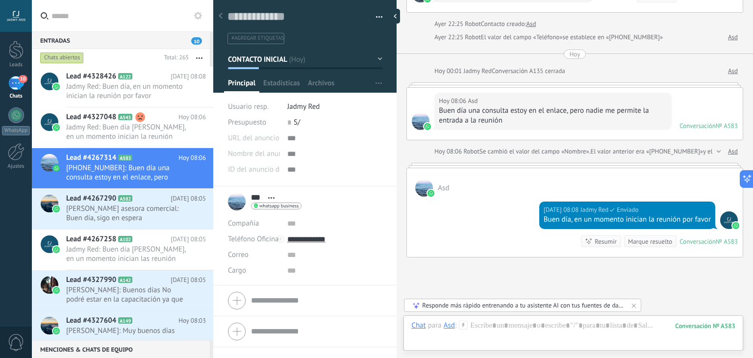
scroll to position [191, 0]
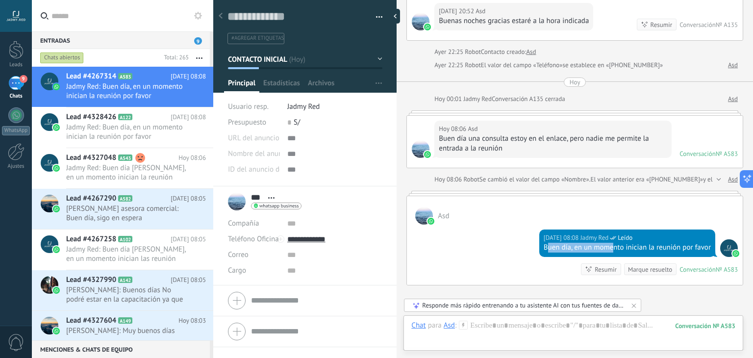
drag, startPoint x: 543, startPoint y: 258, endPoint x: 614, endPoint y: 258, distance: 70.1
click at [614, 253] on div "Buen día, en un momento inician la reunión por favor" at bounding box center [627, 248] width 167 height 10
click at [562, 253] on div "Buen día, en un momento inician la reunión por favor" at bounding box center [627, 248] width 167 height 10
drag, startPoint x: 541, startPoint y: 256, endPoint x: 707, endPoint y: 258, distance: 166.3
click at [707, 253] on div "Buen día, en un momento inician la reunión por favor" at bounding box center [627, 248] width 167 height 10
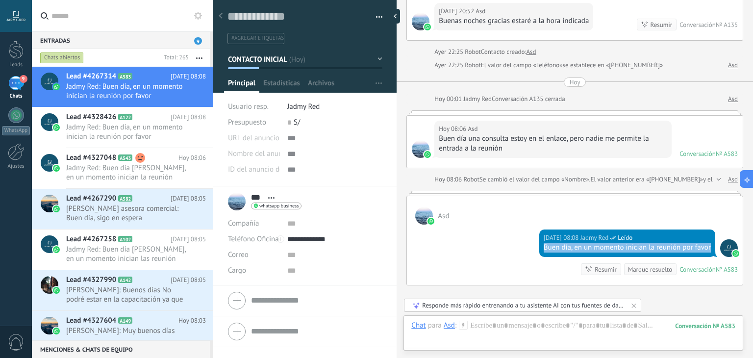
copy div "Buen día, en un momento inician la reunión por favor"
click at [492, 275] on div "[DATE] 08:08 Jadmy Red Leído Buen día, en un momento inician la reunión por fav…" at bounding box center [575, 255] width 336 height 60
click at [177, 204] on span "[PERSON_NAME] asesora comercial: Buen día, sigo en espera" at bounding box center [126, 213] width 121 height 19
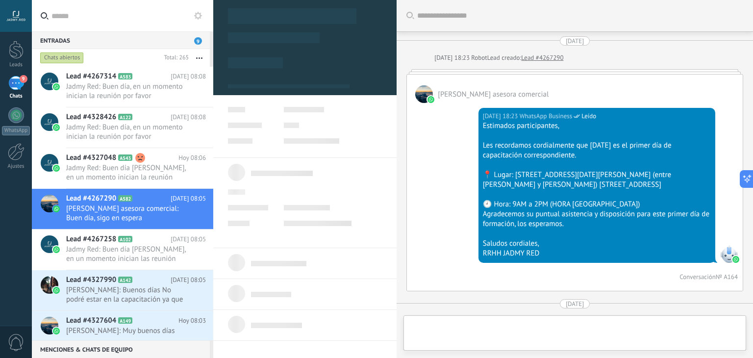
type textarea "**********"
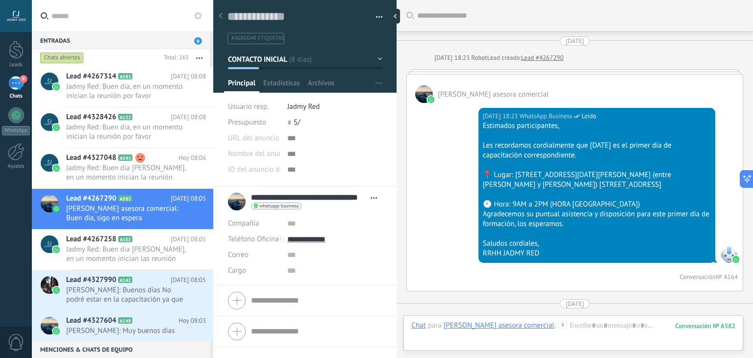
scroll to position [825, 0]
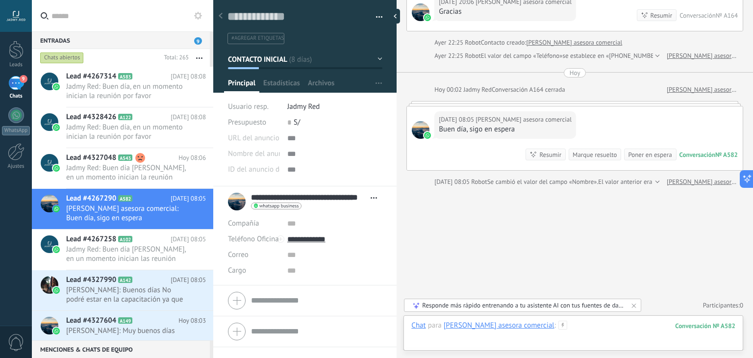
click at [590, 326] on div at bounding box center [574, 335] width 324 height 29
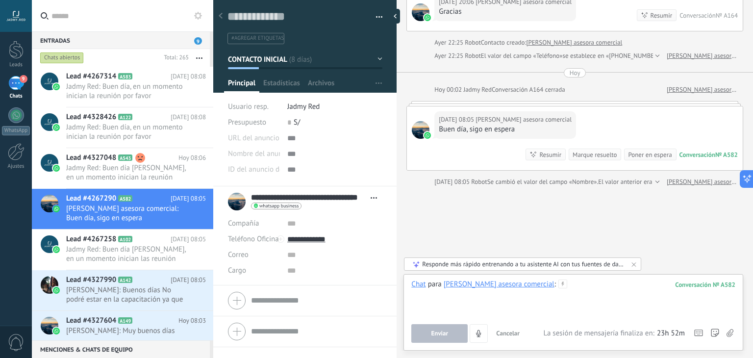
paste div
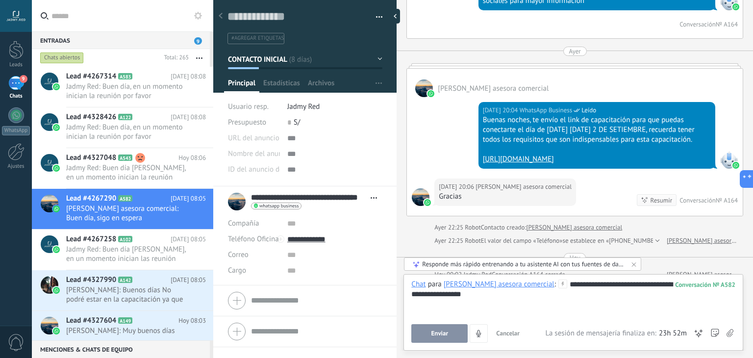
scroll to position [604, 0]
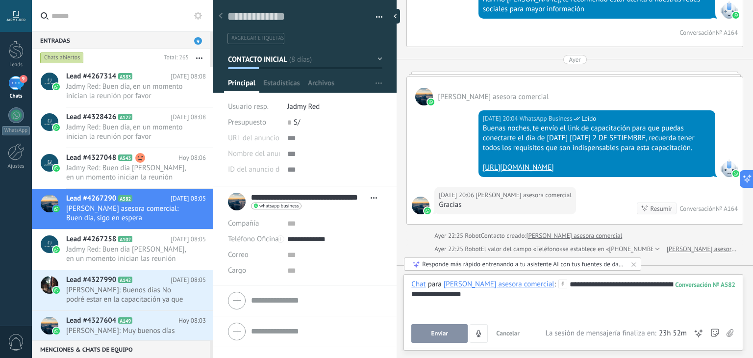
click at [431, 334] on button "Enviar" at bounding box center [440, 333] width 56 height 19
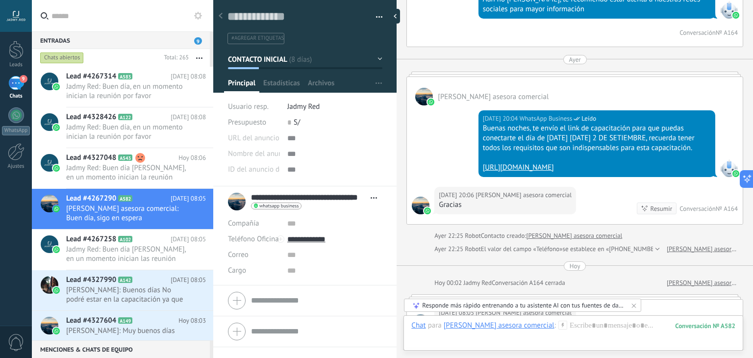
scroll to position [797, 0]
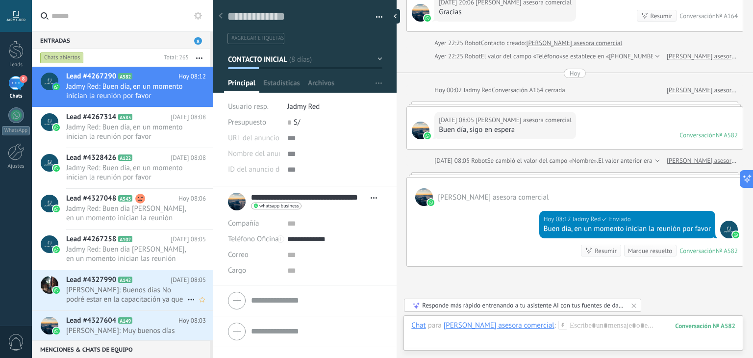
click at [129, 283] on h2 "Lead #4327990 A142" at bounding box center [118, 280] width 104 height 10
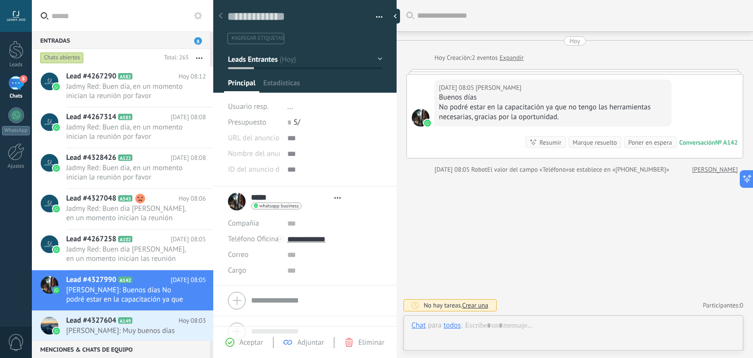
type textarea "**********"
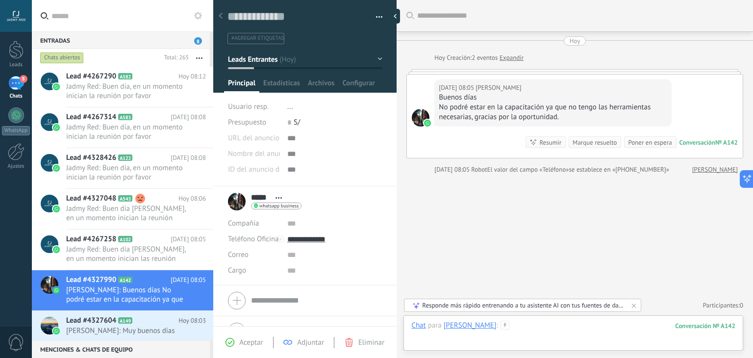
click at [525, 330] on div at bounding box center [574, 335] width 324 height 29
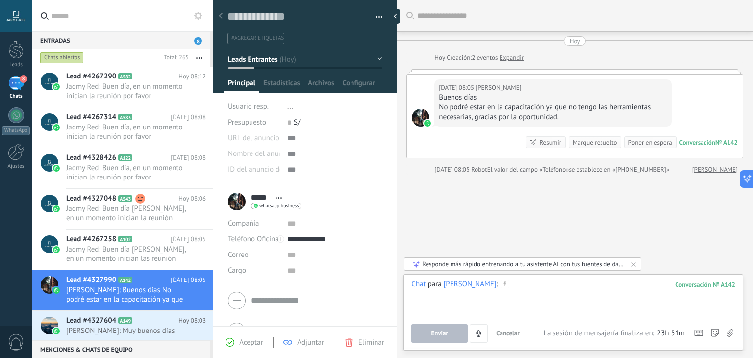
click at [514, 298] on div at bounding box center [574, 298] width 324 height 37
paste div
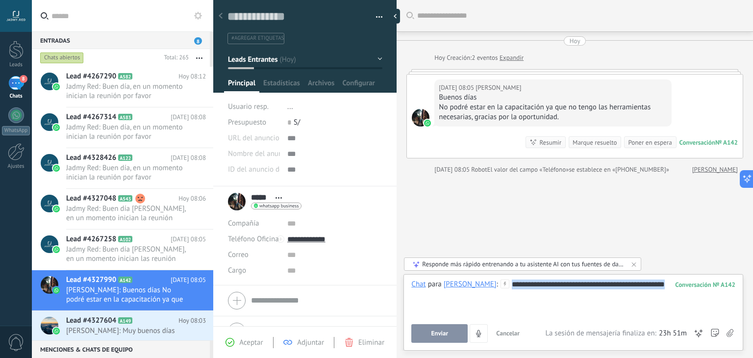
drag, startPoint x: 650, startPoint y: 288, endPoint x: 477, endPoint y: 284, distance: 173.2
click at [477, 284] on div "**********" at bounding box center [574, 298] width 324 height 37
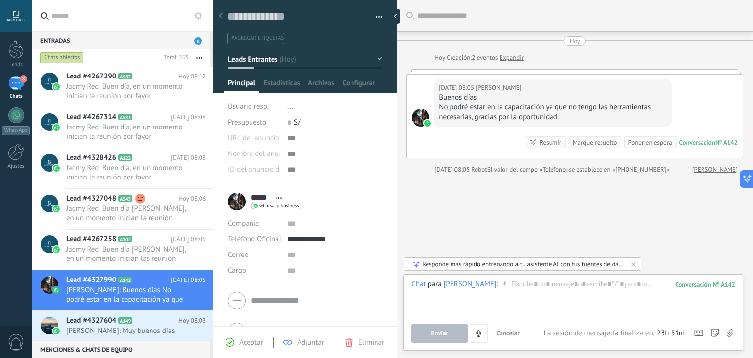
click at [490, 240] on div "Buscar Carga más [DATE] [DATE] Creación: 2 eventos Expandir [DATE] 08:05 [PERSO…" at bounding box center [575, 179] width 357 height 358
click at [527, 239] on div "Buscar Carga más [DATE] [DATE] Creación: 2 eventos Expandir [DATE] 08:05 [PERSO…" at bounding box center [575, 179] width 357 height 358
click at [532, 295] on div at bounding box center [574, 298] width 324 height 37
click at [489, 208] on div "Buscar Carga más [DATE] [DATE] Creación: 2 eventos Expandir [DATE] 08:05 [PERSO…" at bounding box center [575, 179] width 357 height 358
click at [517, 283] on div at bounding box center [574, 298] width 324 height 37
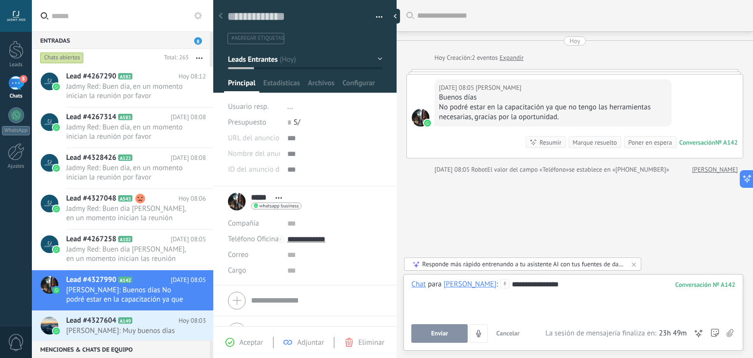
click at [576, 228] on div "Buscar Carga más [DATE] [DATE] Creación: 2 eventos Expandir [DATE] 08:05 [PERSO…" at bounding box center [575, 179] width 357 height 358
click at [465, 196] on div "Buscar Carga más [DATE] [DATE] Creación: 2 eventos Expandir [DATE] 08:05 [PERSO…" at bounding box center [575, 179] width 357 height 358
click at [152, 202] on h2 "Lead #4327048 A543" at bounding box center [122, 199] width 112 height 10
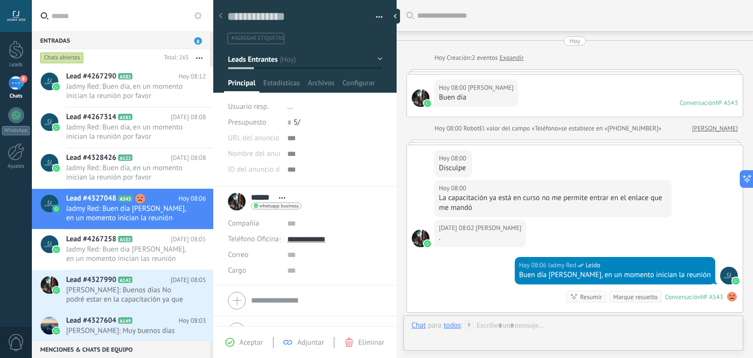
scroll to position [125, 0]
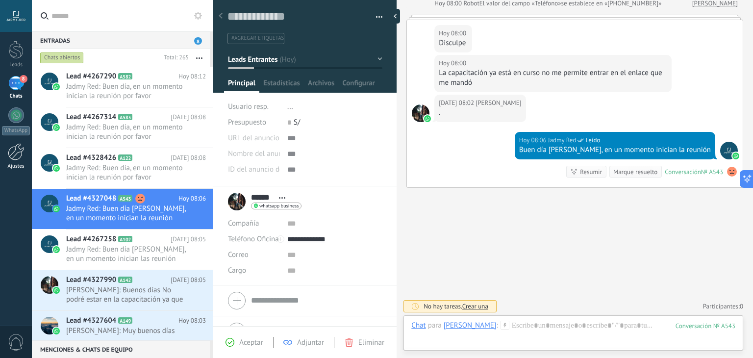
click at [18, 147] on div at bounding box center [16, 151] width 17 height 17
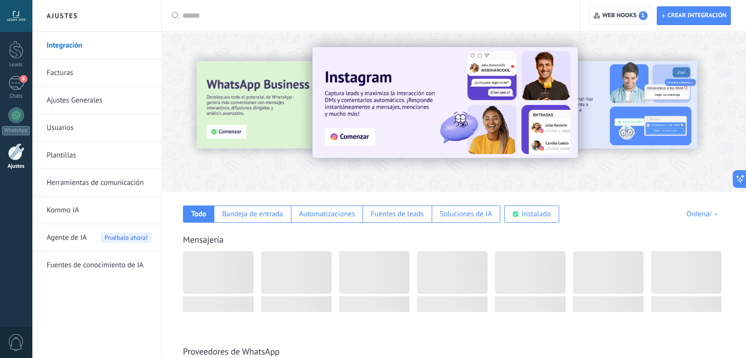
click at [83, 96] on link "Ajustes Generales" at bounding box center [99, 100] width 105 height 27
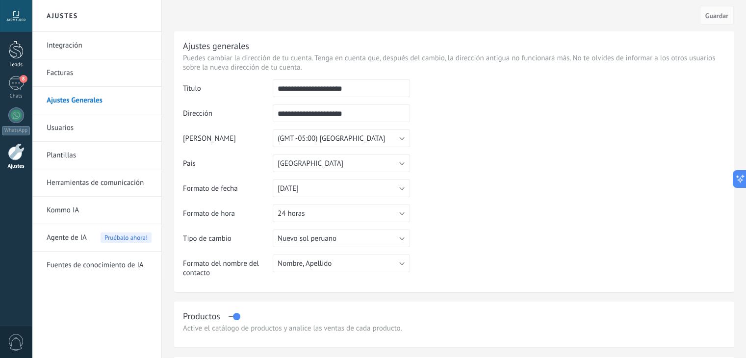
click at [19, 47] on div at bounding box center [16, 50] width 15 height 18
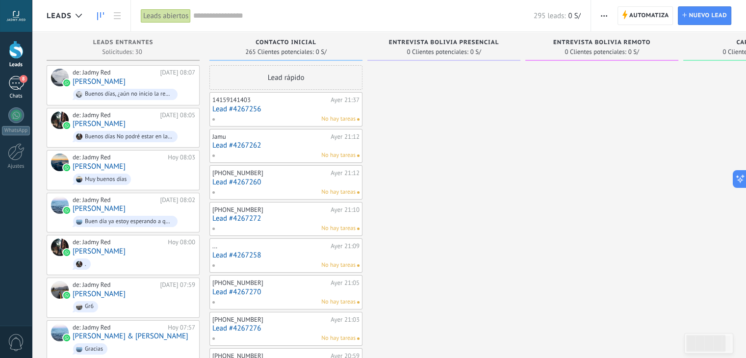
click at [17, 81] on div "8" at bounding box center [16, 83] width 16 height 14
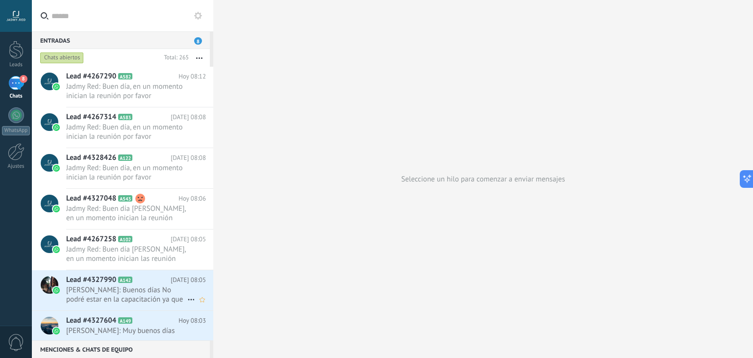
click at [120, 287] on span "[PERSON_NAME]: Buenos días No podré estar en la capacitación ya que no tengo la…" at bounding box center [126, 294] width 121 height 19
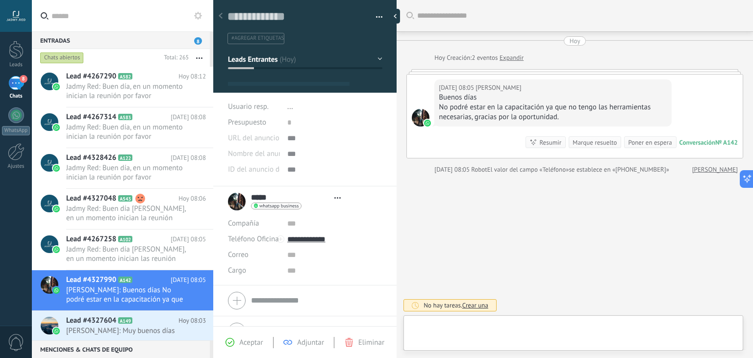
scroll to position [14, 0]
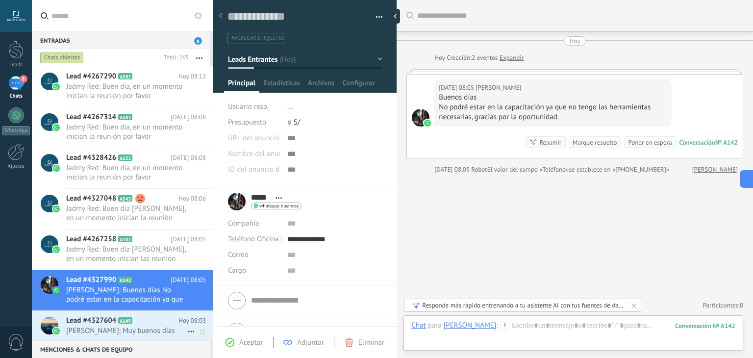
click at [139, 322] on icon at bounding box center [140, 321] width 10 height 10
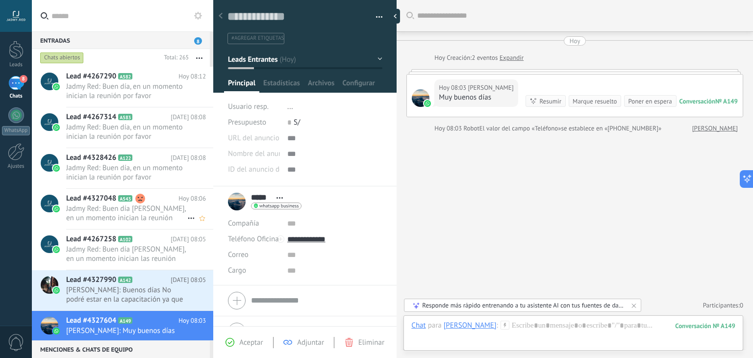
scroll to position [129, 0]
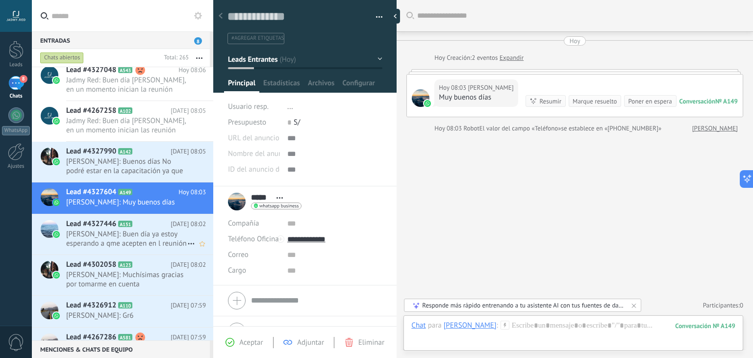
click at [145, 228] on h2 "Lead #4327446 A151" at bounding box center [118, 224] width 104 height 10
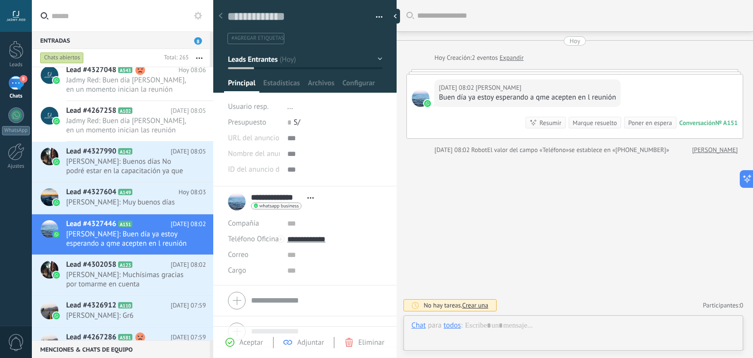
scroll to position [14, 0]
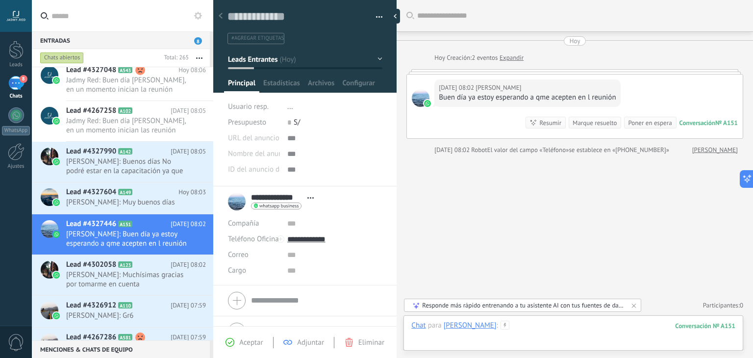
click at [531, 330] on div at bounding box center [574, 335] width 324 height 29
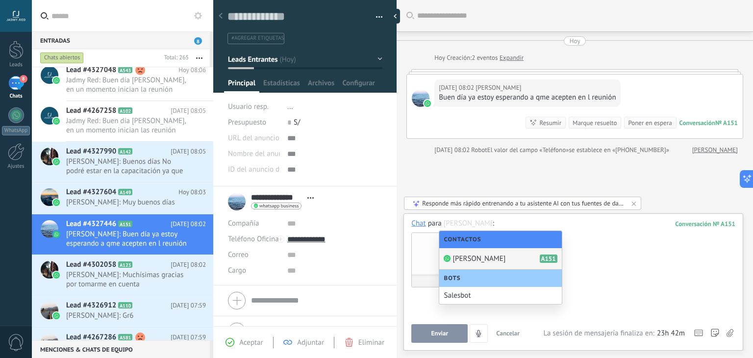
click at [572, 268] on div at bounding box center [574, 260] width 324 height 62
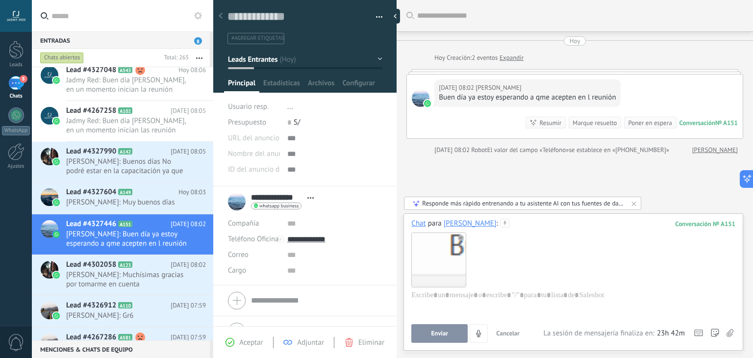
drag, startPoint x: 499, startPoint y: 276, endPoint x: 409, endPoint y: 252, distance: 93.5
click at [409, 252] on div "Chat Correo Nota Tarea Chat para [PERSON_NAME] : 151 Enviar Cancelar Rastrear c…" at bounding box center [574, 281] width 340 height 137
click at [463, 239] on use at bounding box center [461, 238] width 6 height 6
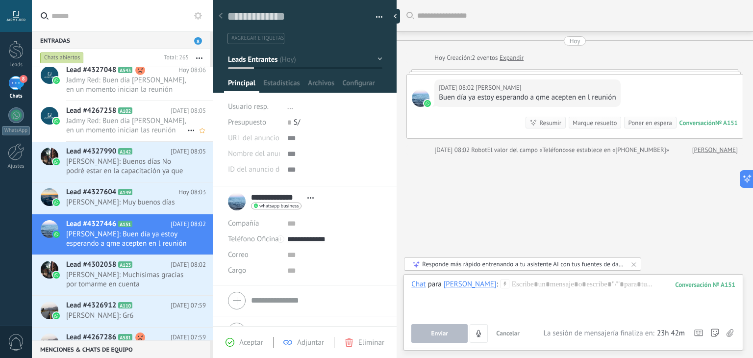
click at [106, 104] on div "Lead #4267258 A102 [DATE] 08:05 Jadmy Red: Buen día [PERSON_NAME], en un moment…" at bounding box center [139, 121] width 147 height 40
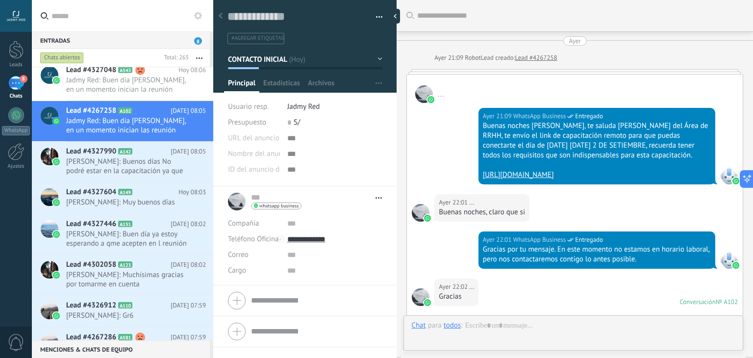
scroll to position [373, 0]
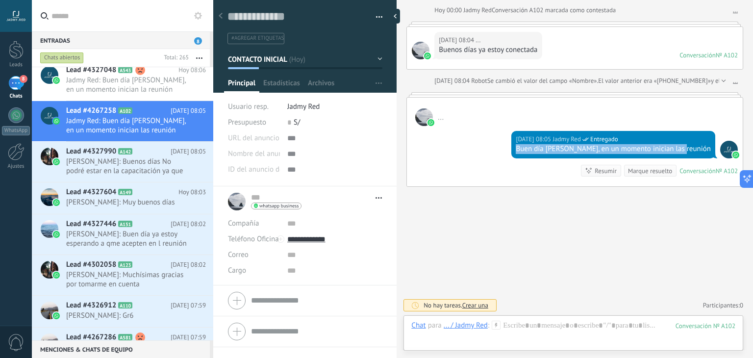
drag, startPoint x: 543, startPoint y: 150, endPoint x: 711, endPoint y: 148, distance: 167.8
click at [711, 148] on div "[DATE] 08:05 Jadmy Red Entregado Buen día [PERSON_NAME], en un momento inician …" at bounding box center [614, 144] width 204 height 27
copy div "Buen día [PERSON_NAME], en un momento inician las reunión"
click at [166, 226] on h2 "Lead #4327446 A151" at bounding box center [118, 224] width 104 height 10
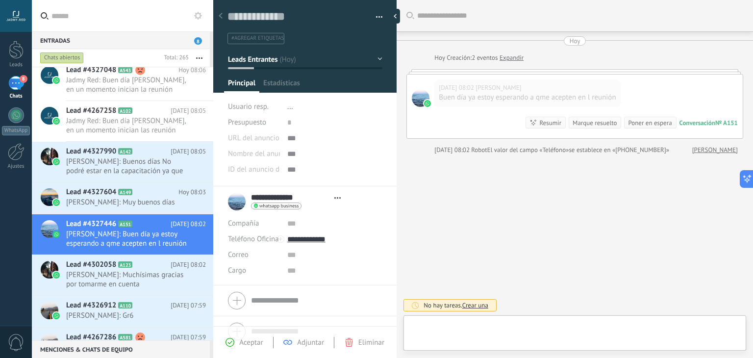
type textarea "**********"
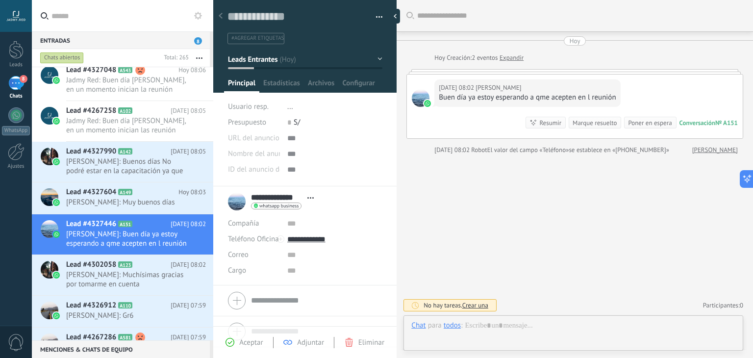
scroll to position [14, 0]
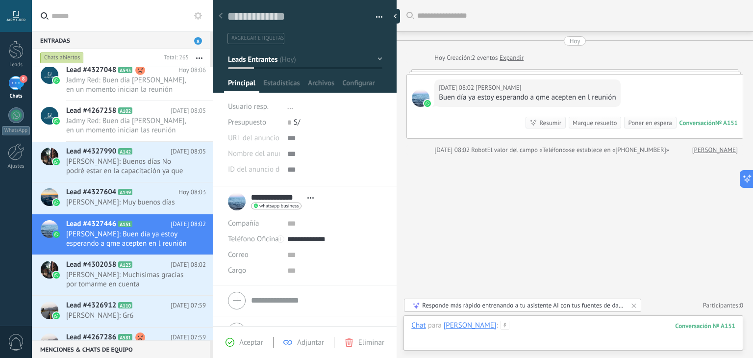
click at [542, 323] on div at bounding box center [574, 335] width 324 height 29
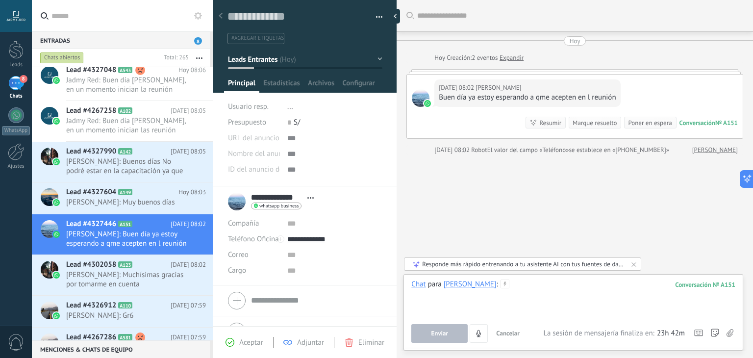
paste div
click at [549, 284] on div "**********" at bounding box center [574, 298] width 324 height 37
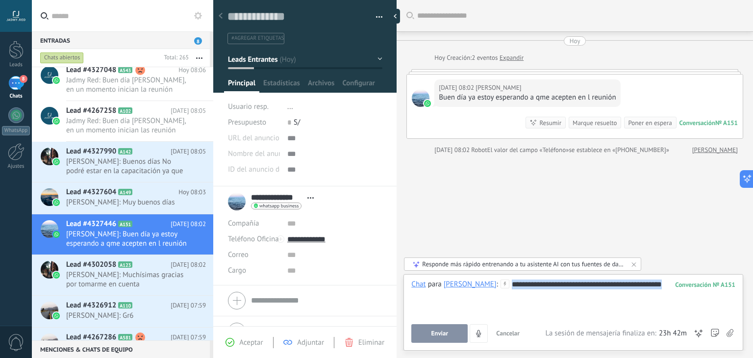
drag, startPoint x: 566, startPoint y: 297, endPoint x: 508, endPoint y: 285, distance: 59.5
click at [508, 285] on div "**********" at bounding box center [574, 298] width 324 height 37
copy div "**********"
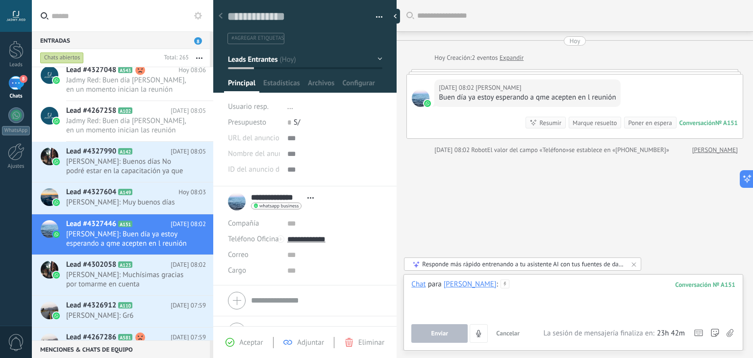
click at [523, 285] on div at bounding box center [574, 298] width 324 height 37
click at [450, 330] on button "Enviar" at bounding box center [440, 333] width 56 height 19
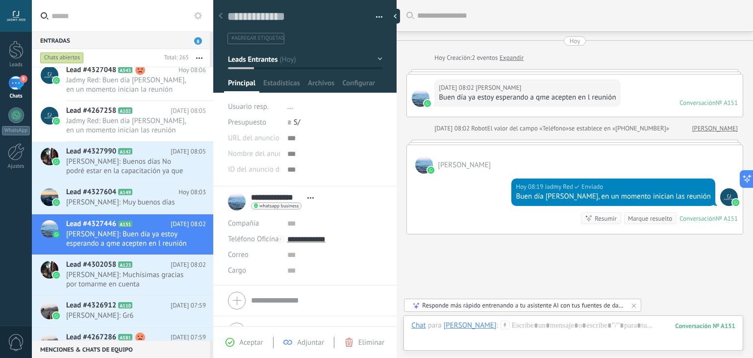
scroll to position [47, 0]
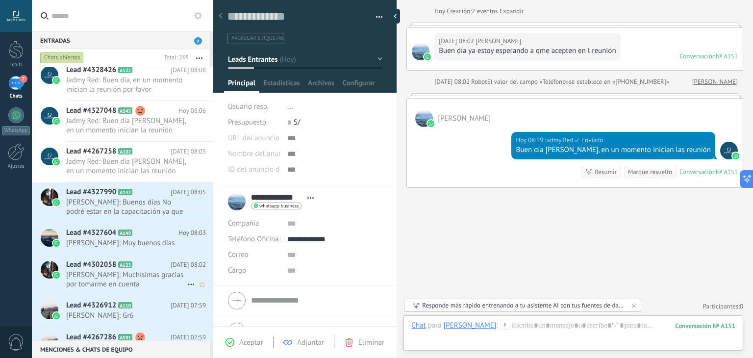
click at [110, 276] on span "[PERSON_NAME]: Muchísimas gracias por tomarme en cuenta" at bounding box center [126, 279] width 121 height 19
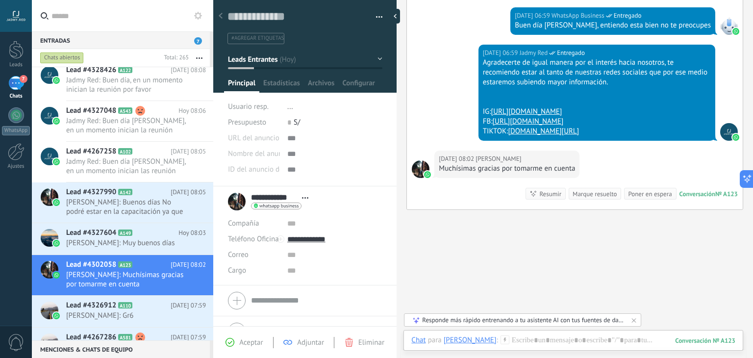
scroll to position [212, 0]
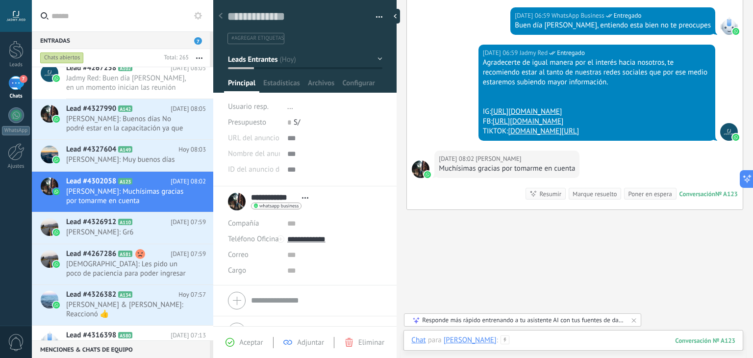
click at [522, 340] on div at bounding box center [574, 350] width 324 height 29
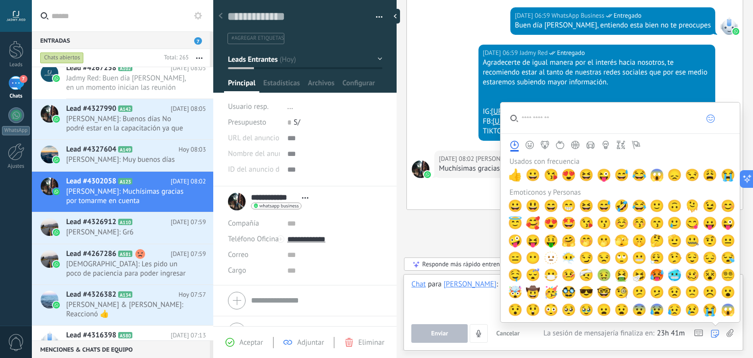
click at [716, 335] on icon at bounding box center [715, 334] width 8 height 8
click at [518, 174] on span "👍" at bounding box center [515, 175] width 15 height 14
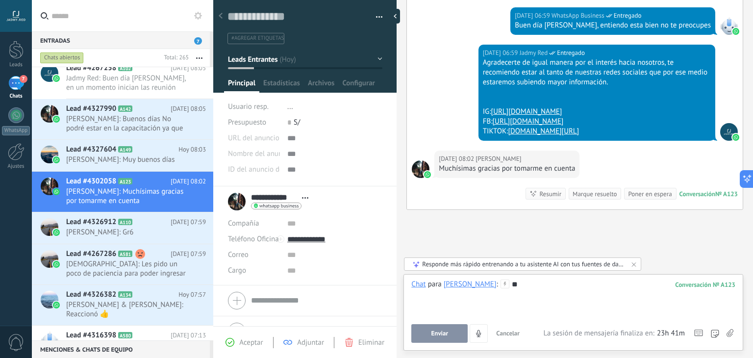
click at [447, 332] on span "Enviar" at bounding box center [440, 333] width 17 height 7
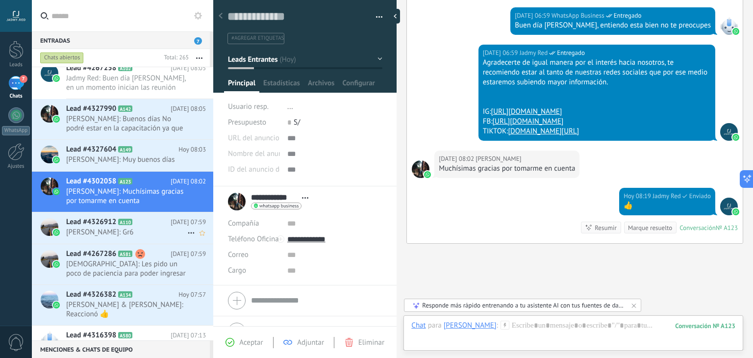
scroll to position [341, 0]
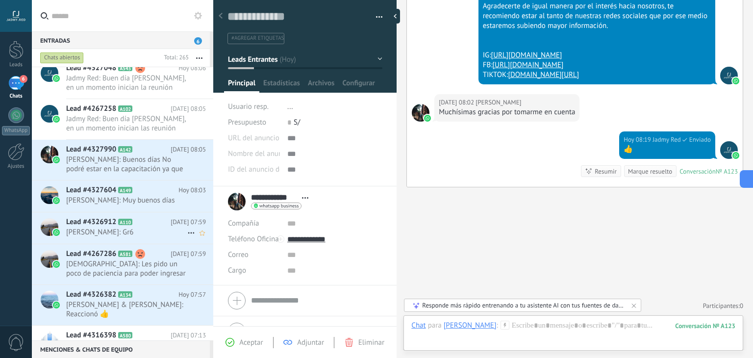
click at [118, 234] on span "[PERSON_NAME]: Gr6" at bounding box center [126, 232] width 121 height 9
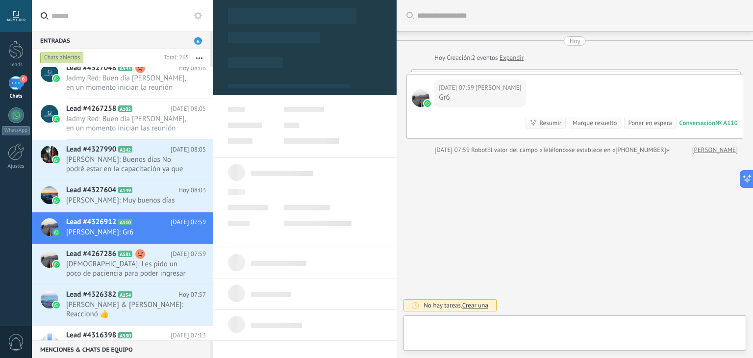
scroll to position [14, 0]
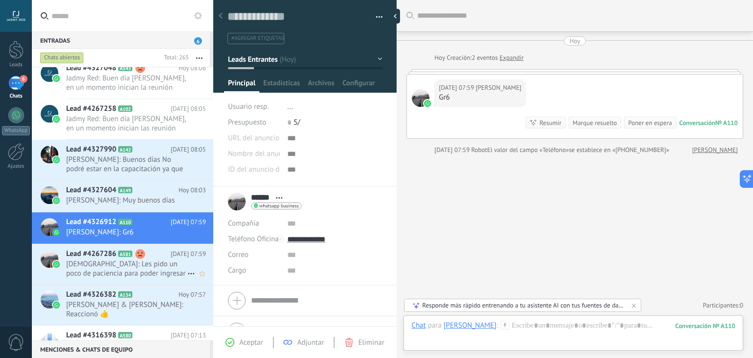
click at [127, 262] on span "[DEMOGRAPHIC_DATA]: Les pido un poco de paciencia para poder ingresar a la capa…" at bounding box center [126, 268] width 121 height 19
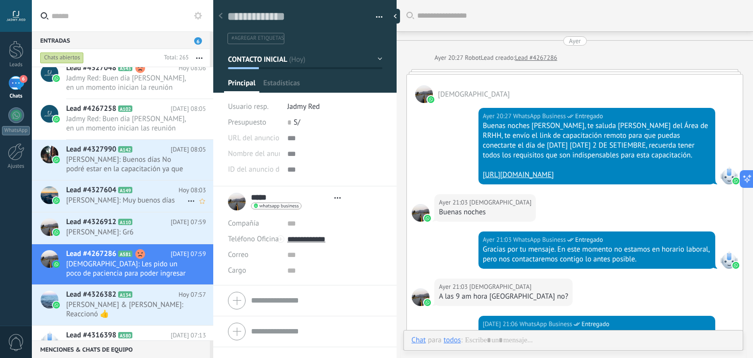
type textarea "**********"
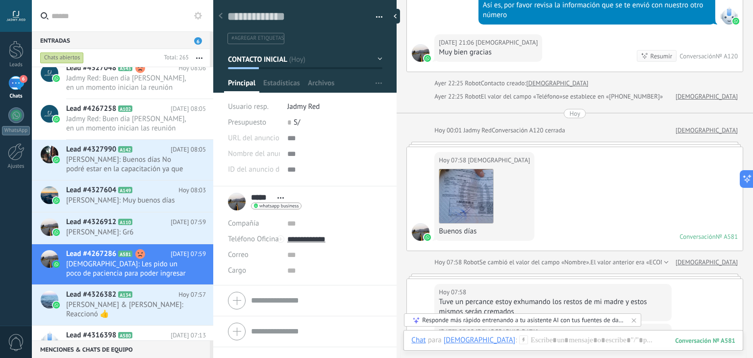
scroll to position [543, 0]
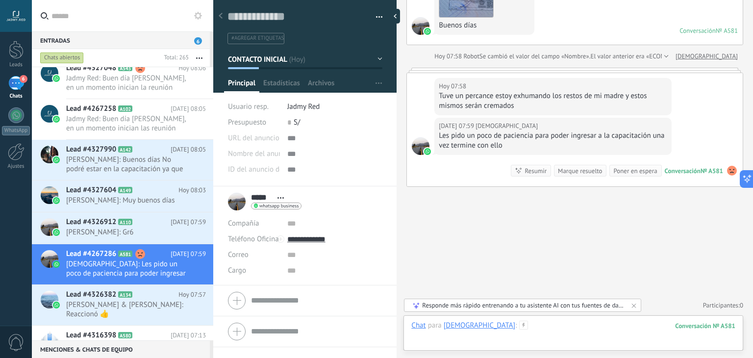
click at [516, 336] on div at bounding box center [574, 335] width 324 height 29
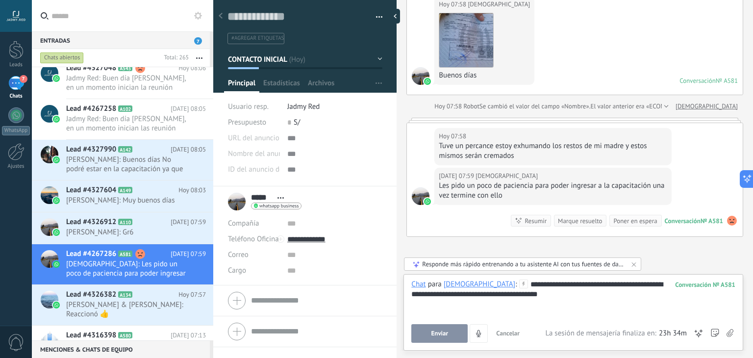
scroll to position [474, 0]
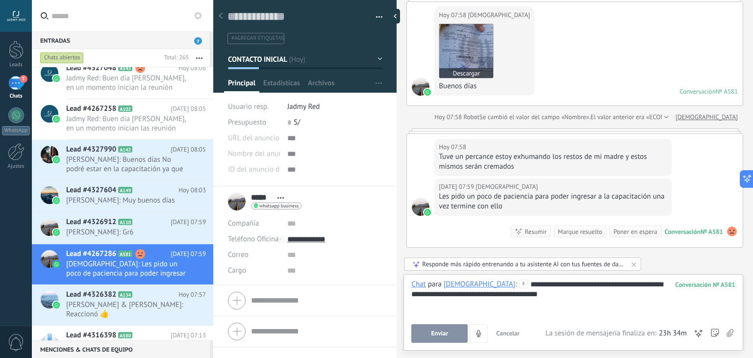
click at [461, 51] on img at bounding box center [466, 51] width 54 height 54
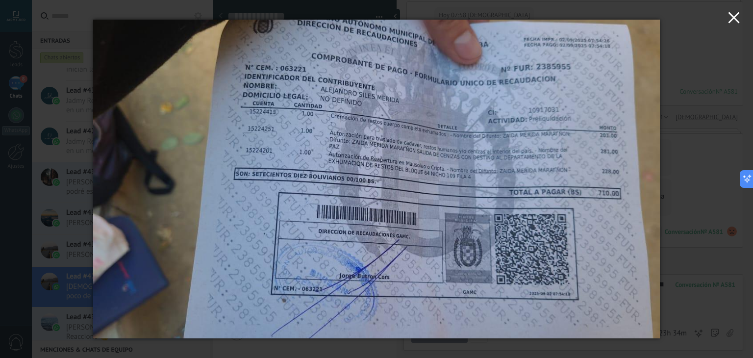
click at [729, 22] on icon "button" at bounding box center [734, 18] width 12 height 12
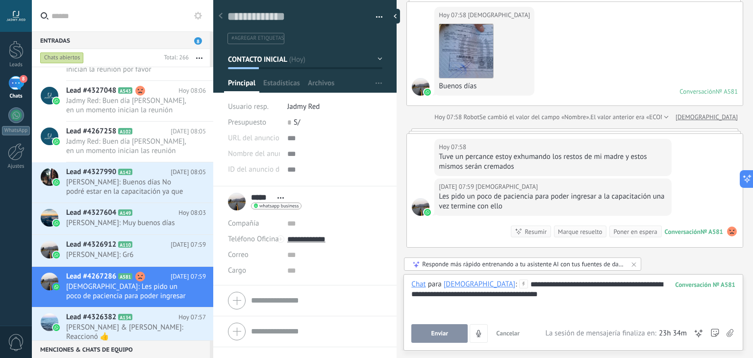
scroll to position [543, 0]
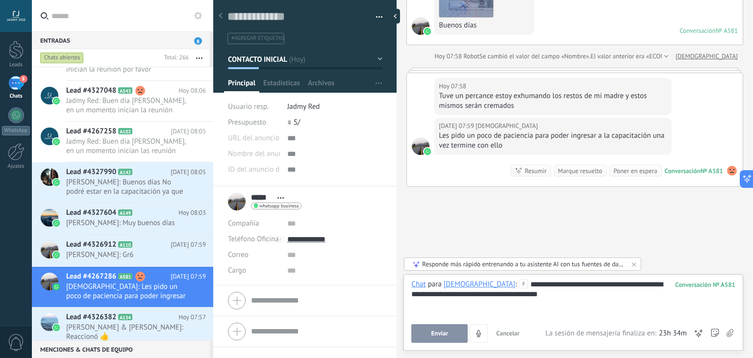
click at [567, 299] on div "**********" at bounding box center [574, 298] width 324 height 37
click at [451, 336] on button "Enviar" at bounding box center [440, 333] width 56 height 19
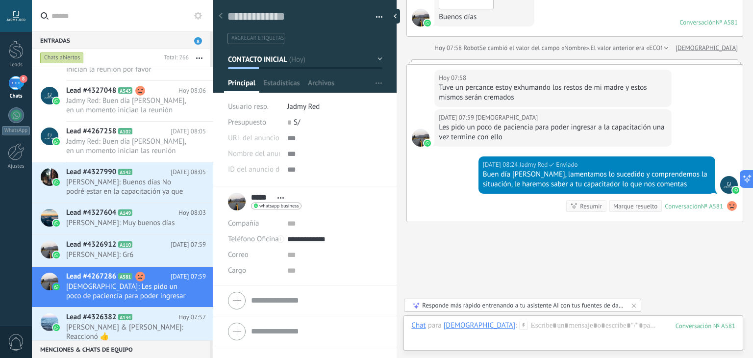
scroll to position [587, 0]
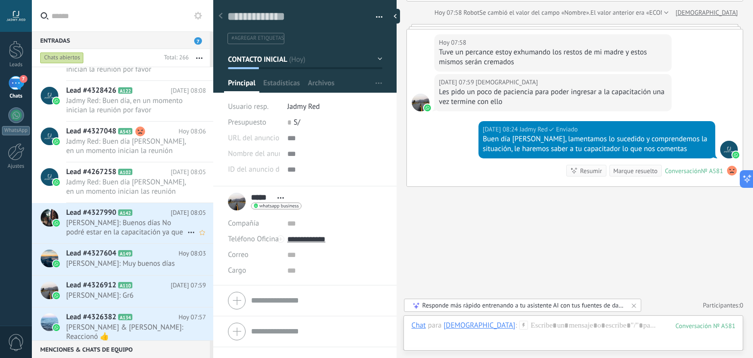
click at [152, 224] on span "[PERSON_NAME]: Buenos días No podré estar en la capacitación ya que no tengo la…" at bounding box center [126, 227] width 121 height 19
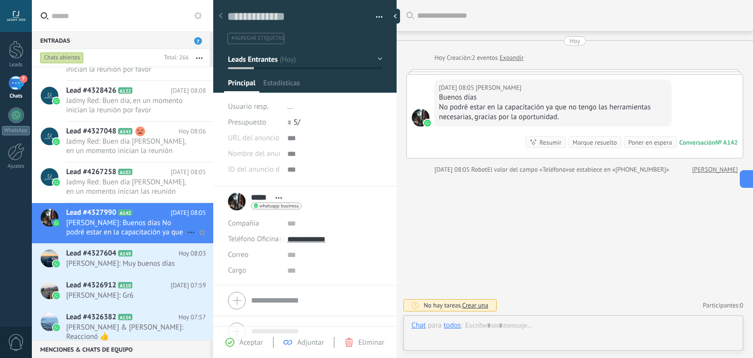
scroll to position [14, 0]
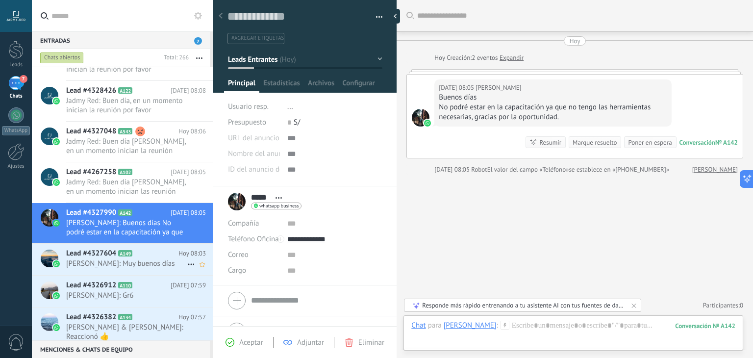
click at [152, 263] on span "[PERSON_NAME]: Muy buenos días" at bounding box center [126, 263] width 121 height 9
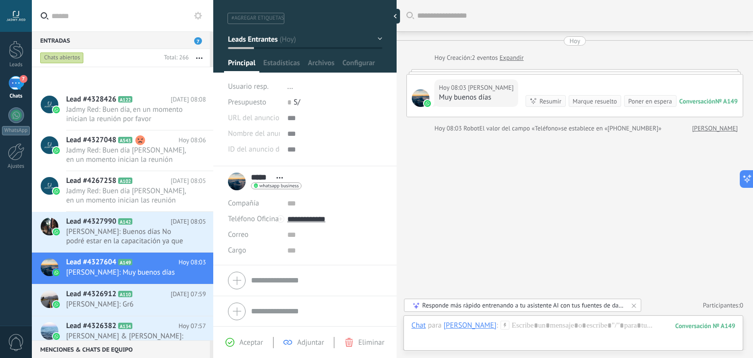
scroll to position [371, 0]
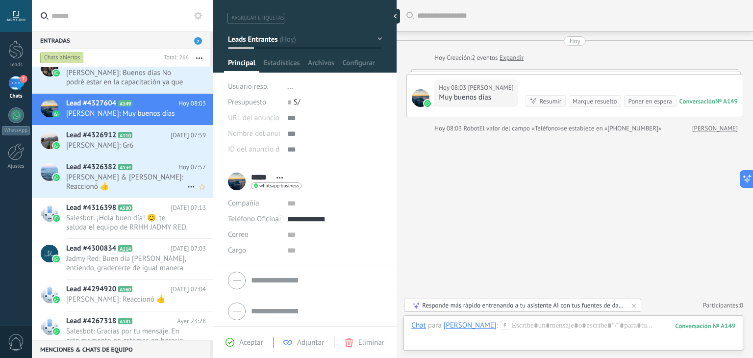
click at [137, 181] on div "Lead #4326382 A134 [DATE] 07:57 [PERSON_NAME] & [PERSON_NAME]: Reaccionó 👍" at bounding box center [139, 177] width 147 height 40
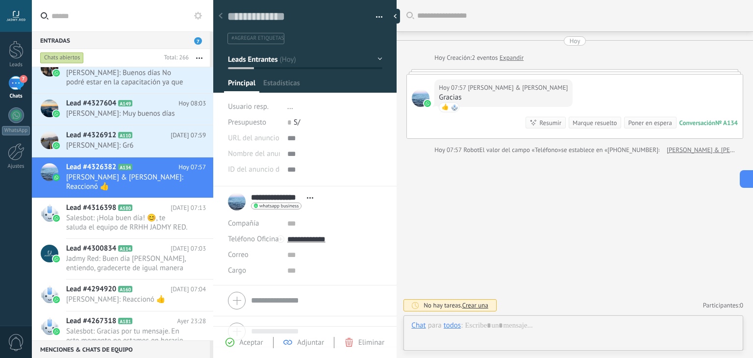
scroll to position [14, 0]
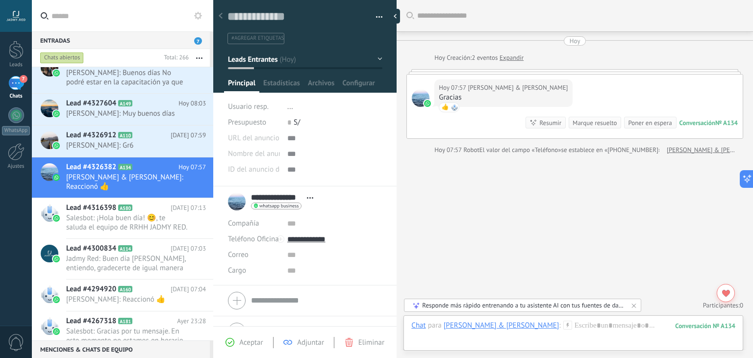
click at [578, 118] on div "Marque resuelto" at bounding box center [595, 122] width 44 height 9
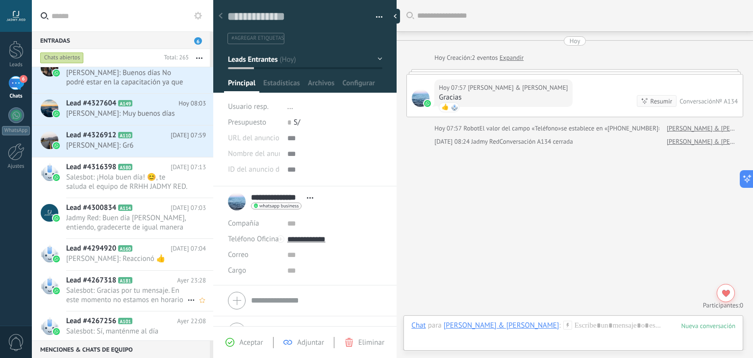
click at [122, 286] on span "Salesbot: Gracias por tu mensaje. En este momento no estamos en horario laboral…" at bounding box center [126, 295] width 121 height 19
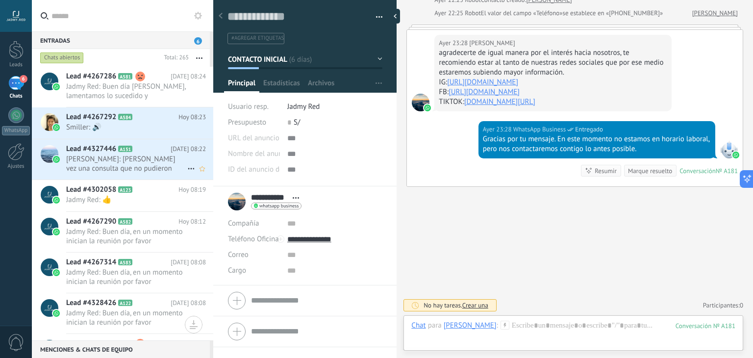
click at [124, 155] on span "[PERSON_NAME]: [PERSON_NAME] vez una consulta que no pudieron responderme con r…" at bounding box center [126, 164] width 121 height 19
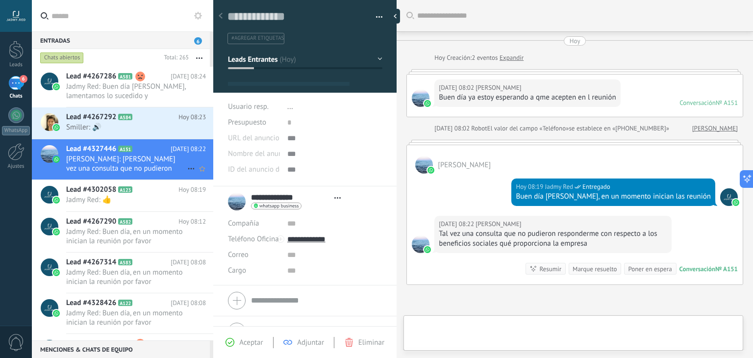
type textarea "**********"
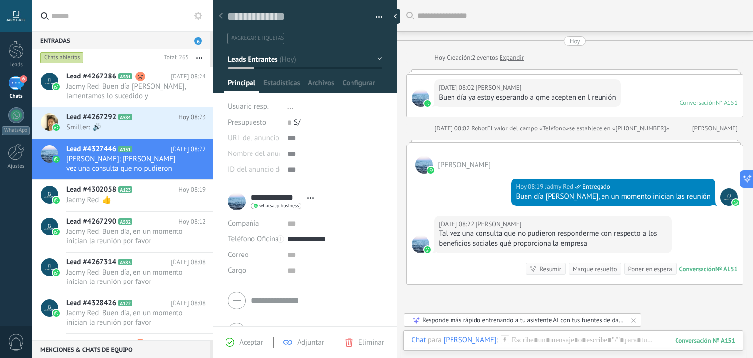
scroll to position [97, 0]
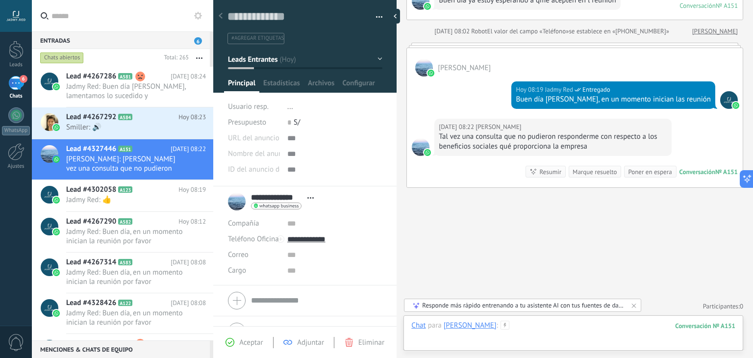
click at [617, 324] on div at bounding box center [574, 335] width 324 height 29
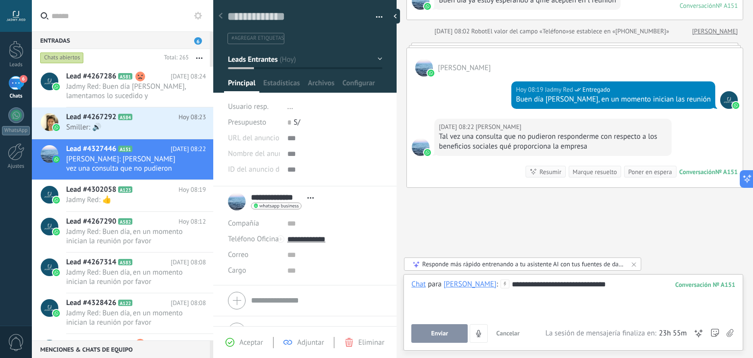
click at [637, 287] on div "**********" at bounding box center [574, 298] width 324 height 37
click at [443, 326] on button "Enviar" at bounding box center [440, 333] width 56 height 19
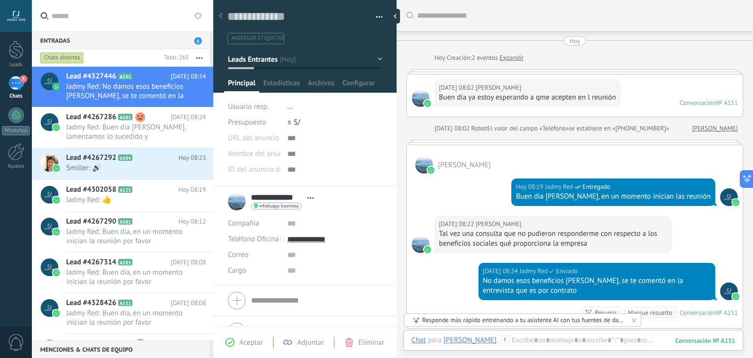
scroll to position [141, 0]
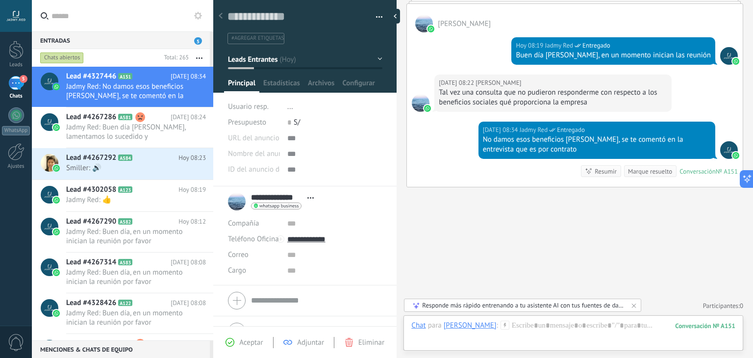
click at [497, 218] on div "Buscar Carga más [DATE] [DATE] Creación: 2 eventos Expandir [DATE] 08:02 [PERSO…" at bounding box center [575, 109] width 357 height 500
click at [157, 158] on h2 "Lead #4267292 A584" at bounding box center [122, 158] width 112 height 10
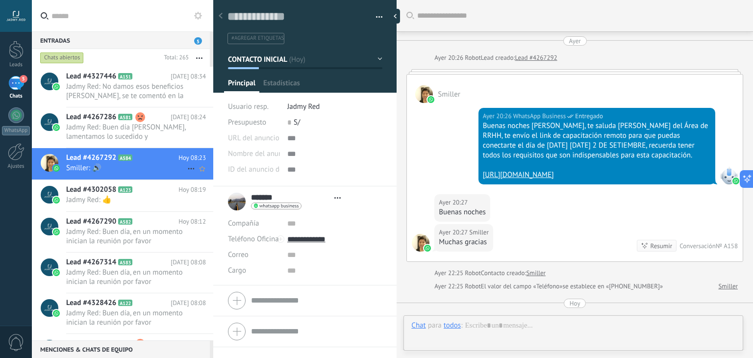
type textarea "**********"
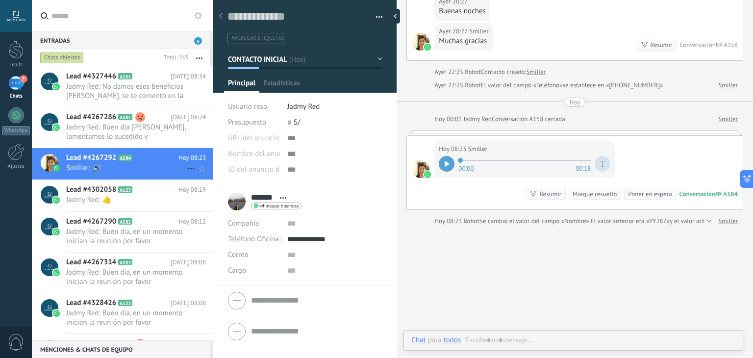
scroll to position [14, 0]
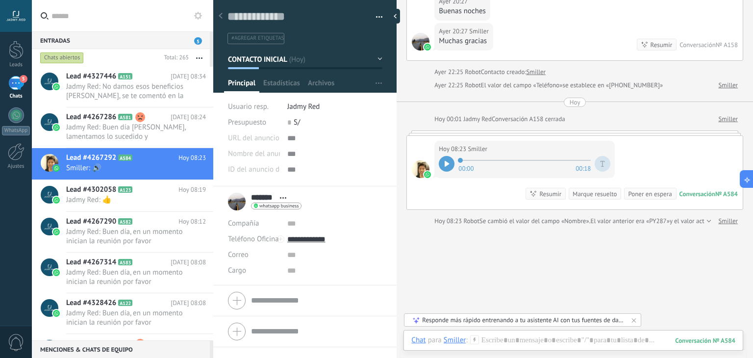
click at [445, 167] on icon at bounding box center [447, 164] width 4 height 6
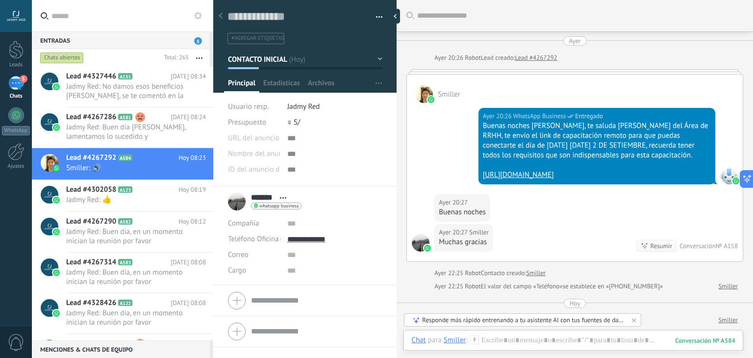
scroll to position [249, 0]
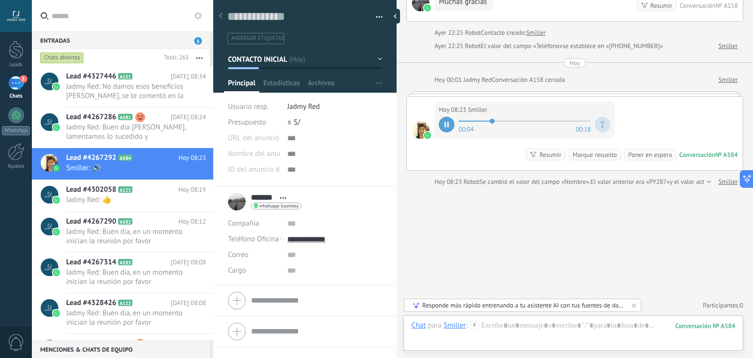
drag, startPoint x: 538, startPoint y: 122, endPoint x: 442, endPoint y: 135, distance: 96.1
click at [442, 135] on div "[DATE] 08:23 Smiller 00:04 00:18" at bounding box center [525, 120] width 181 height 37
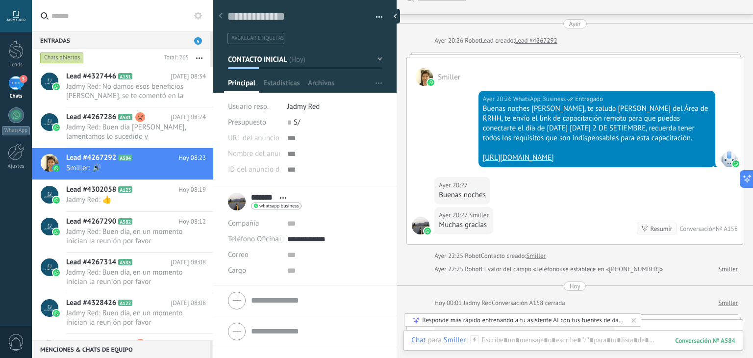
scroll to position [18, 0]
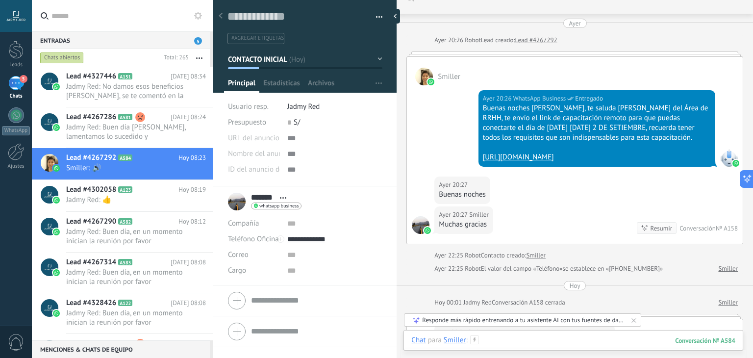
click at [519, 344] on div at bounding box center [574, 350] width 324 height 29
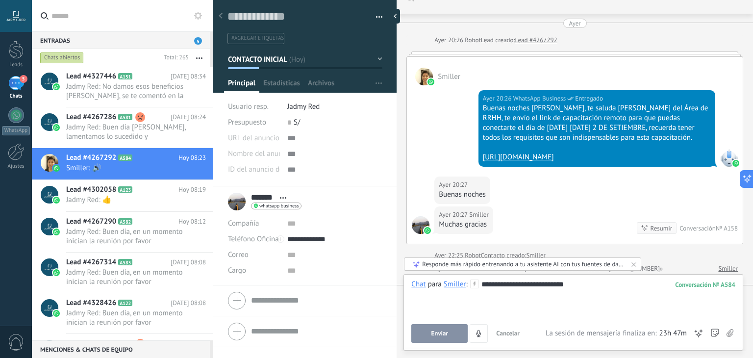
click at [452, 334] on button "Enviar" at bounding box center [440, 333] width 56 height 19
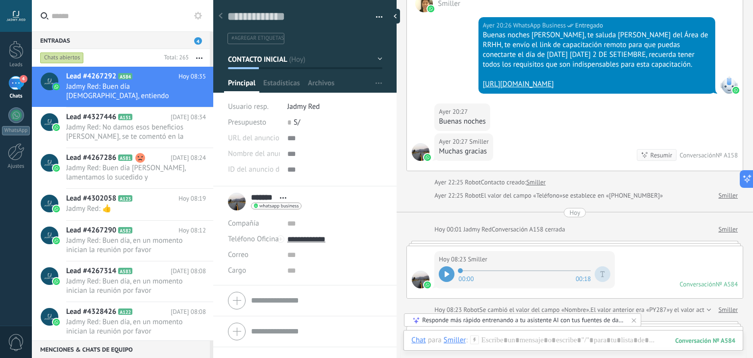
scroll to position [78, 0]
